Goal: Task Accomplishment & Management: Manage account settings

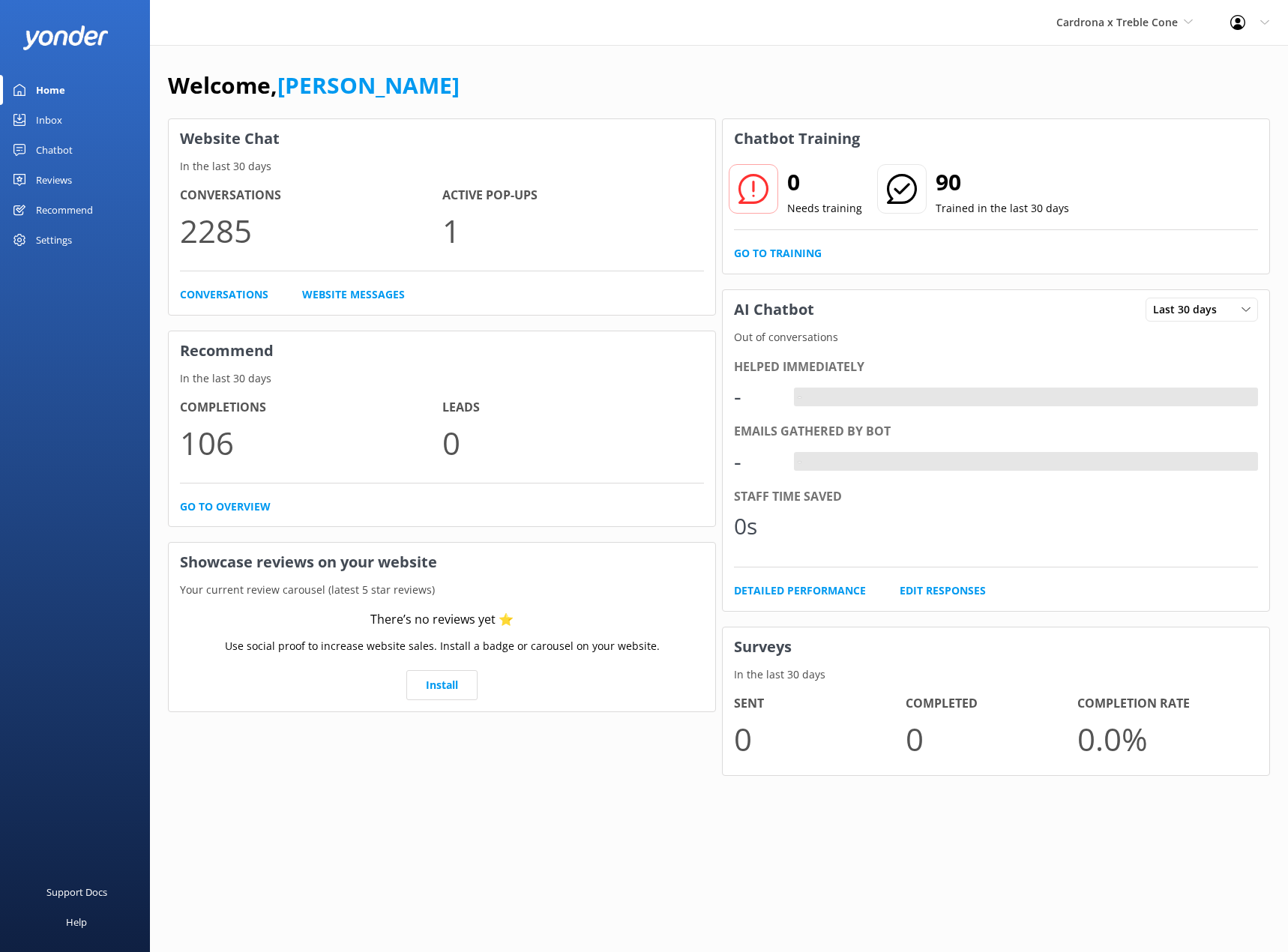
click at [58, 147] on div "Chatbot" at bounding box center [55, 149] width 36 height 30
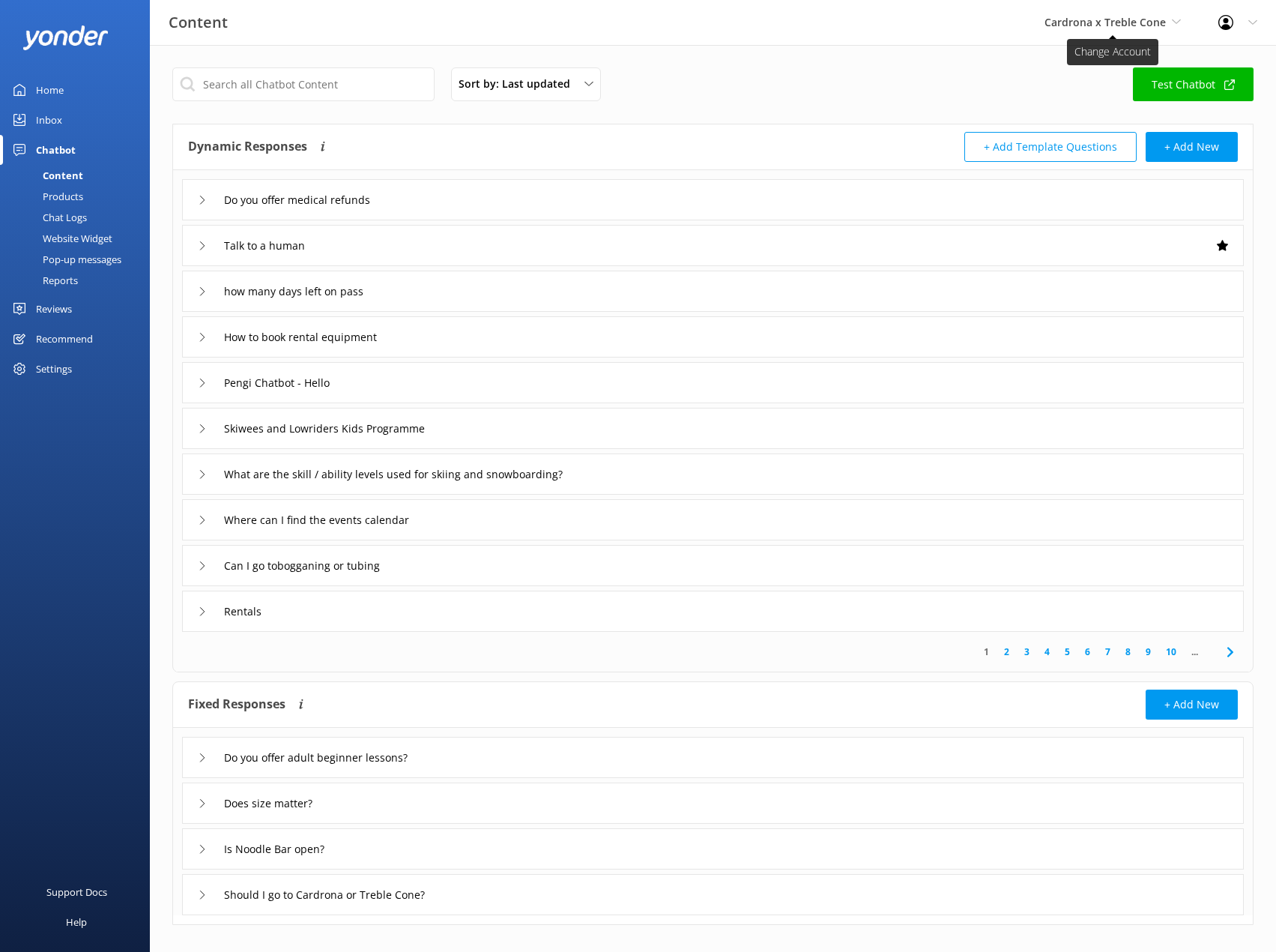
click at [1067, 25] on span "Cardrona x Treble Cone" at bounding box center [1105, 22] width 121 height 15
click at [1067, 69] on link "Real NZ" at bounding box center [1100, 63] width 150 height 36
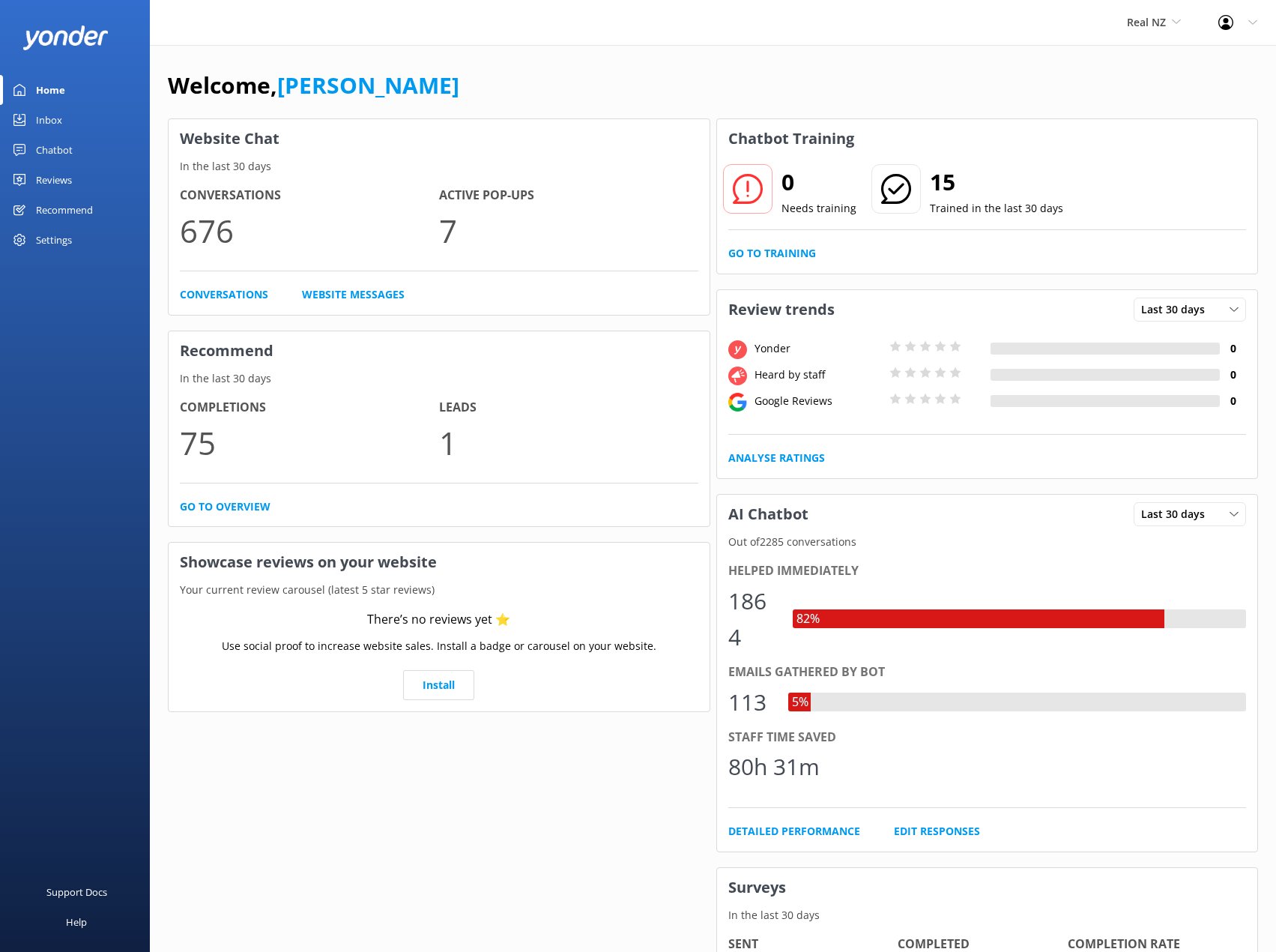
click at [69, 140] on div "Chatbot" at bounding box center [55, 149] width 36 height 30
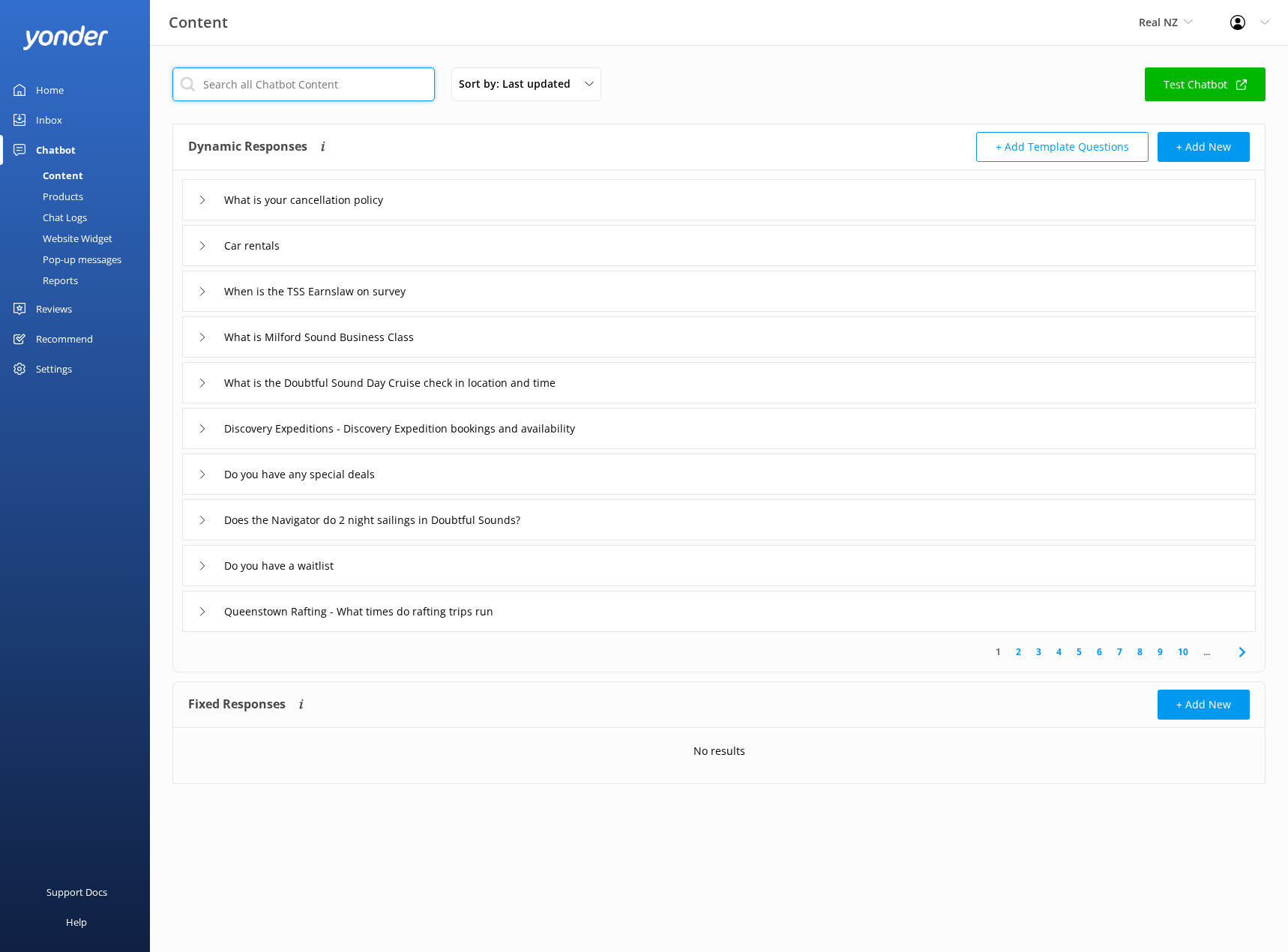
click at [320, 89] on input "text" at bounding box center [303, 84] width 262 height 34
type input "eco"
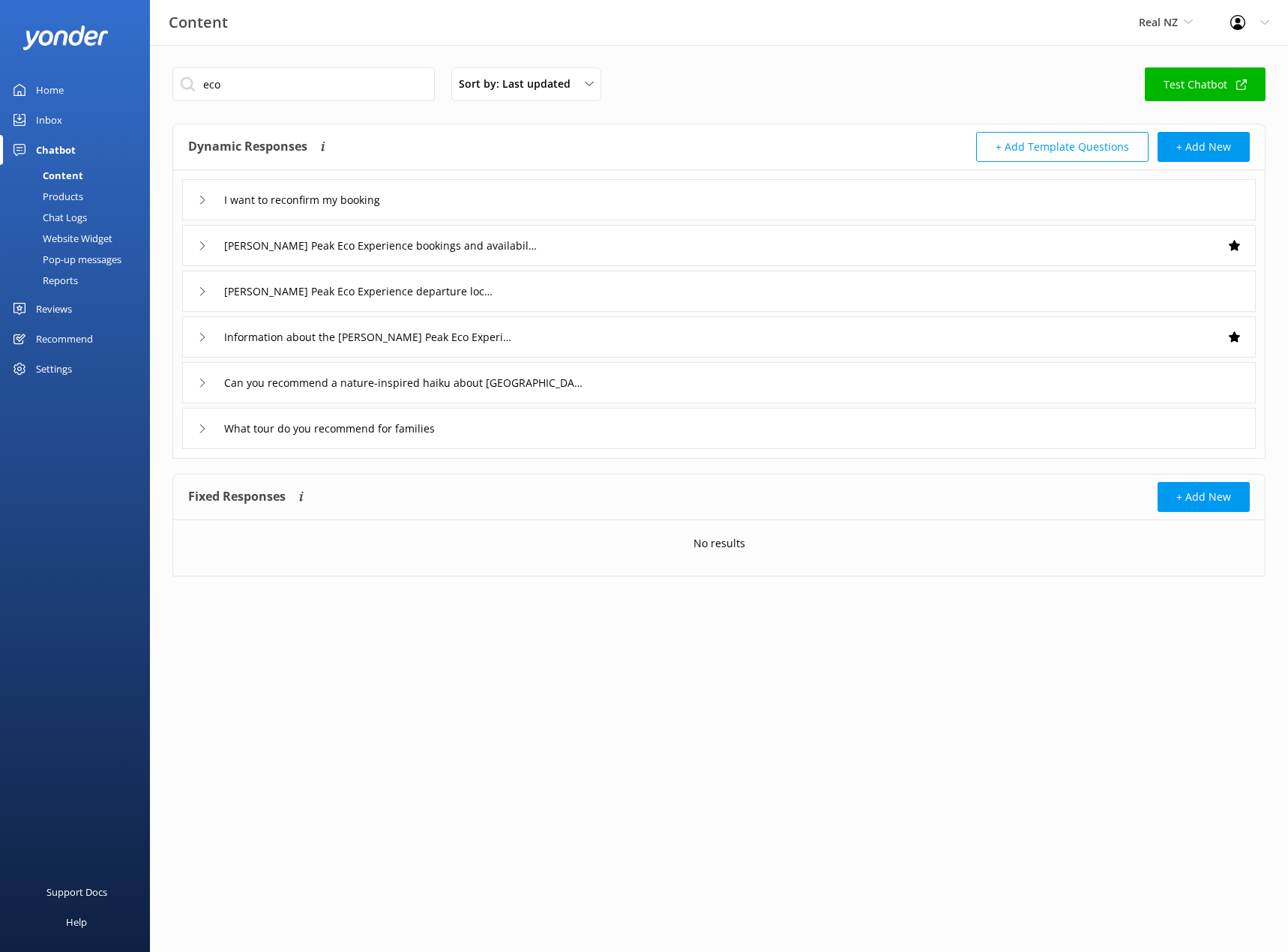
click at [193, 202] on div "I want to reconfirm my booking" at bounding box center [718, 199] width 1073 height 41
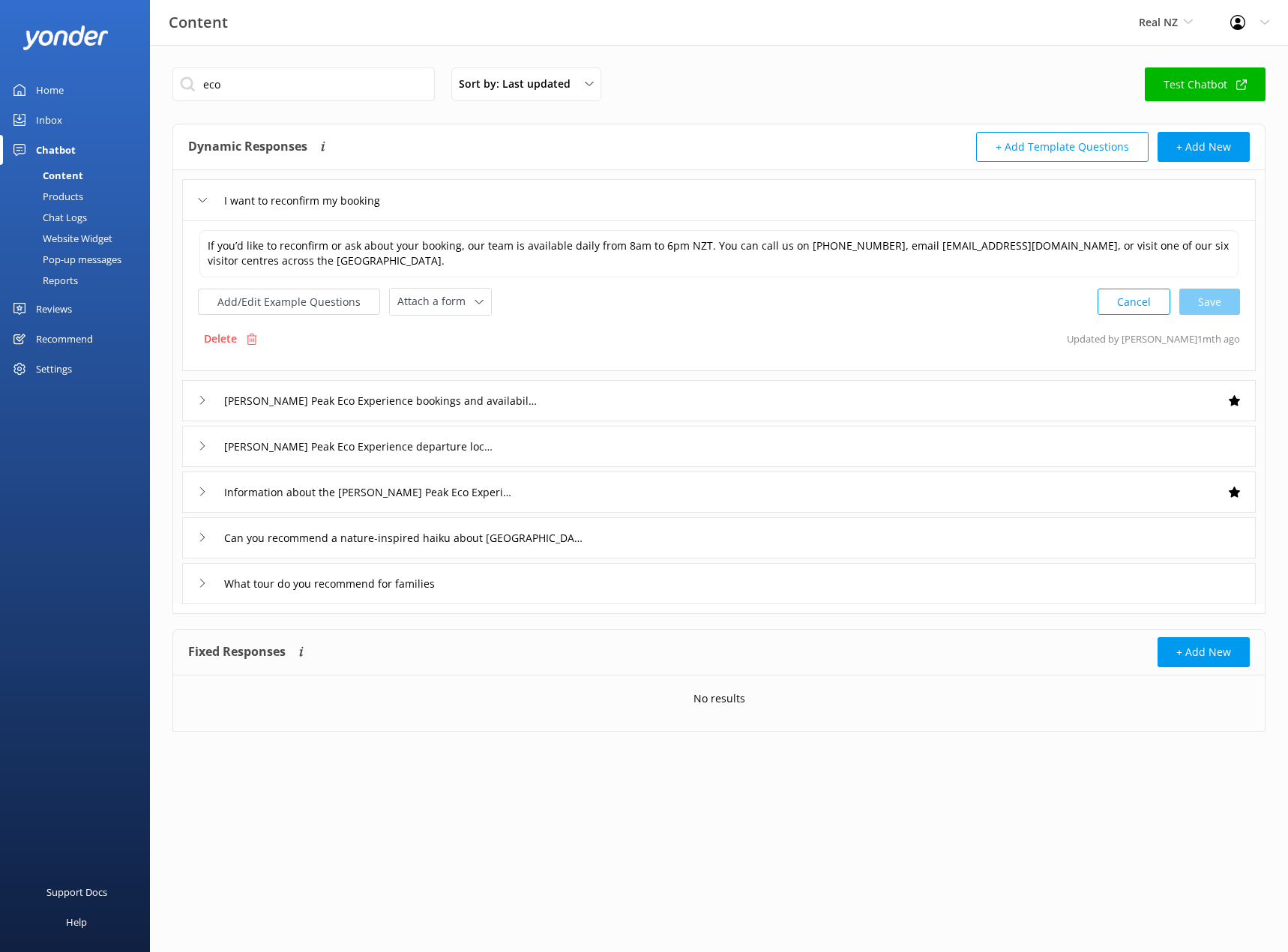
click at [193, 202] on div "I want to reconfirm my booking" at bounding box center [718, 199] width 1073 height 41
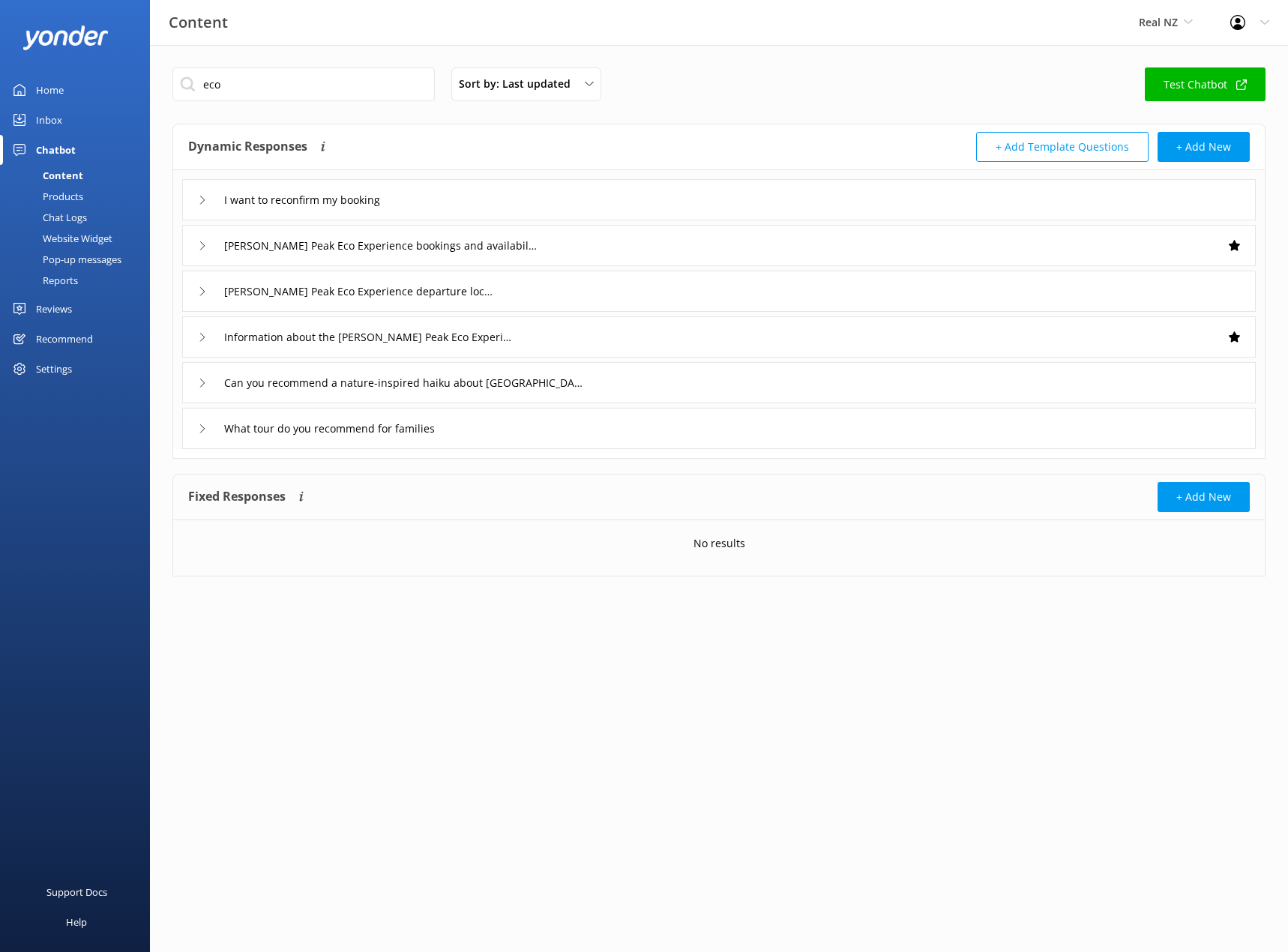
click at [198, 248] on icon at bounding box center [202, 246] width 9 height 9
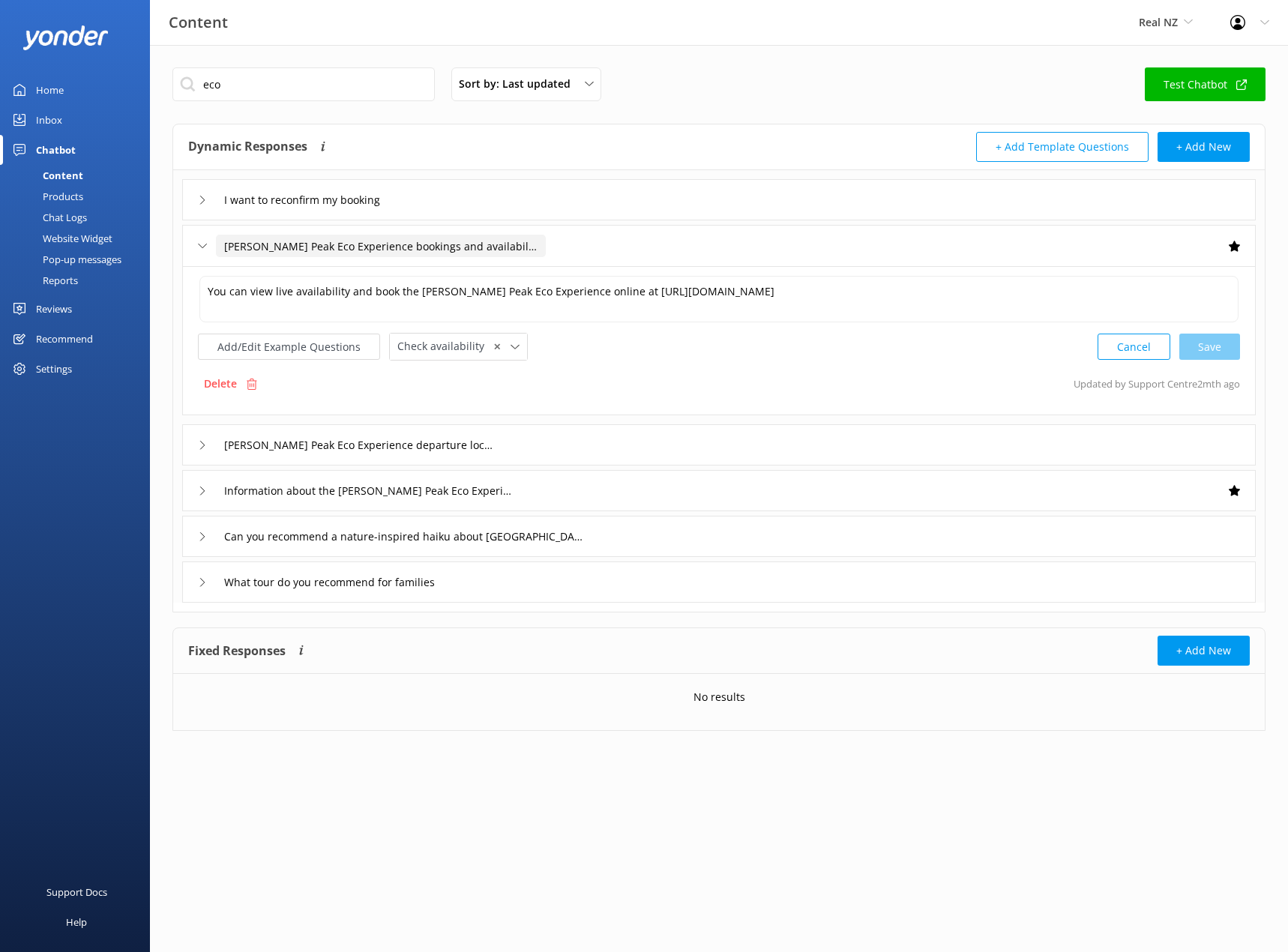
click at [295, 250] on input "Walter Peak Eco Experience bookings and availability" at bounding box center [380, 246] width 330 height 23
paste input "Thanks Rohan! Comms have gone out to all front line and res teams so they shoul…"
drag, startPoint x: 289, startPoint y: 246, endPoint x: 898, endPoint y: 236, distance: 609.1
click at [898, 236] on input "Walter Peak Thanks Rohan! Comms have gone out to all front line and res teams s…" at bounding box center [676, 246] width 922 height 23
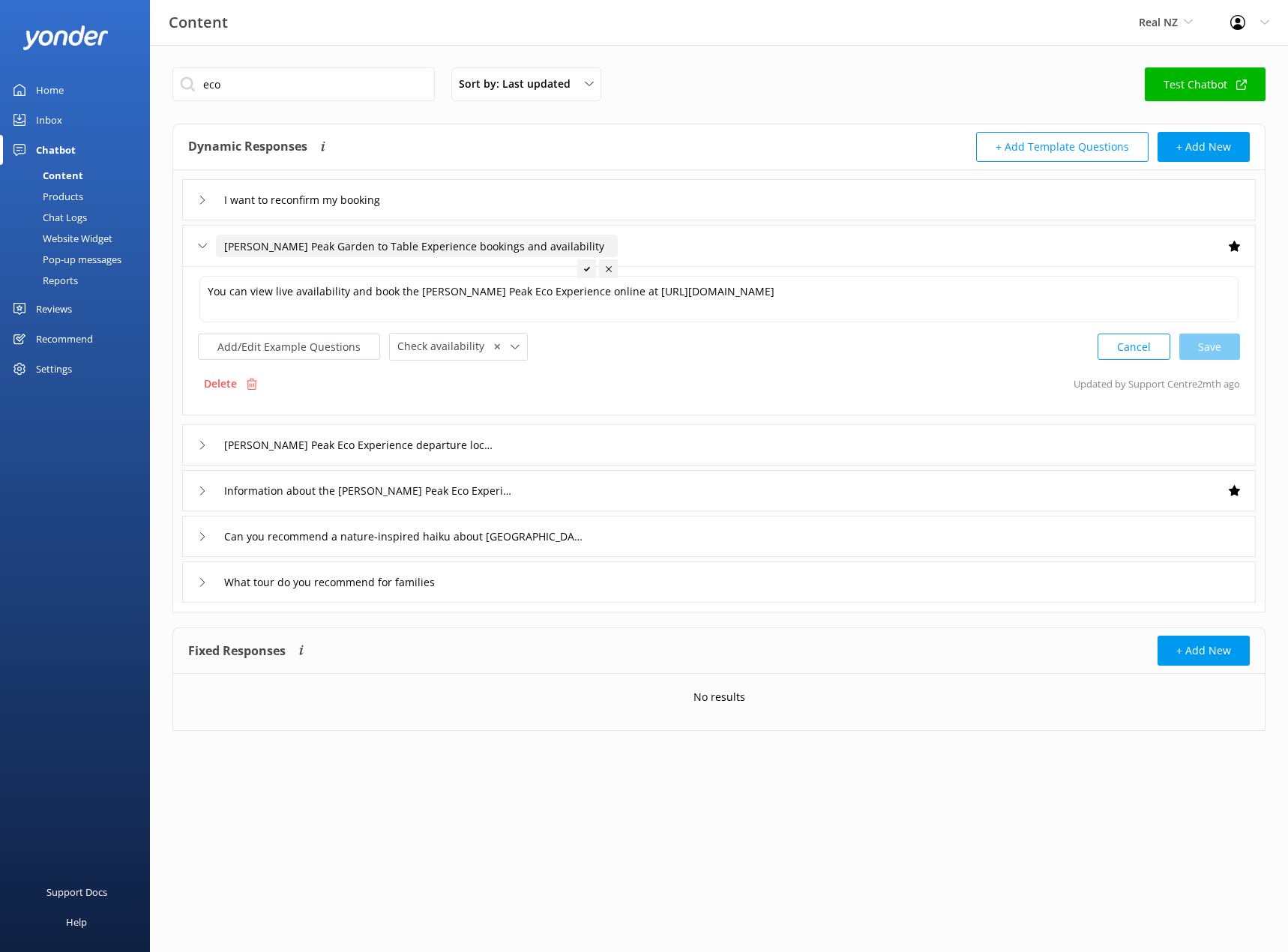
drag, startPoint x: 286, startPoint y: 244, endPoint x: 370, endPoint y: 248, distance: 84.1
click at [370, 248] on input "[PERSON_NAME] Peak Garden to Table Experience bookings and availability" at bounding box center [416, 246] width 401 height 23
click at [359, 249] on input "[PERSON_NAME] Peak Garden to Table Experience bookings and availability" at bounding box center [416, 246] width 401 height 23
drag, startPoint x: 288, startPoint y: 245, endPoint x: 367, endPoint y: 242, distance: 79.1
click at [367, 242] on input "[PERSON_NAME] Peak Garden to Table Experience bookings and availability" at bounding box center [416, 246] width 401 height 23
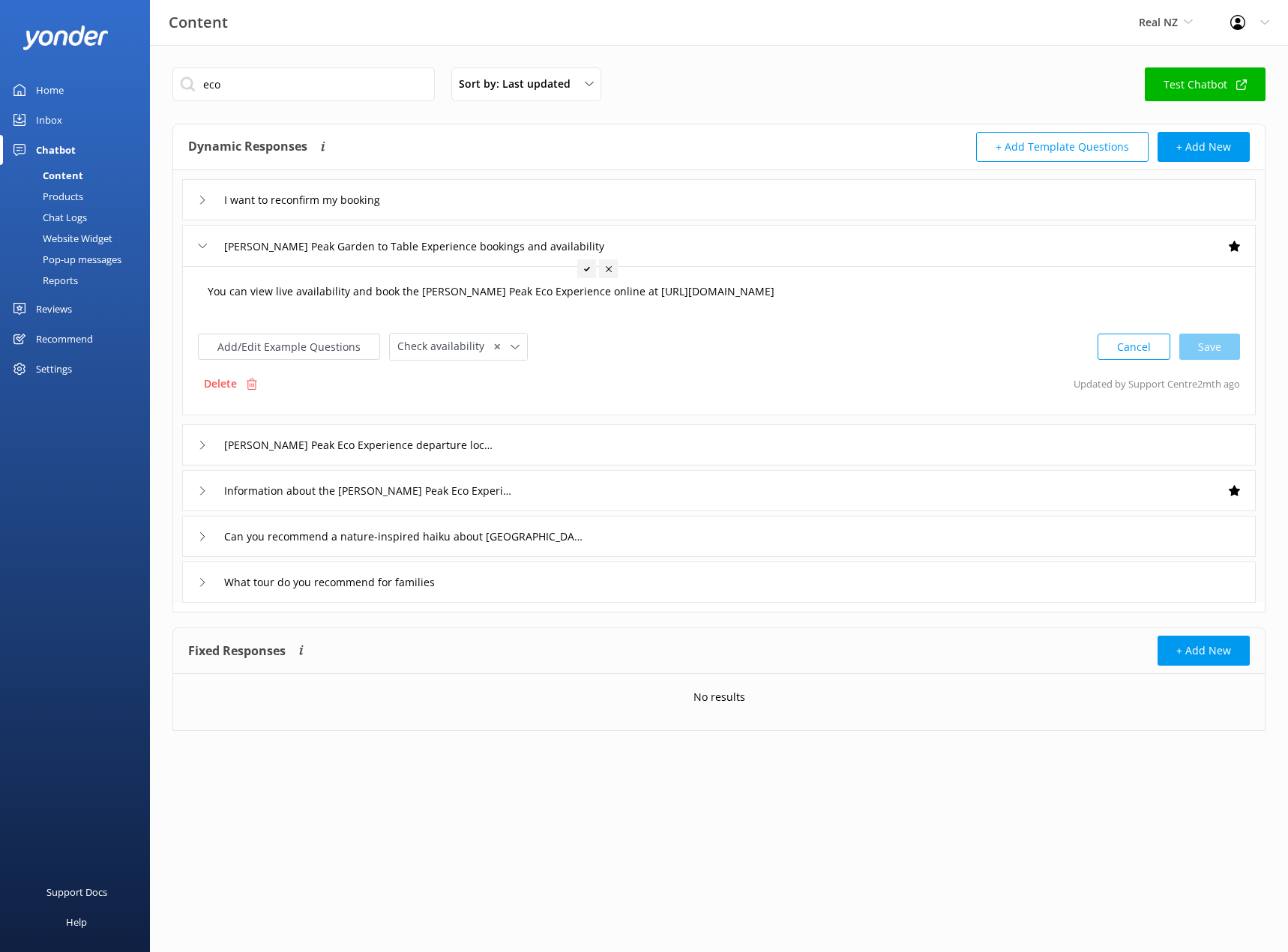
type input "Walter Peak Eco Experience bookings and availability"
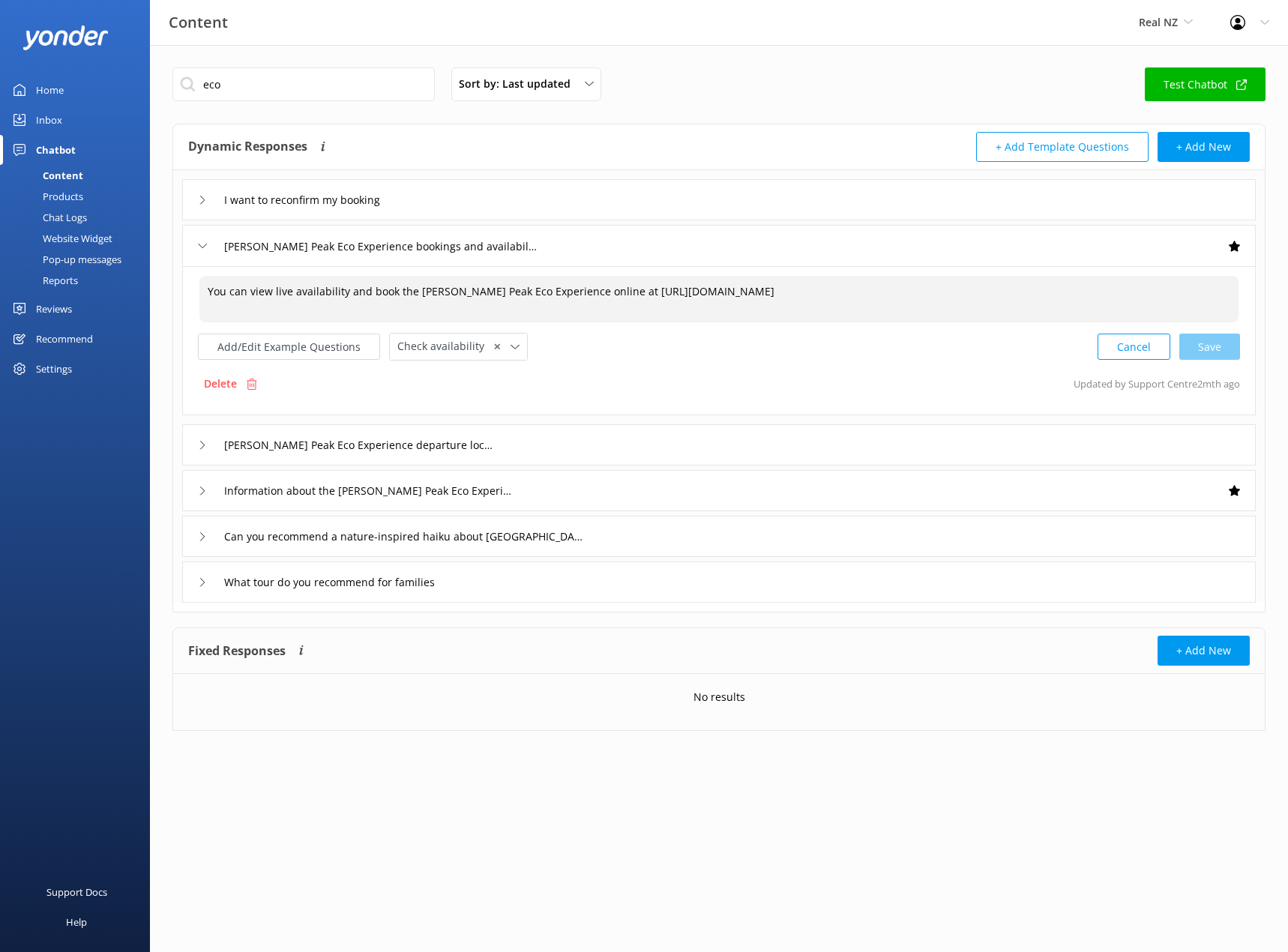
click at [483, 290] on textarea "You can view live availability and book the Walter Peak Eco Experience online a…" at bounding box center [718, 299] width 1039 height 46
paste textarea "Garden to Table"
click at [491, 295] on textarea "You can view live availability and book the Walter Peak Garden to Table Experie…" at bounding box center [718, 299] width 1039 height 46
click at [1220, 349] on div "Cancel Save" at bounding box center [1168, 347] width 142 height 27
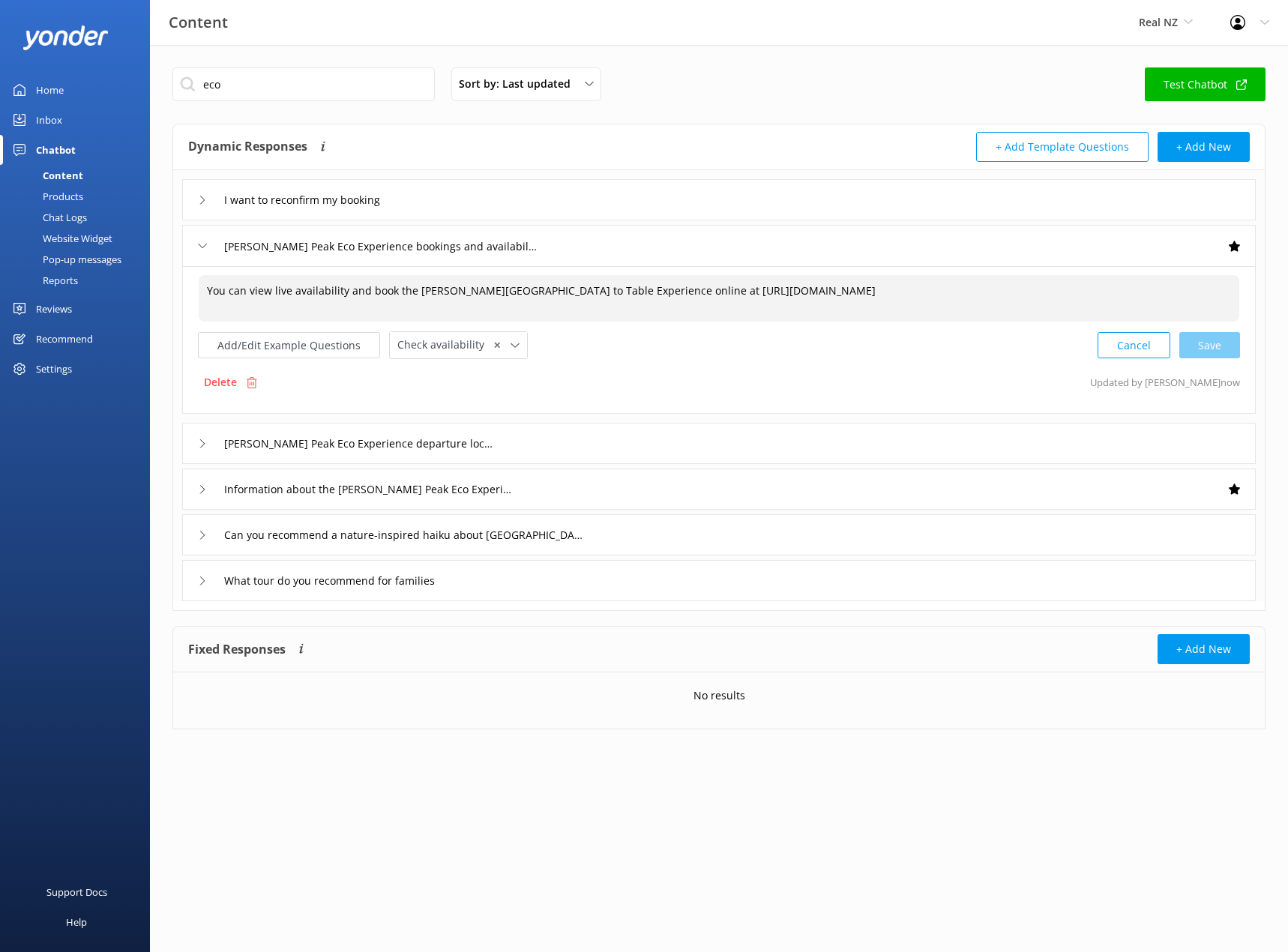
type textarea "You can view live availability and book the Walter Peak Garden to Table Experie…"
click at [198, 244] on use at bounding box center [202, 246] width 8 height 5
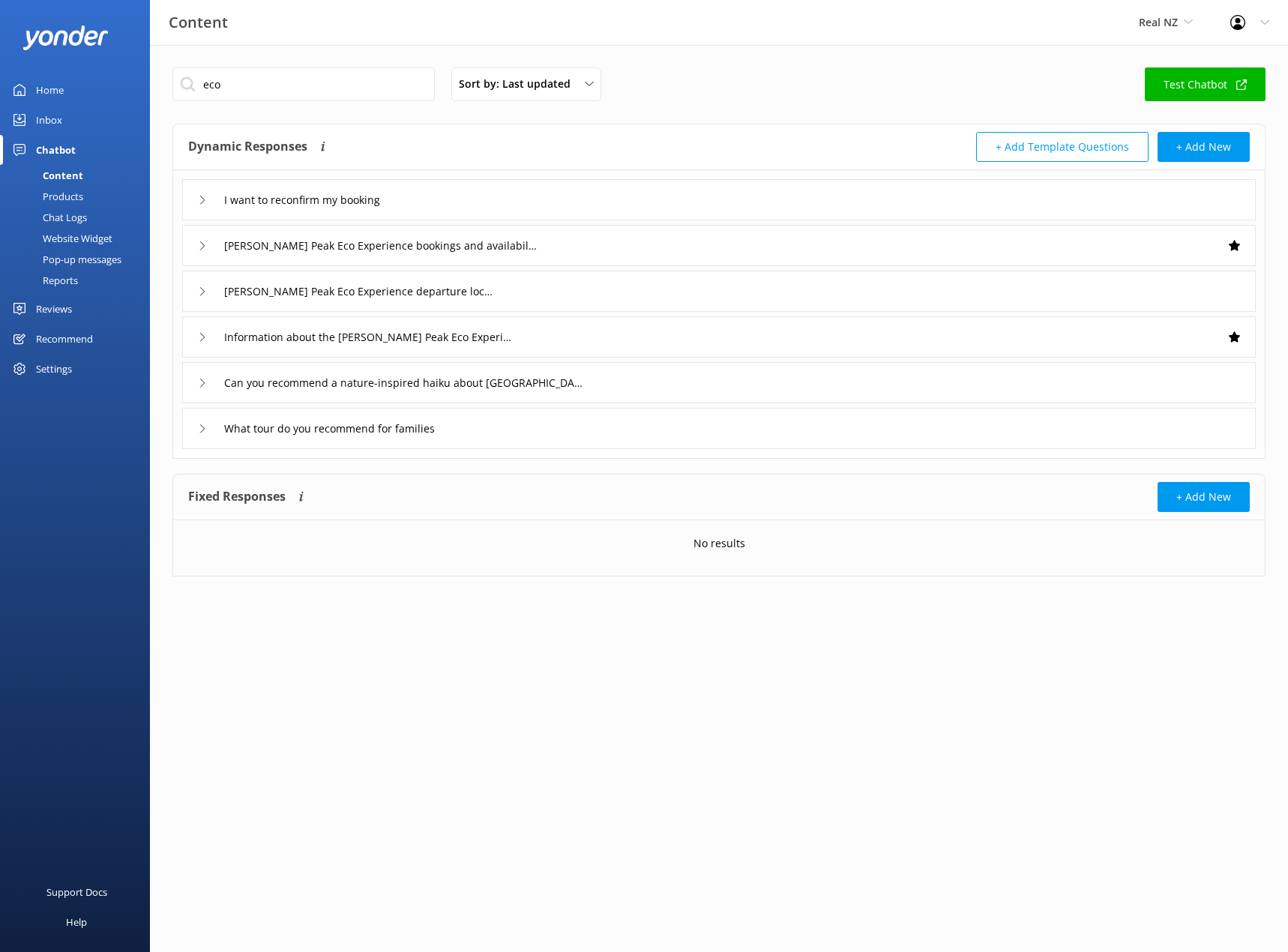
click at [202, 245] on icon at bounding box center [202, 246] width 9 height 9
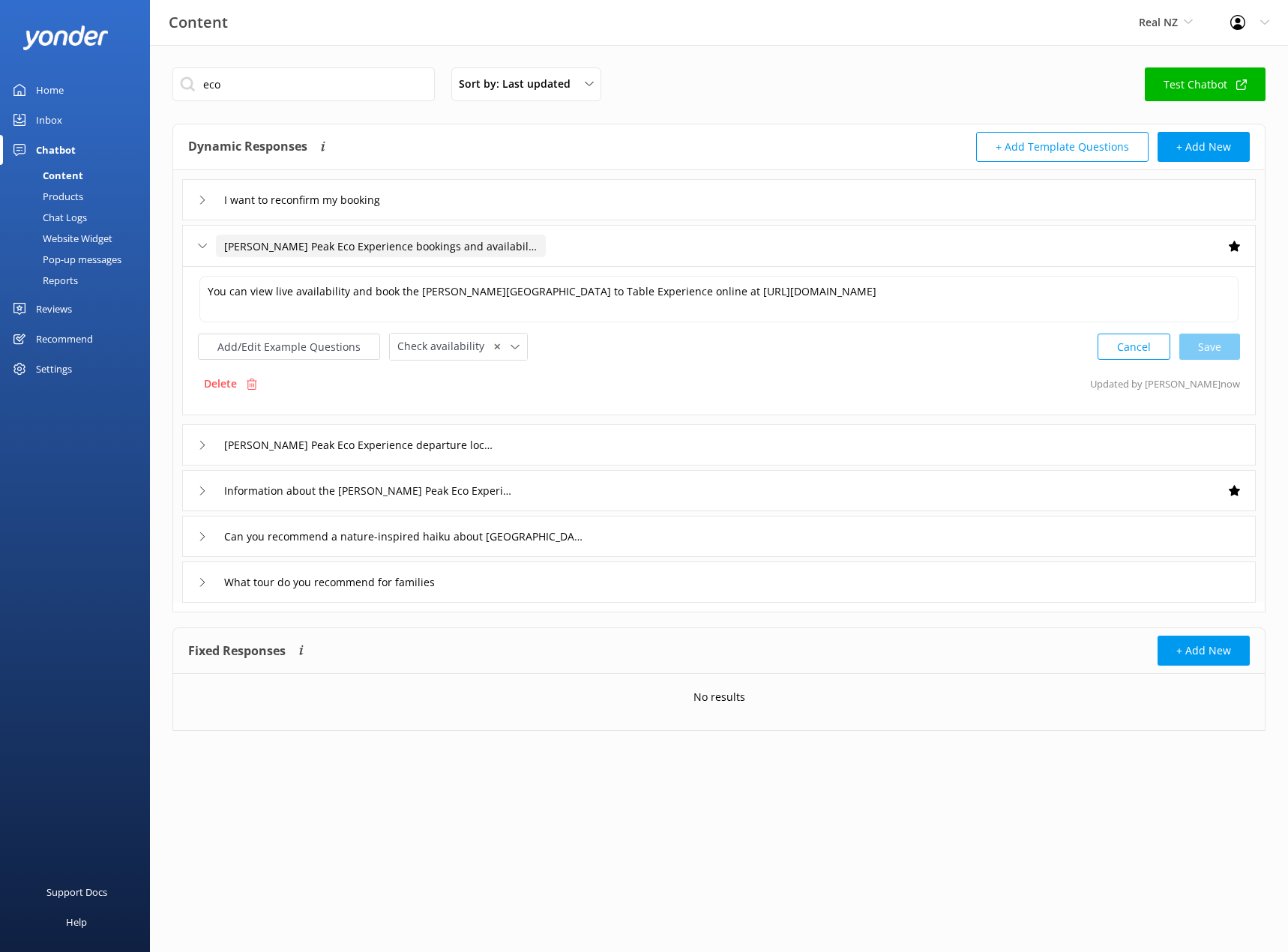
click at [290, 248] on input "Walter Peak Eco Experience bookings and availability" at bounding box center [380, 246] width 330 height 23
paste input "Garden to Table"
type input "[PERSON_NAME] Peak Garden to Table Experience bookings and availability"
click at [590, 271] on div at bounding box center [586, 268] width 19 height 19
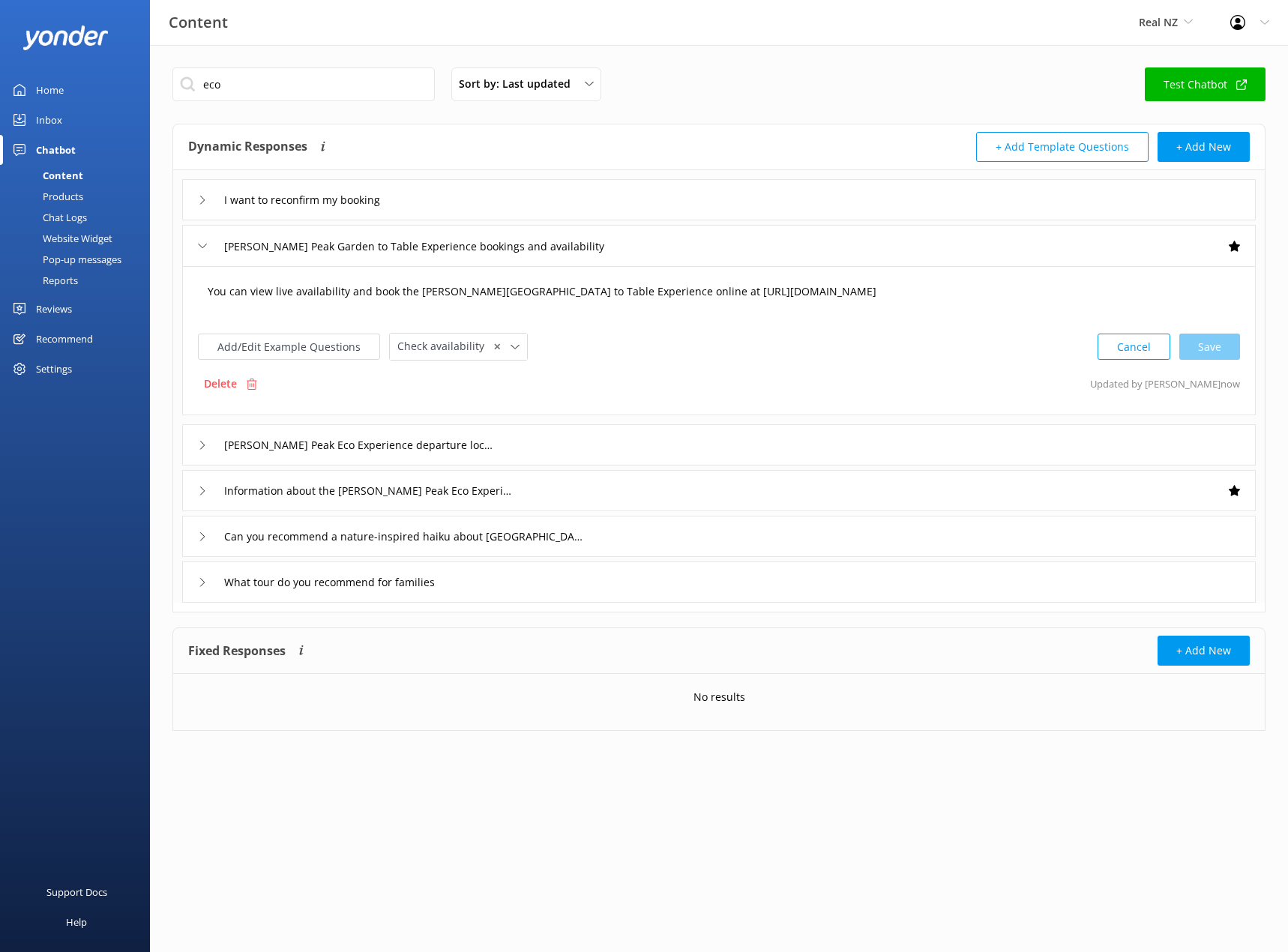
click at [343, 290] on textarea "You can view live availability and book the Walter Peak Garden to Table Experie…" at bounding box center [718, 299] width 1039 height 46
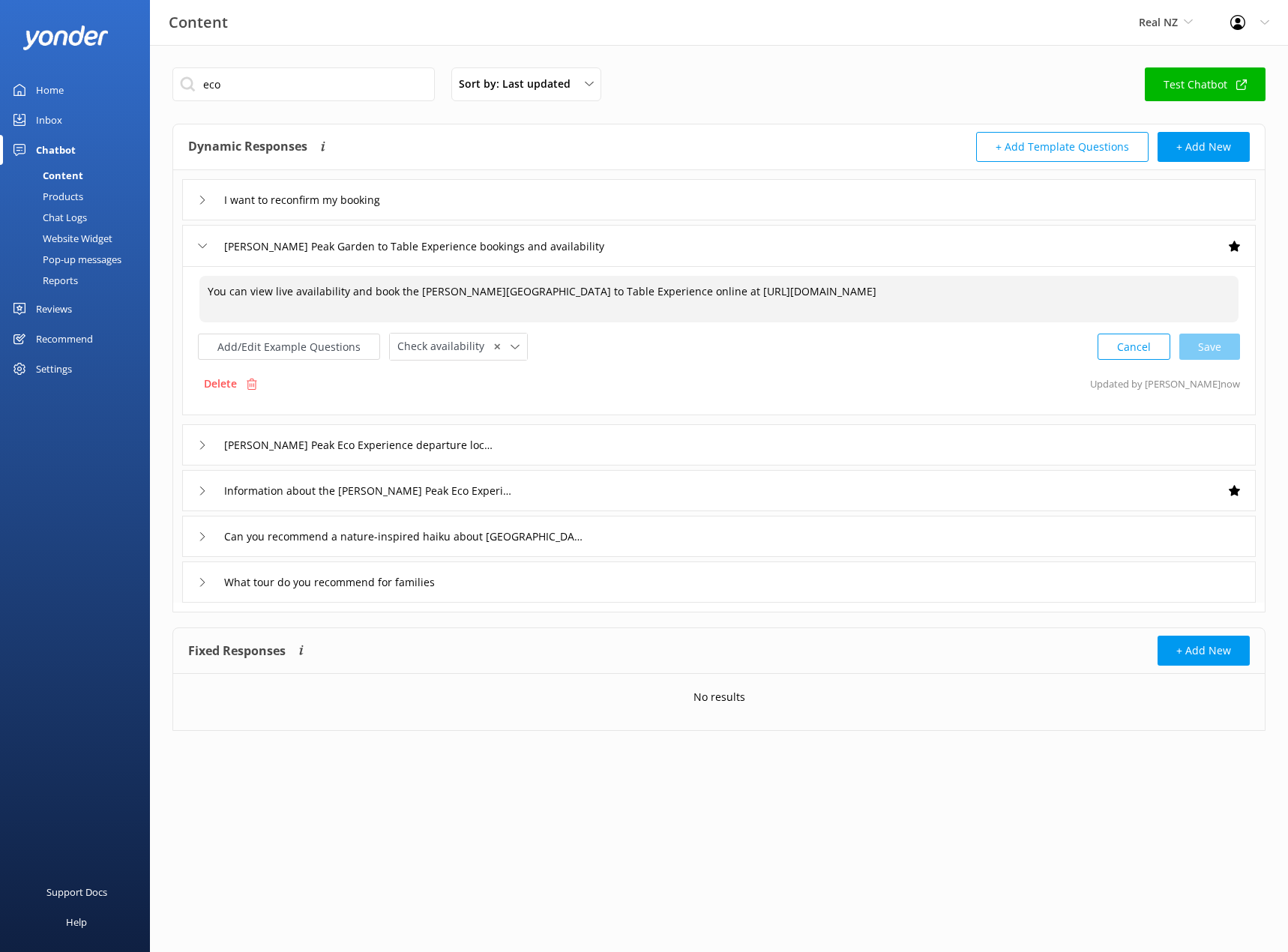
click at [208, 248] on div "[PERSON_NAME] Peak Garden to Table Experience bookings and availability" at bounding box center [398, 246] width 401 height 25
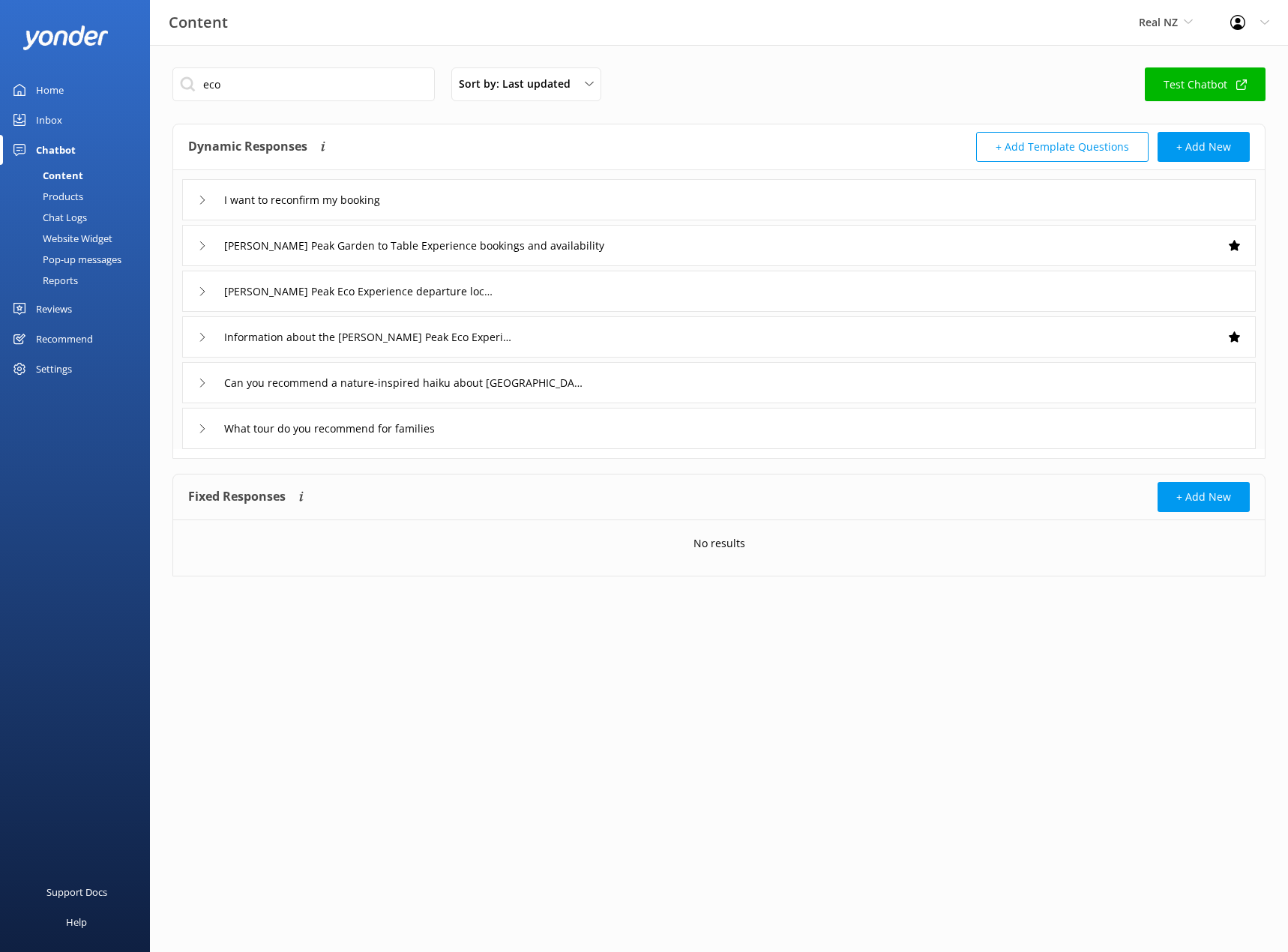
click at [202, 295] on icon at bounding box center [202, 291] width 9 height 9
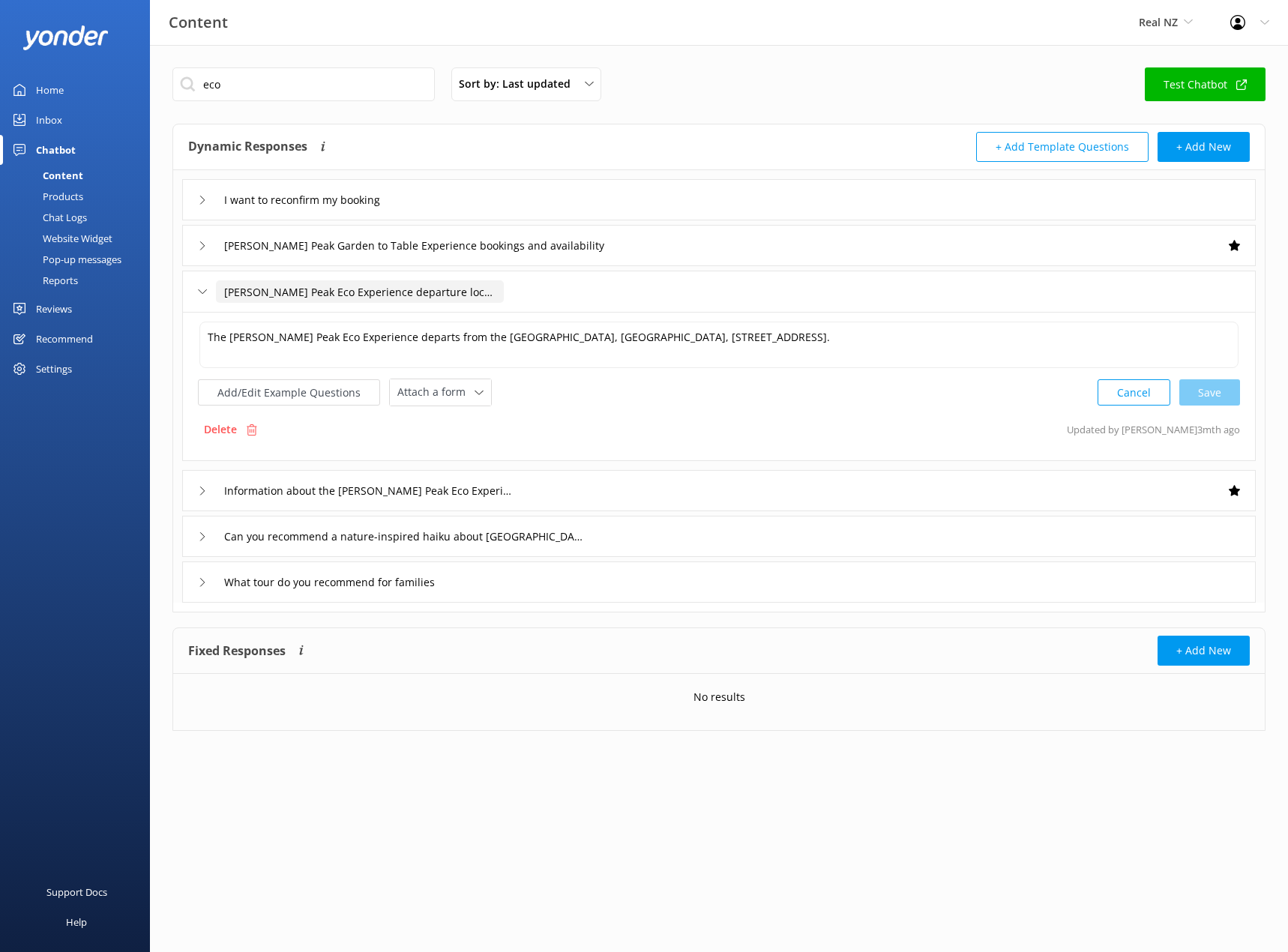
click at [290, 291] on input "Walter Peak Eco Experience departure location" at bounding box center [360, 291] width 288 height 23
paste input "Garden to Table"
type input "[PERSON_NAME][GEOGRAPHIC_DATA] to Table Experience departure location"
click at [538, 311] on div at bounding box center [544, 314] width 19 height 19
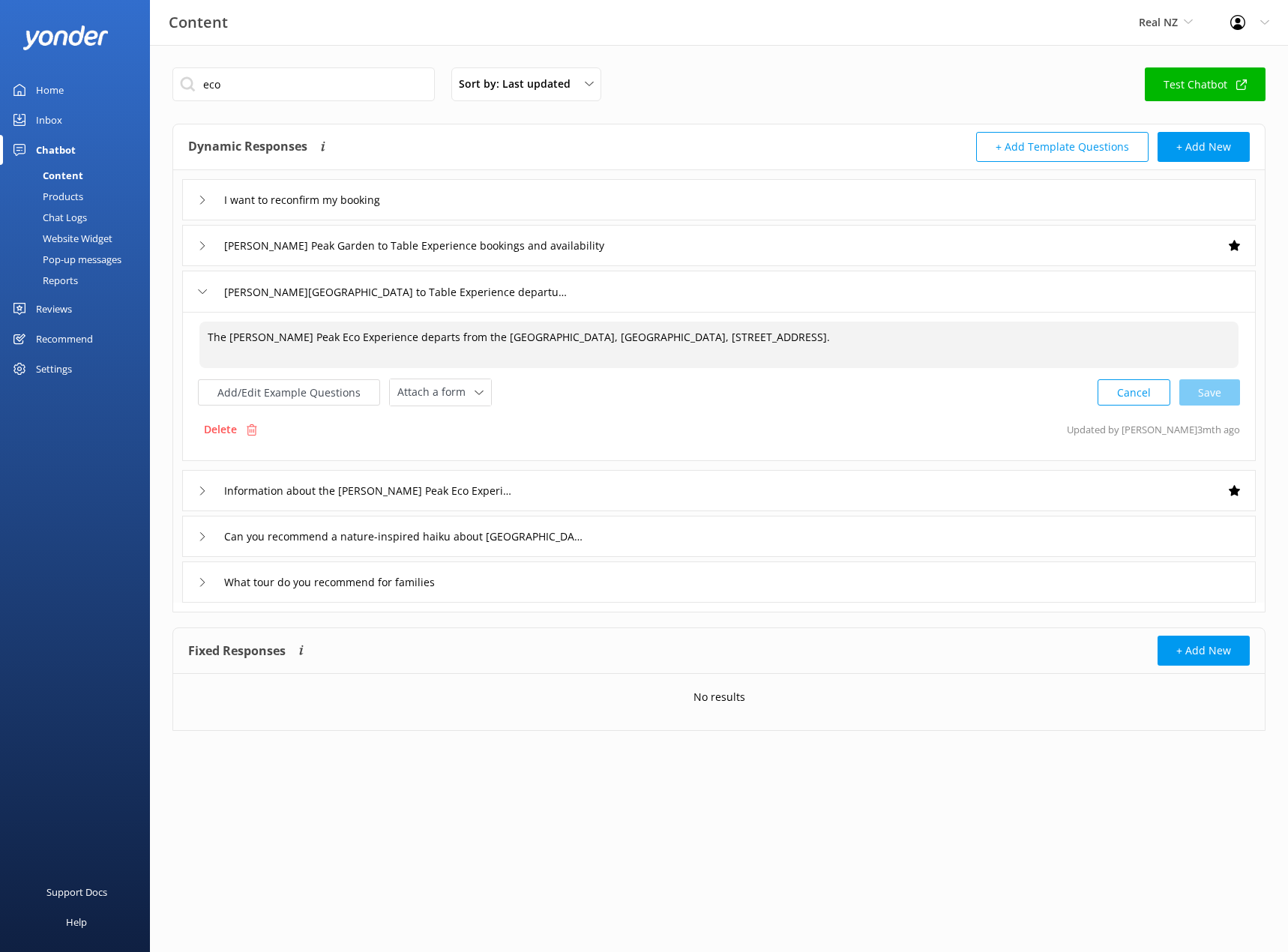
click at [294, 332] on textarea "The Walter Peak Eco Experience departs from the RealNZ Visitor Centre, Steamer …" at bounding box center [718, 344] width 1039 height 46
paste textarea "Garden to Table"
click at [1214, 390] on div "Cancel Save" at bounding box center [1168, 392] width 142 height 27
type textarea "The Walter Peak Garden to Table Experience departs from the RealNZ Visitor Cent…"
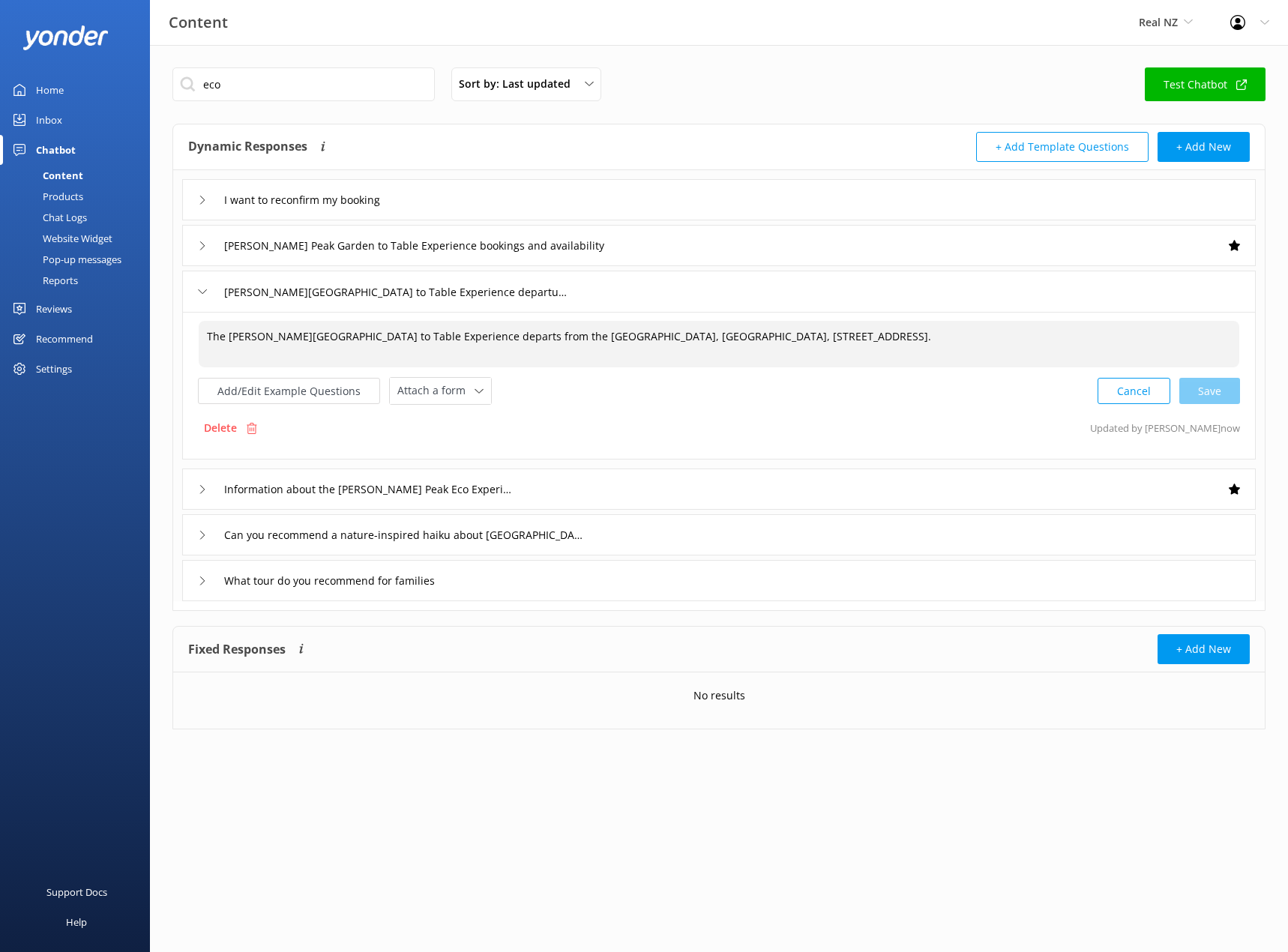
click at [200, 293] on icon at bounding box center [202, 291] width 9 height 9
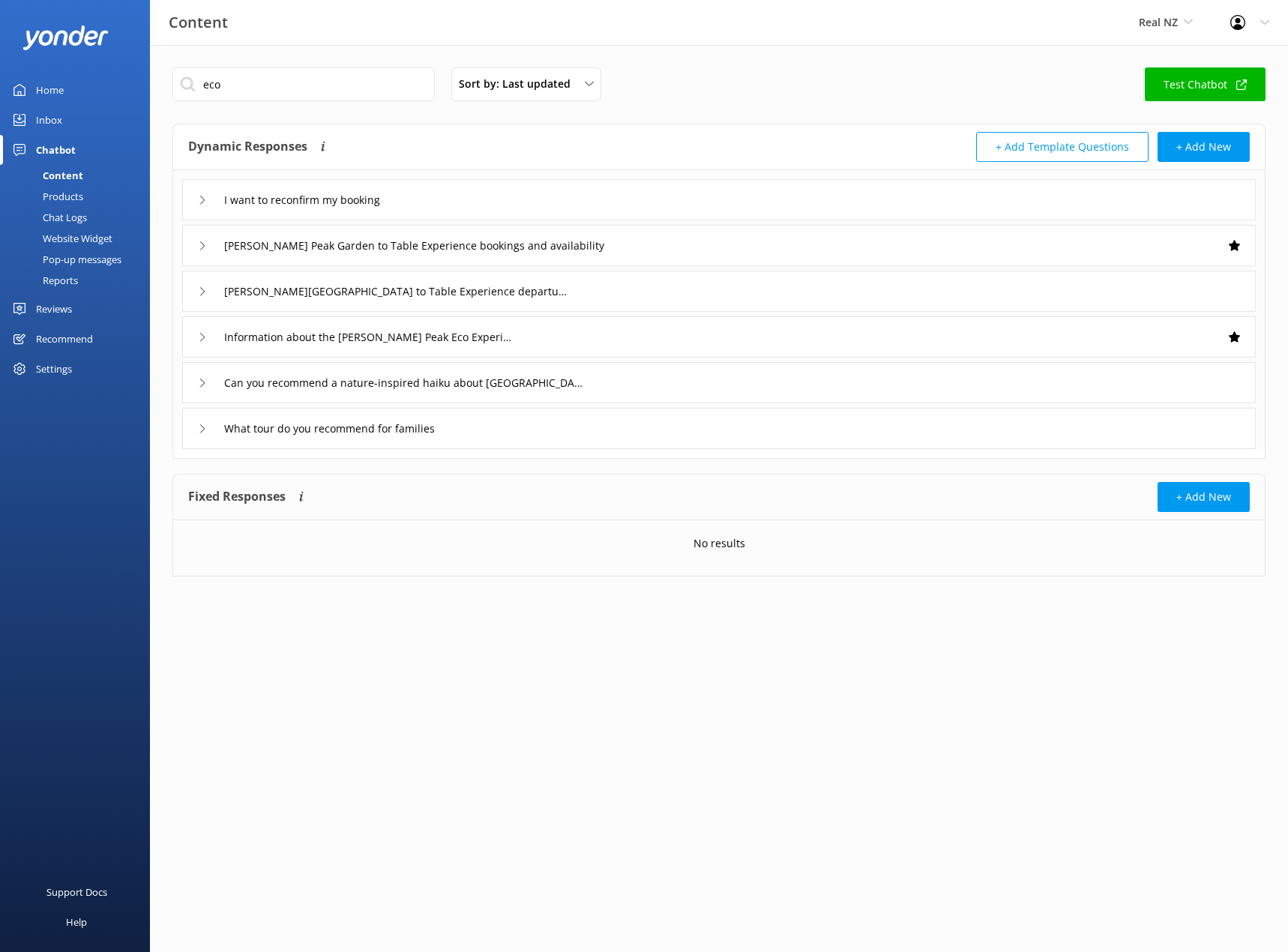
click at [206, 339] on icon at bounding box center [202, 338] width 9 height 9
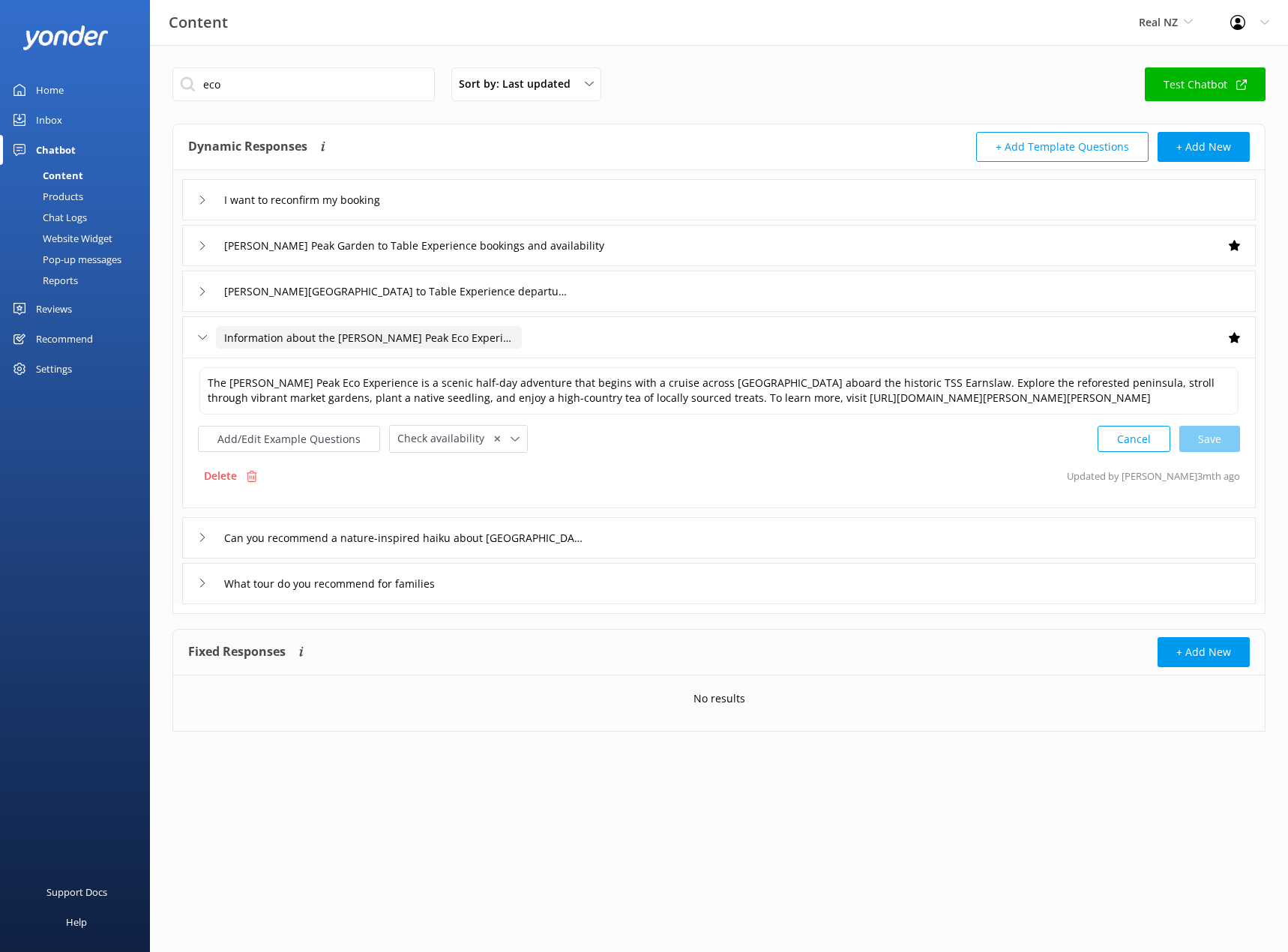
click at [408, 338] on input "Information about the Walter Peak Eco Experience" at bounding box center [369, 337] width 306 height 23
paste input "Garden to Table"
type input "Information about the [PERSON_NAME][GEOGRAPHIC_DATA] to Table Experience"
click at [555, 359] on div at bounding box center [563, 360] width 19 height 19
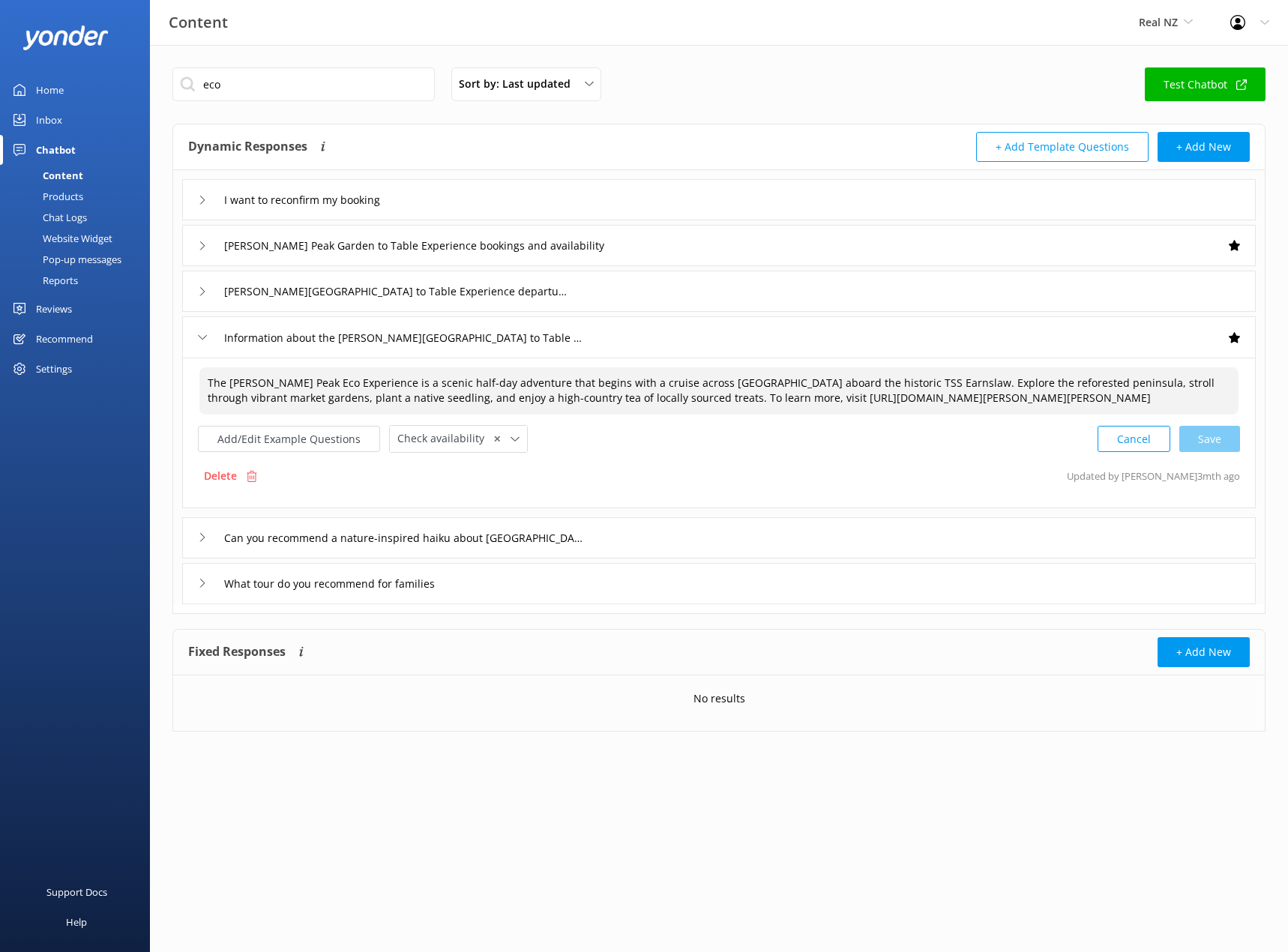
click at [299, 381] on textarea "The Walter Peak Eco Experience is a scenic half-day adventure that begins with …" at bounding box center [718, 390] width 1039 height 47
paste textarea "Garden to Table"
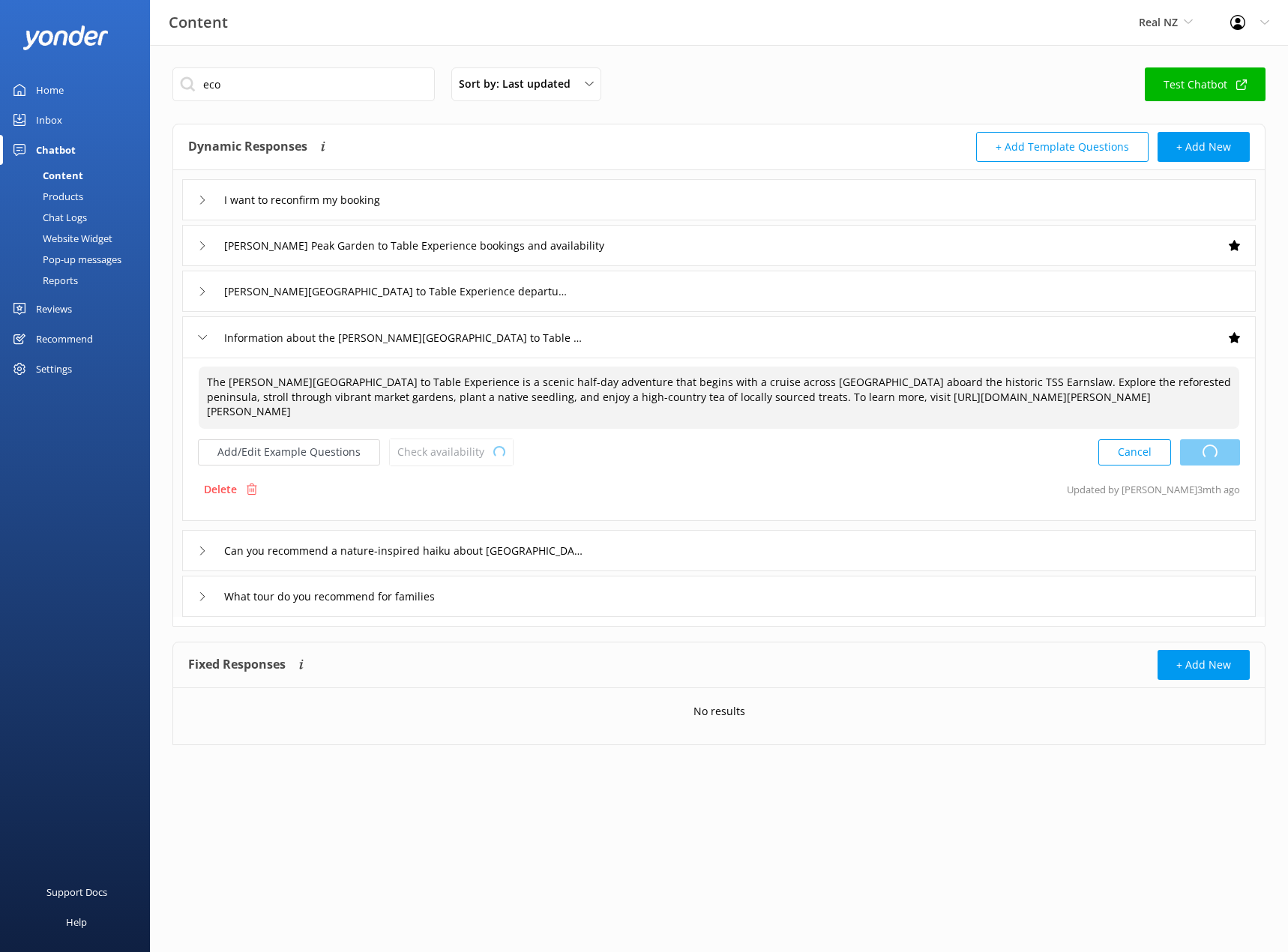
click at [1213, 456] on div "Cancel Loading.." at bounding box center [1169, 452] width 142 height 27
type textarea "The [PERSON_NAME][GEOGRAPHIC_DATA] to Table Experience is a scenic half-day adv…"
click at [207, 339] on div "Information about the [PERSON_NAME][GEOGRAPHIC_DATA] to Table Experience" at bounding box center [386, 337] width 378 height 25
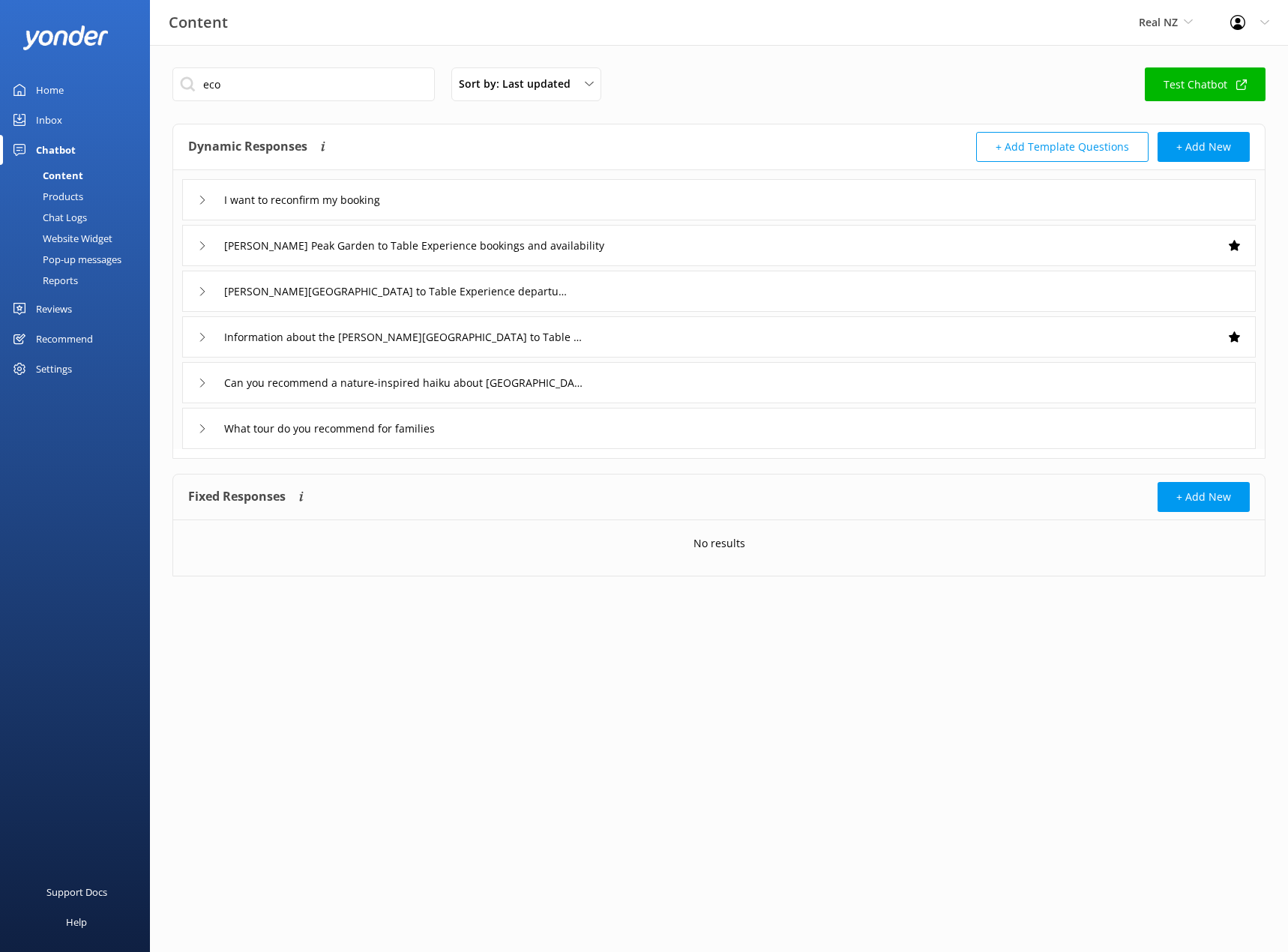
click at [199, 380] on icon at bounding box center [202, 383] width 9 height 9
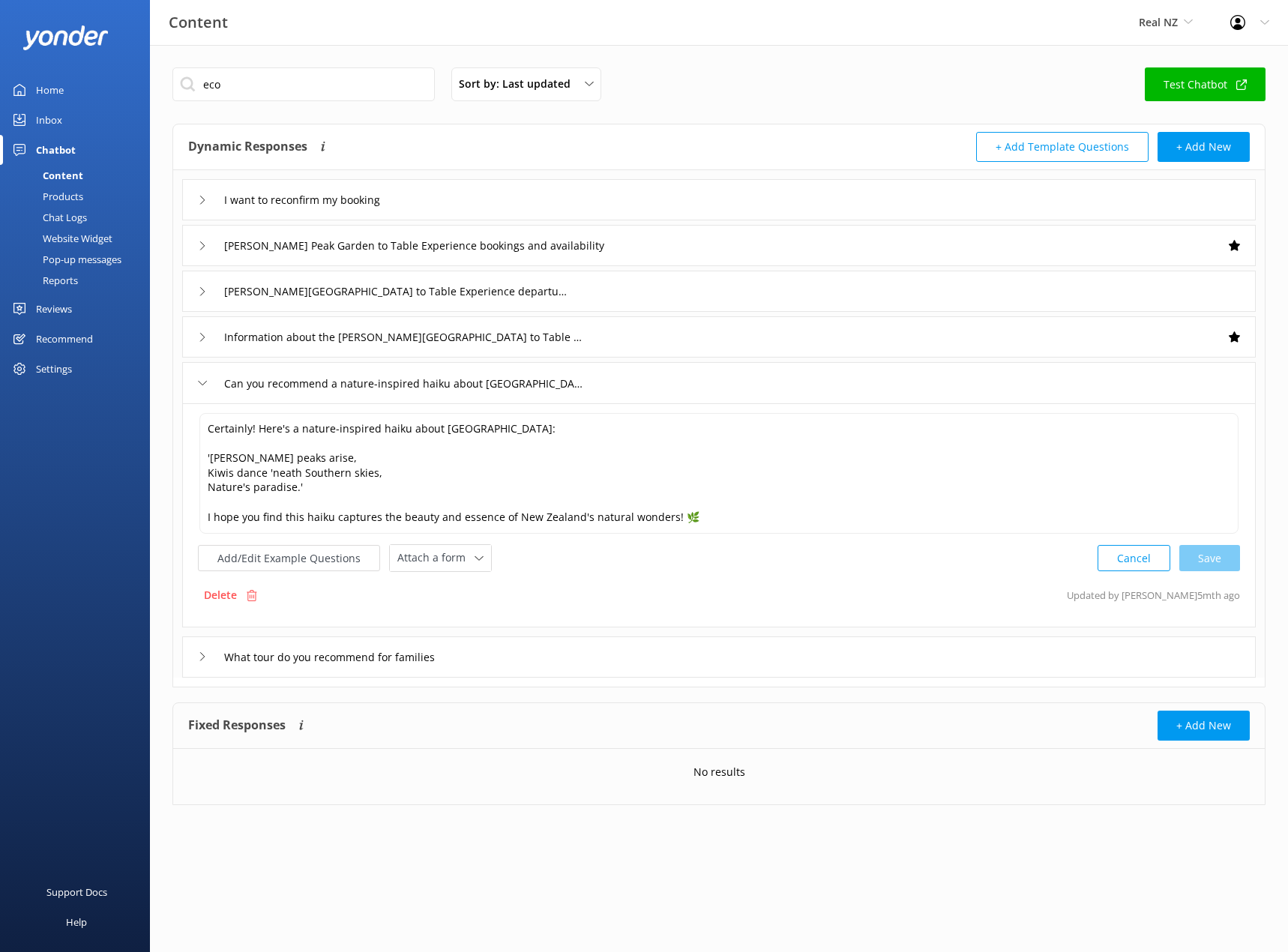
click at [200, 380] on icon at bounding box center [202, 383] width 9 height 9
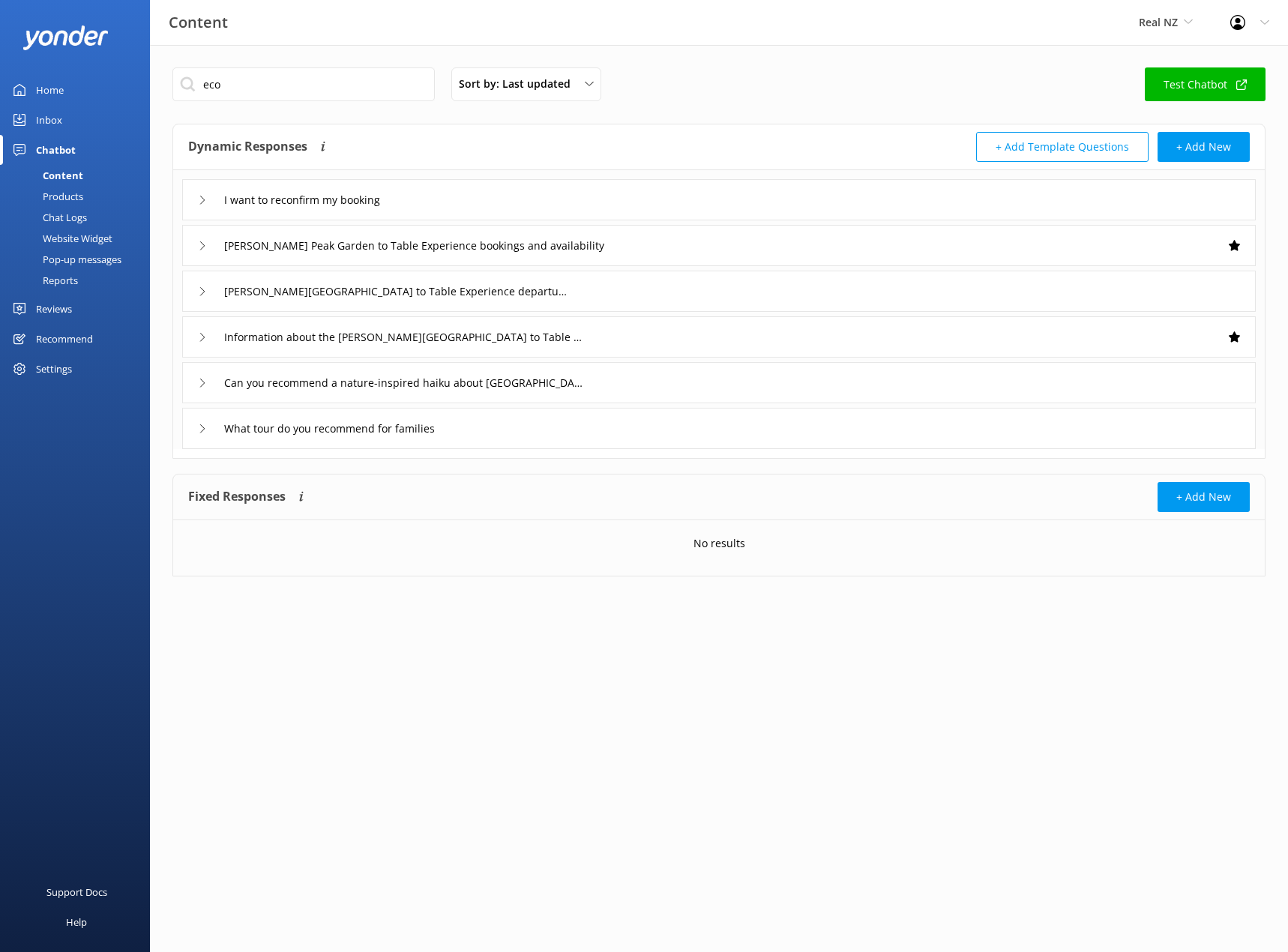
click at [200, 430] on icon at bounding box center [202, 429] width 9 height 9
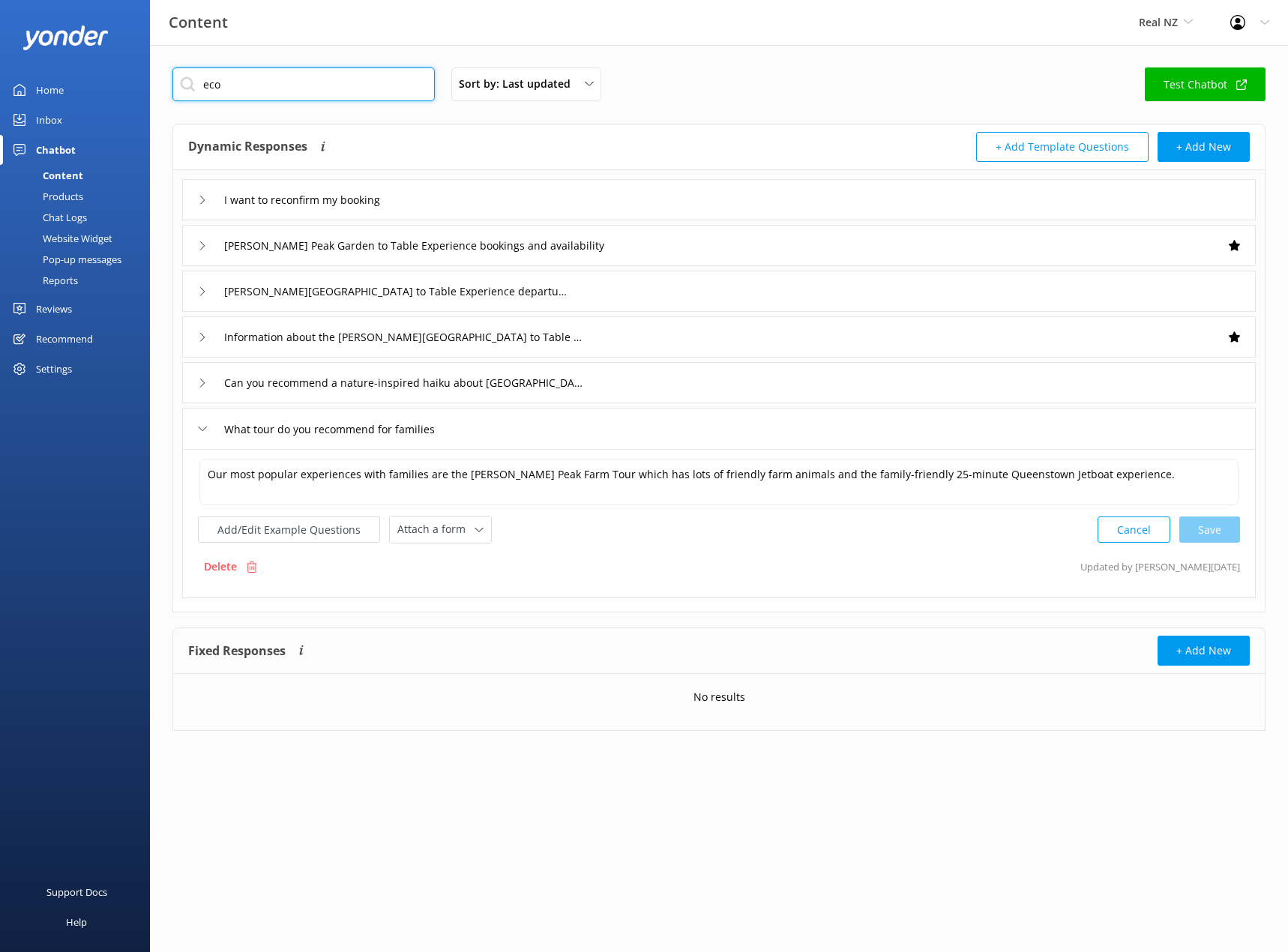
click at [252, 77] on input "eco" at bounding box center [303, 84] width 262 height 34
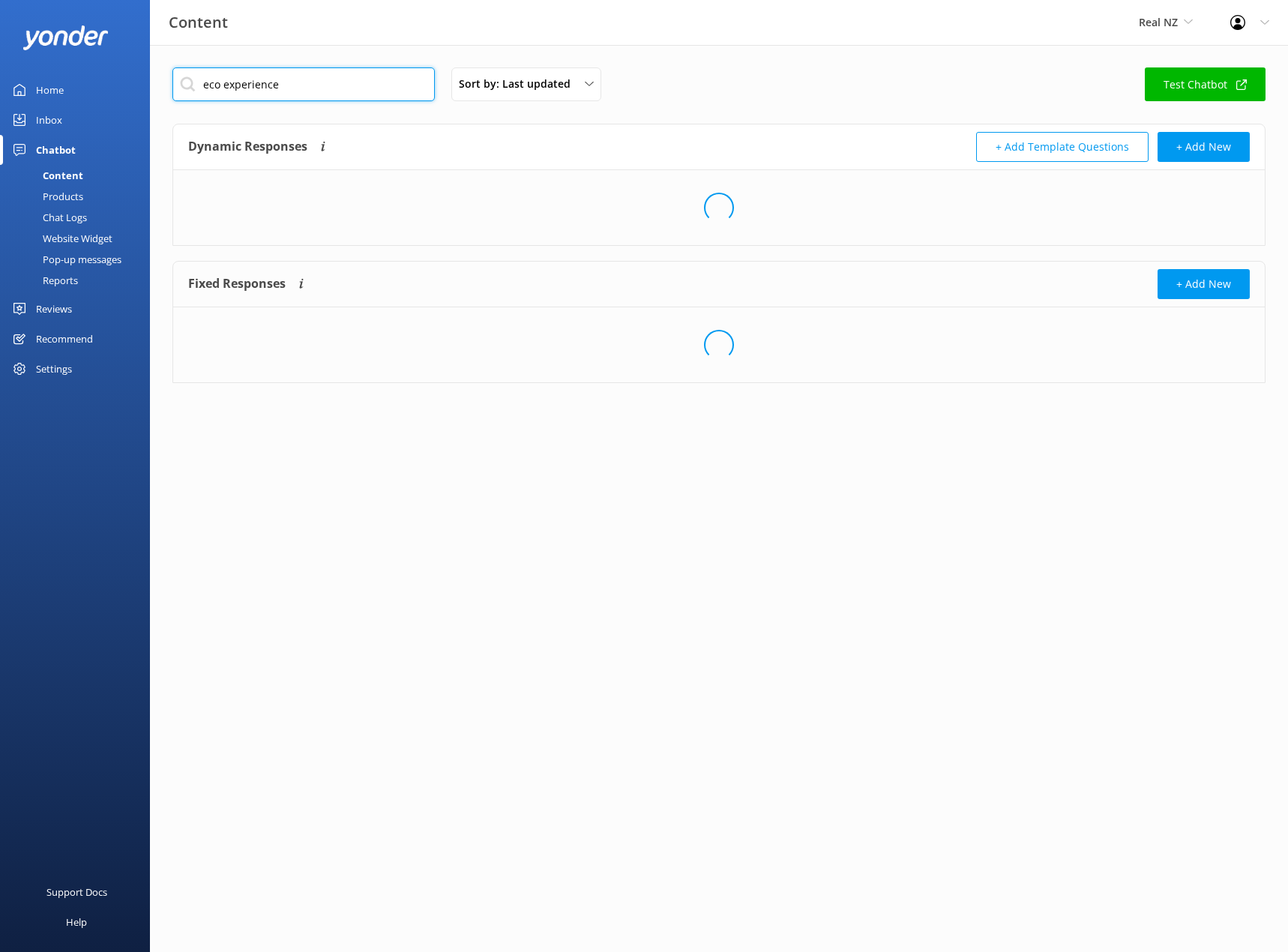
type input "eco experience"
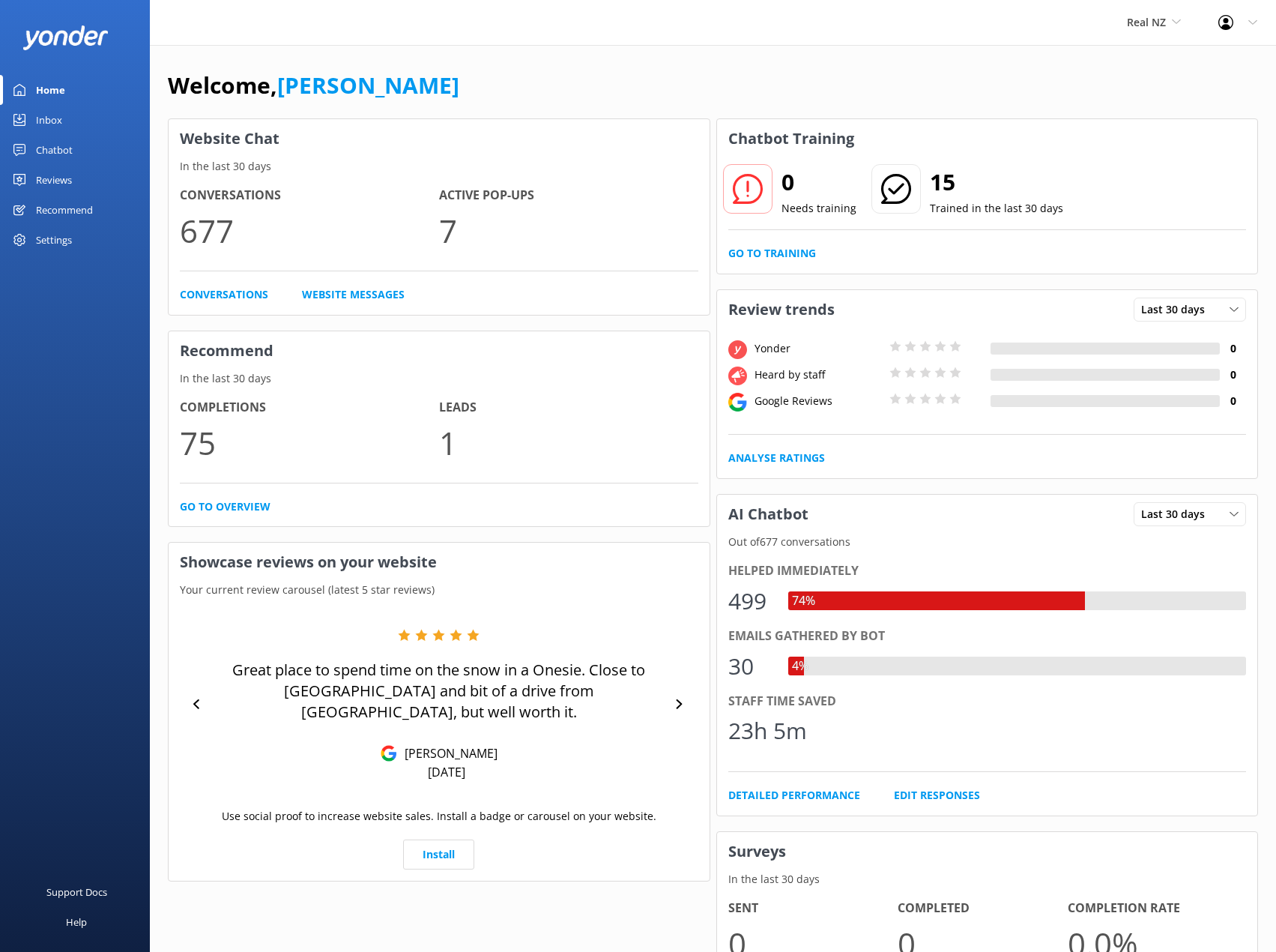
click at [56, 147] on div "Chatbot" at bounding box center [55, 149] width 36 height 30
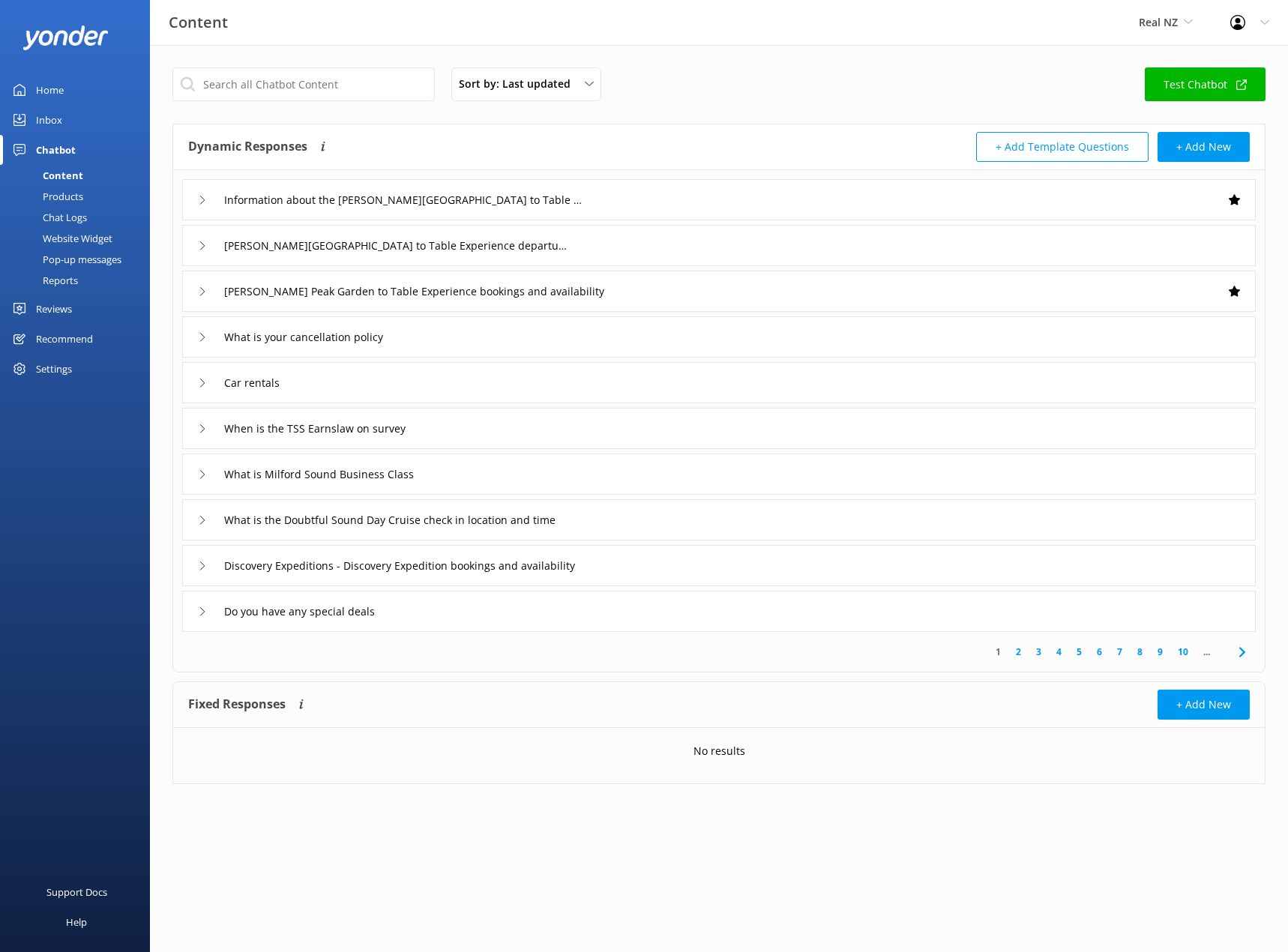
click at [202, 197] on use at bounding box center [202, 199] width 5 height 8
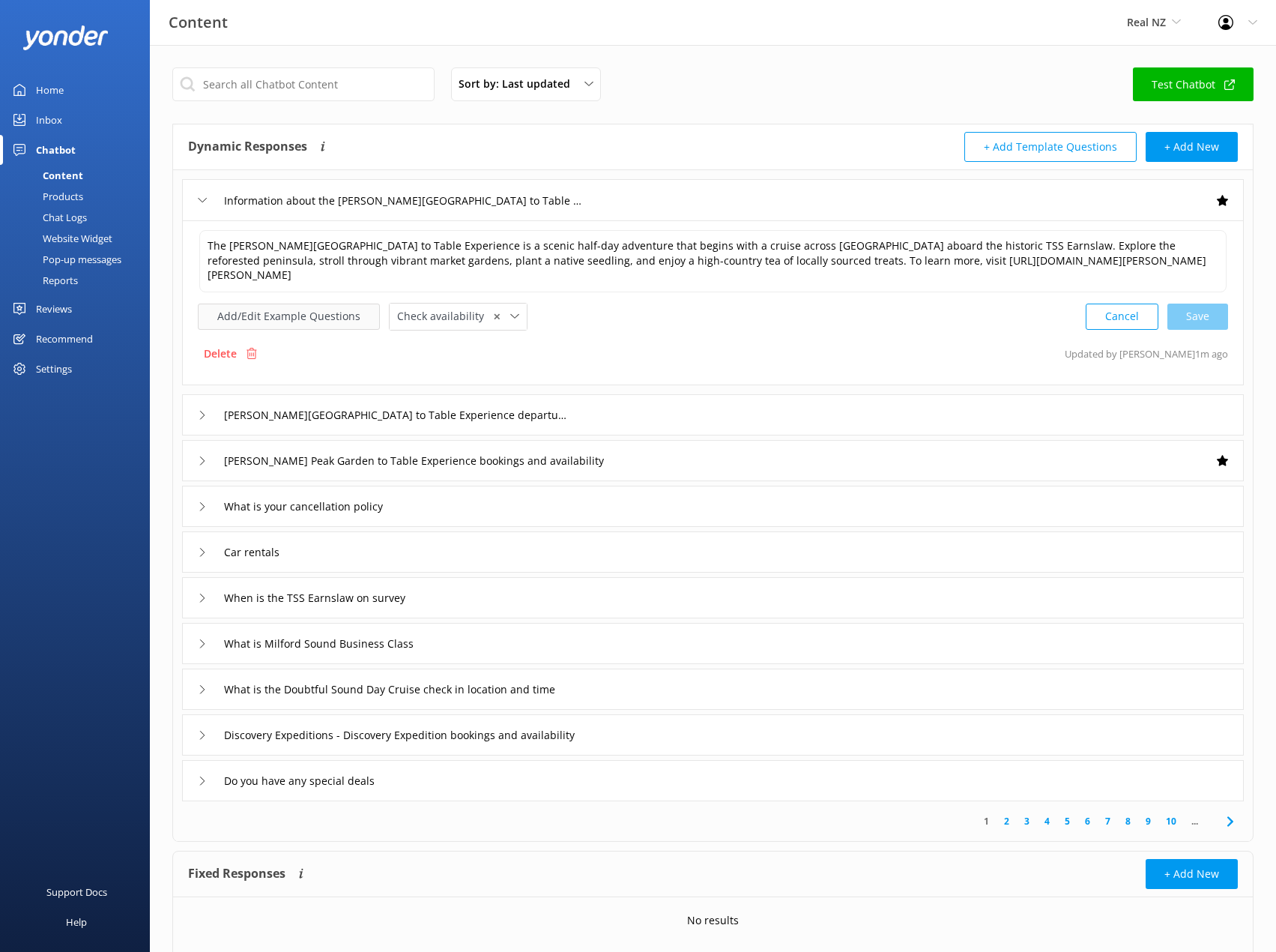
click at [325, 325] on button "Add/Edit Example Questions" at bounding box center [289, 316] width 182 height 26
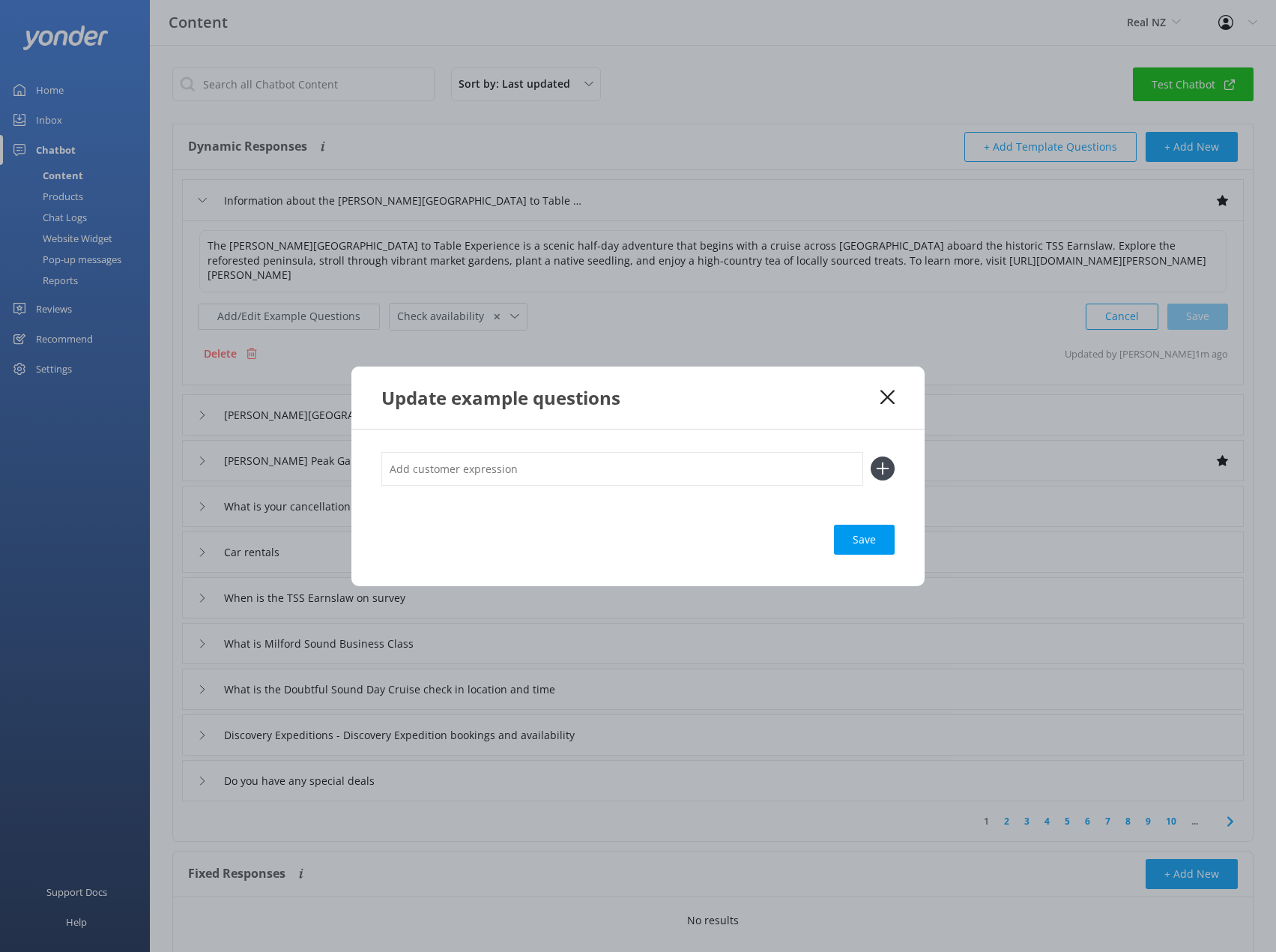
click at [467, 470] on input "text" at bounding box center [622, 469] width 481 height 34
type input "eco experience"
click at [868, 545] on div "Loading.." at bounding box center [865, 539] width 60 height 30
click at [876, 548] on div "Save" at bounding box center [864, 539] width 61 height 30
click at [875, 398] on div "Update example questions" at bounding box center [631, 397] width 499 height 25
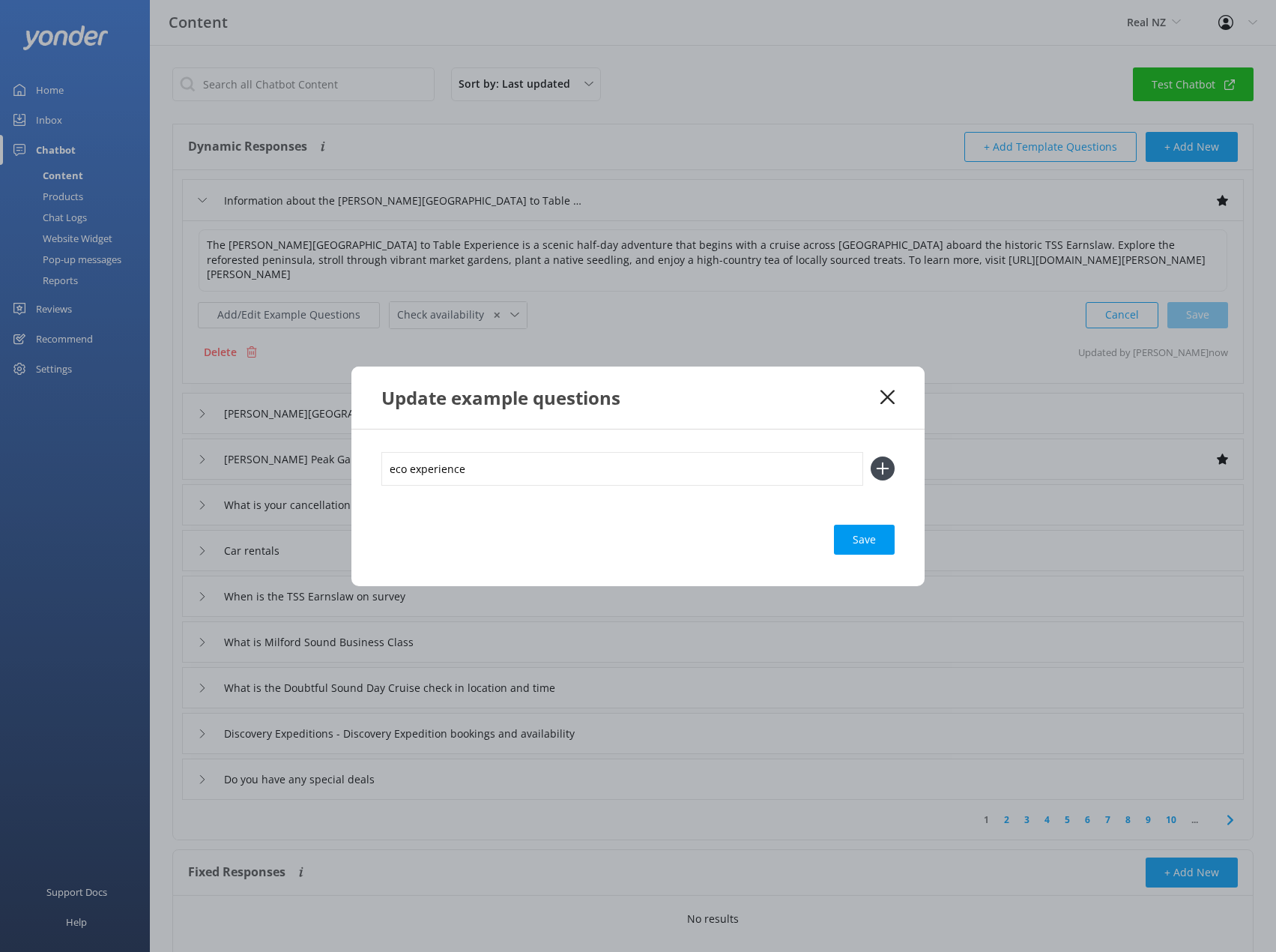
click at [879, 390] on div "Update example questions" at bounding box center [631, 397] width 499 height 25
click at [889, 390] on icon at bounding box center [888, 397] width 15 height 15
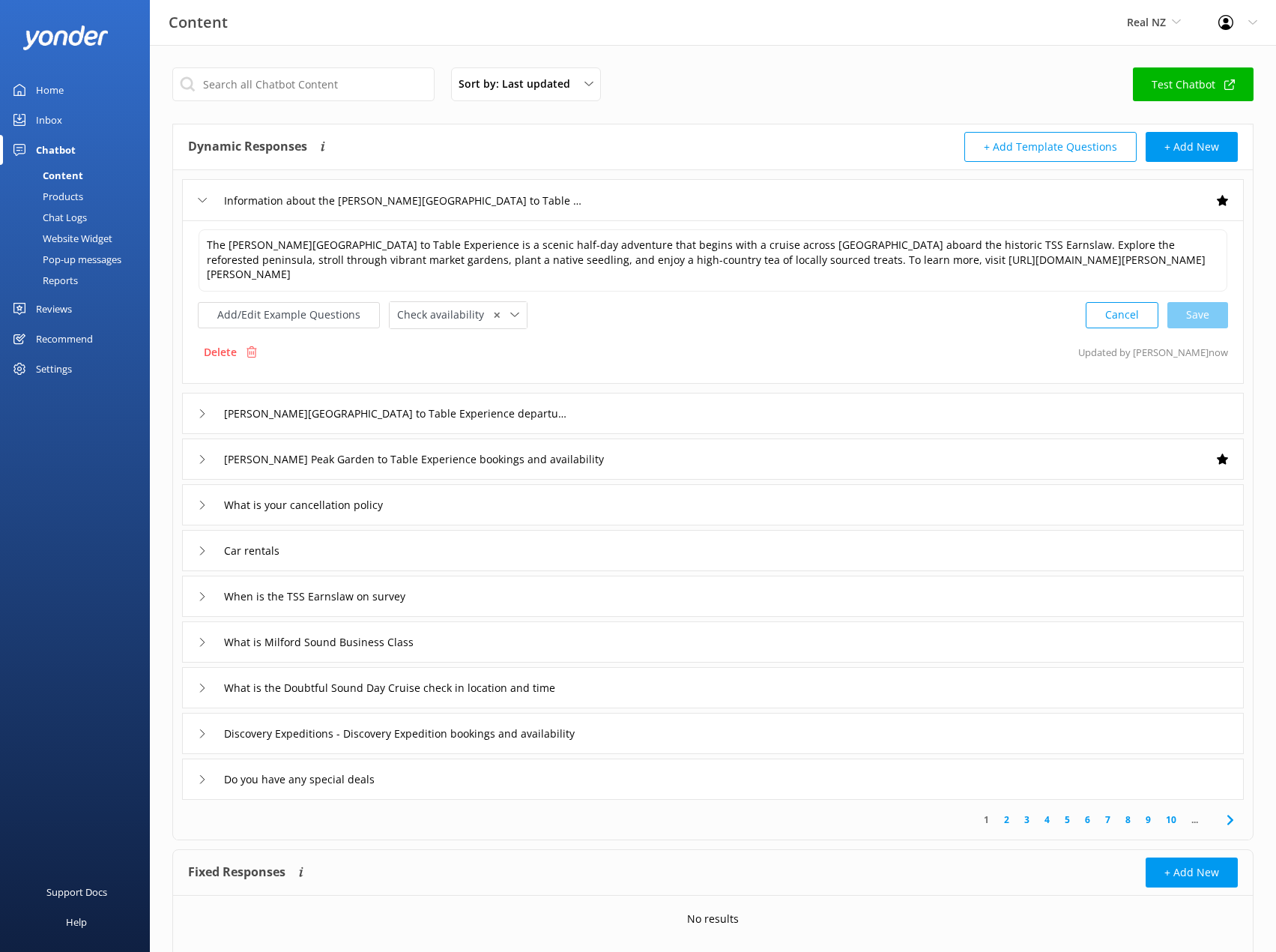
click at [200, 193] on div "Information about the [PERSON_NAME][GEOGRAPHIC_DATA] to Table Experience" at bounding box center [386, 200] width 378 height 25
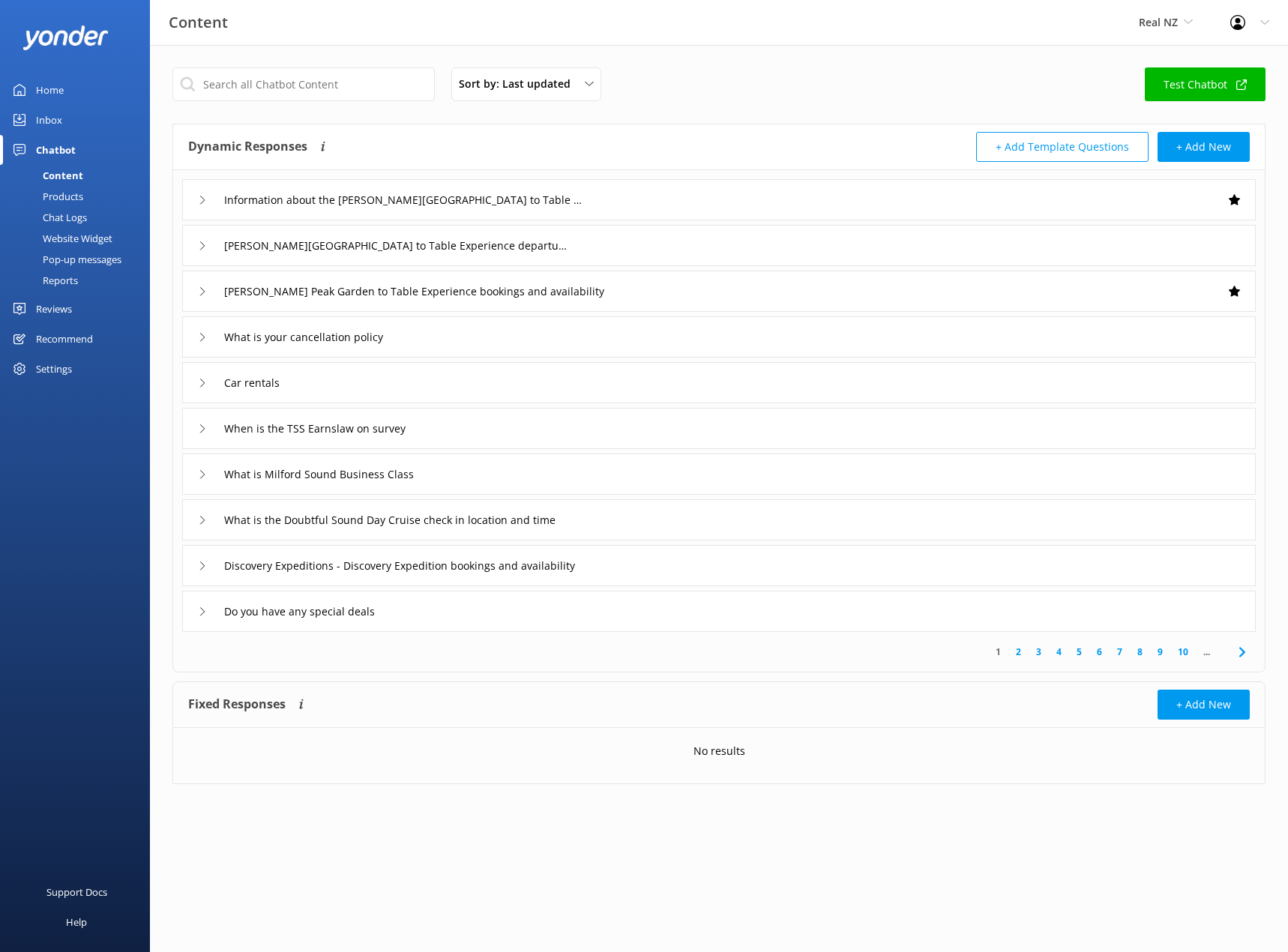
click at [190, 201] on div "Information about the [PERSON_NAME][GEOGRAPHIC_DATA] to Table Experience" at bounding box center [718, 199] width 1073 height 41
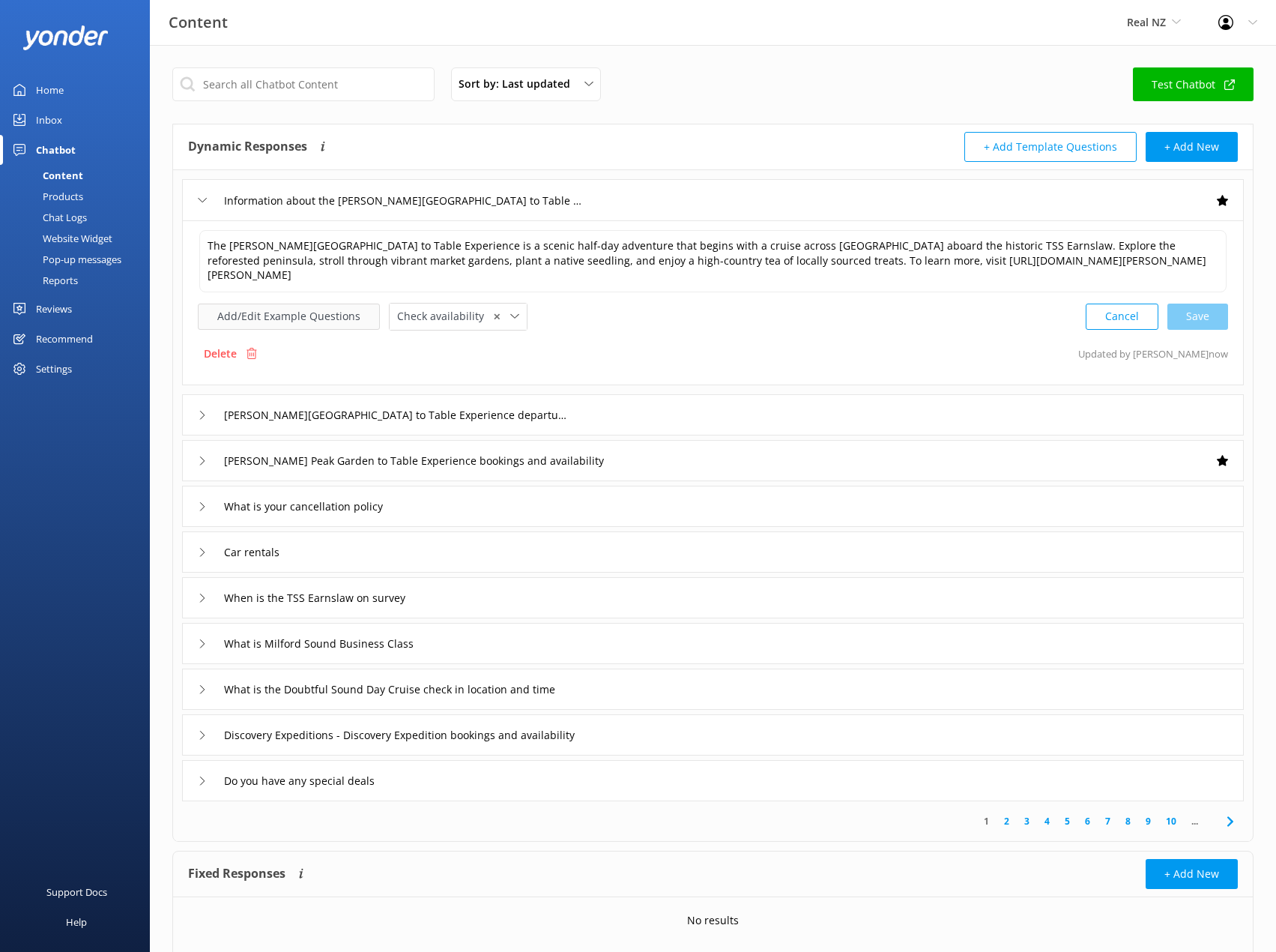
click at [238, 324] on button "Add/Edit Example Questions" at bounding box center [289, 316] width 182 height 26
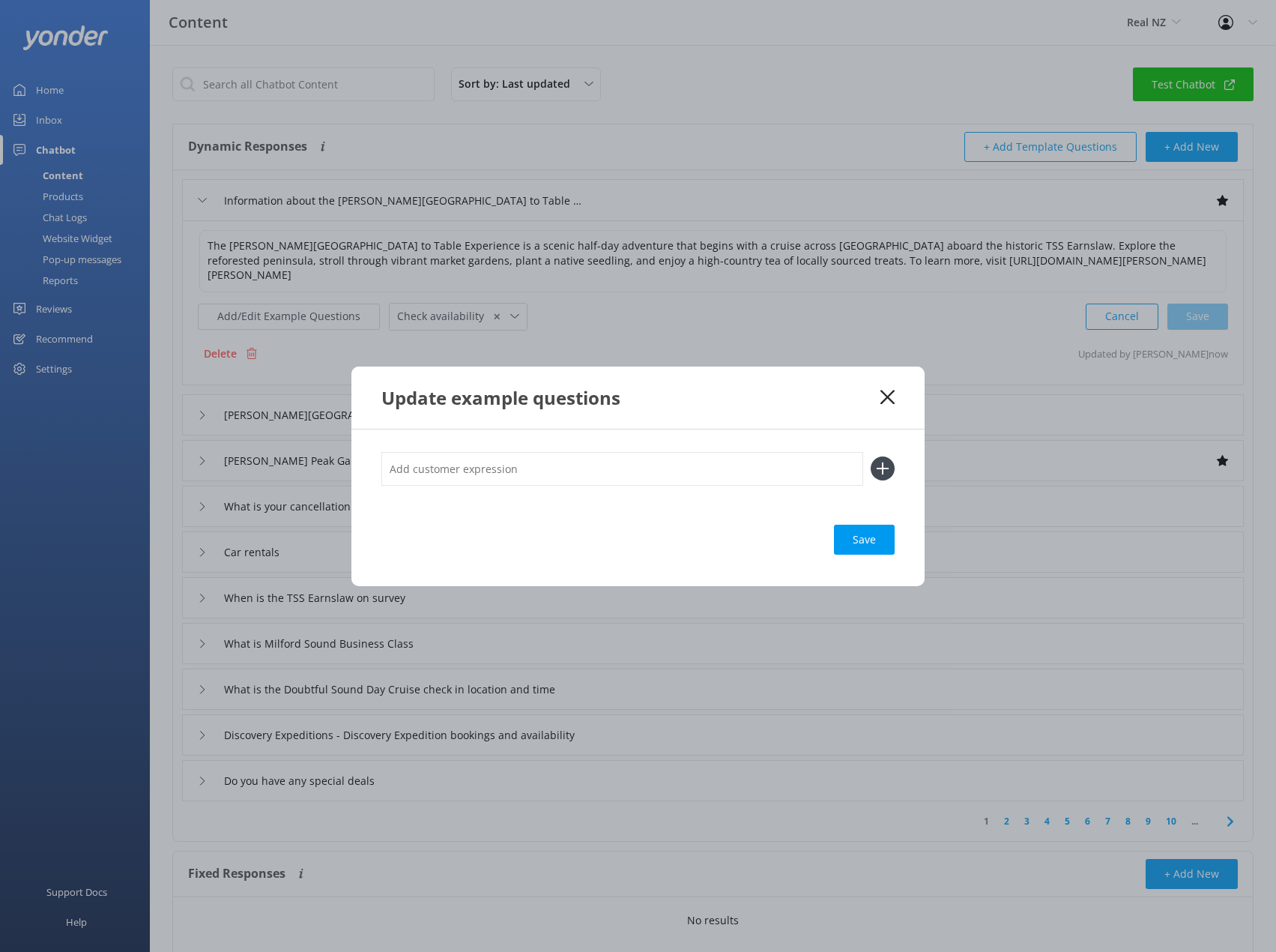
click at [482, 465] on input "text" at bounding box center [622, 469] width 481 height 34
type input "Eco experience"
click at [876, 468] on icon at bounding box center [883, 468] width 24 height 24
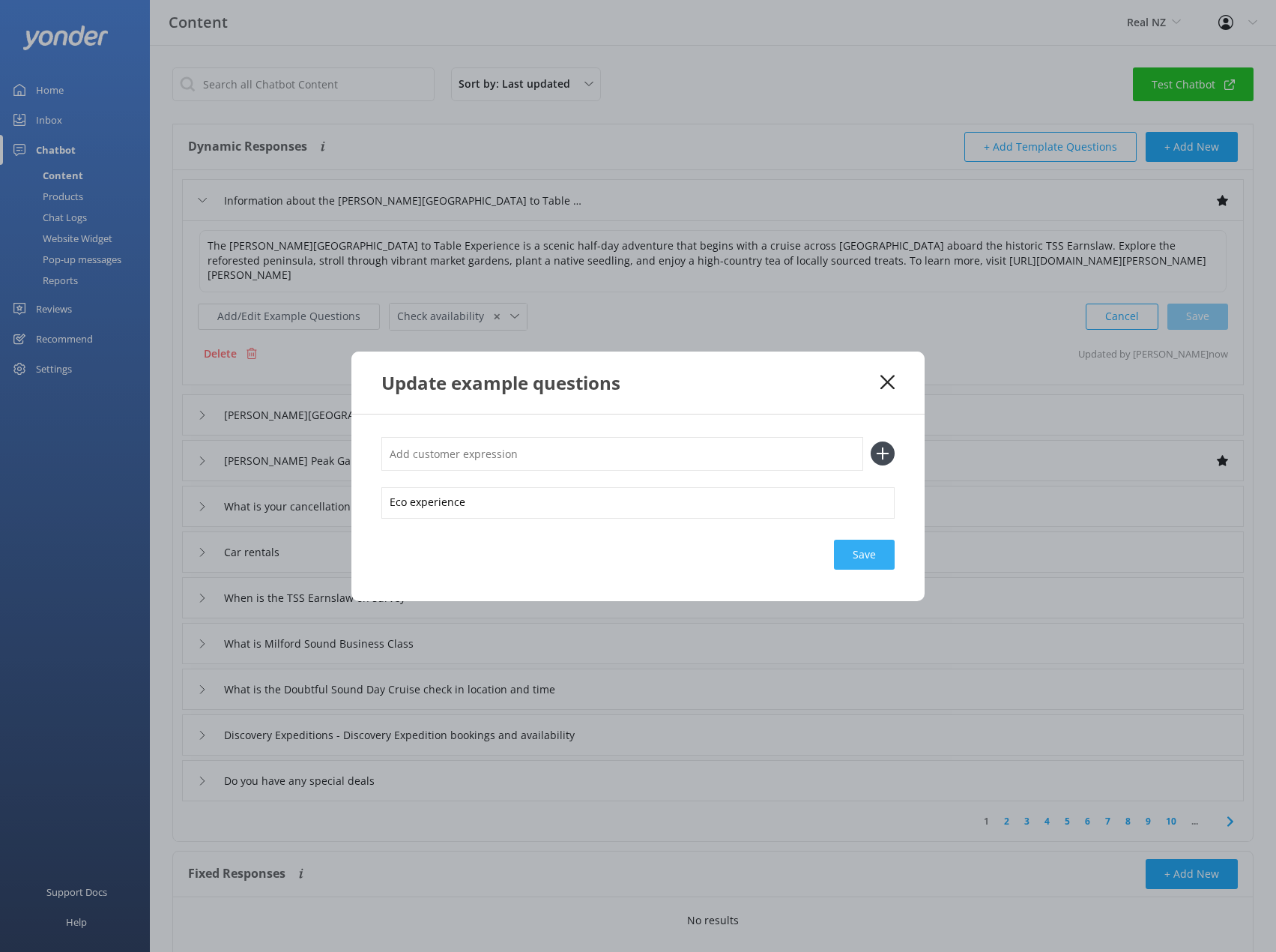
click at [876, 554] on div "Save" at bounding box center [864, 554] width 61 height 30
click at [894, 386] on icon at bounding box center [888, 382] width 15 height 15
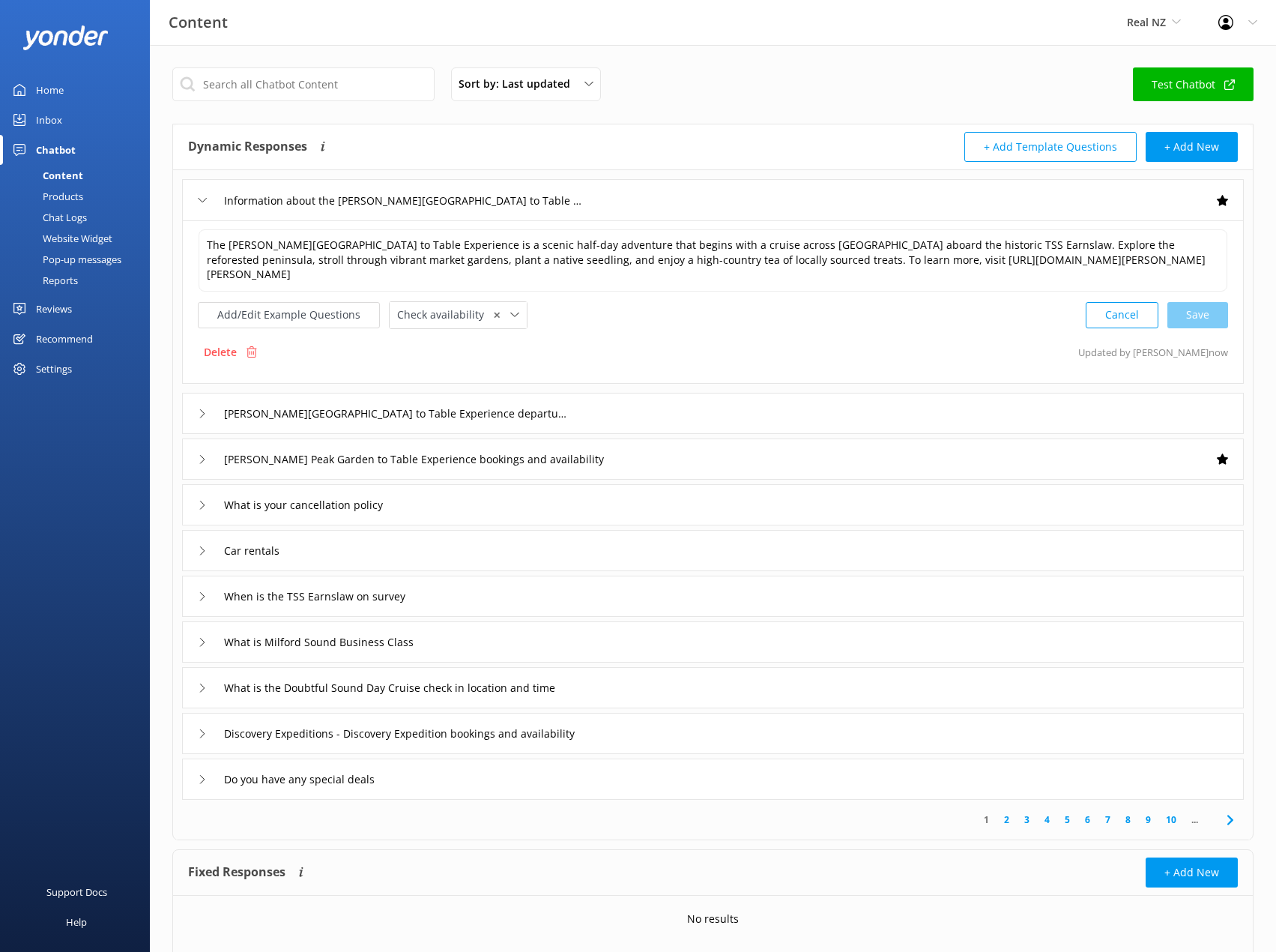
click at [198, 197] on use at bounding box center [202, 199] width 8 height 5
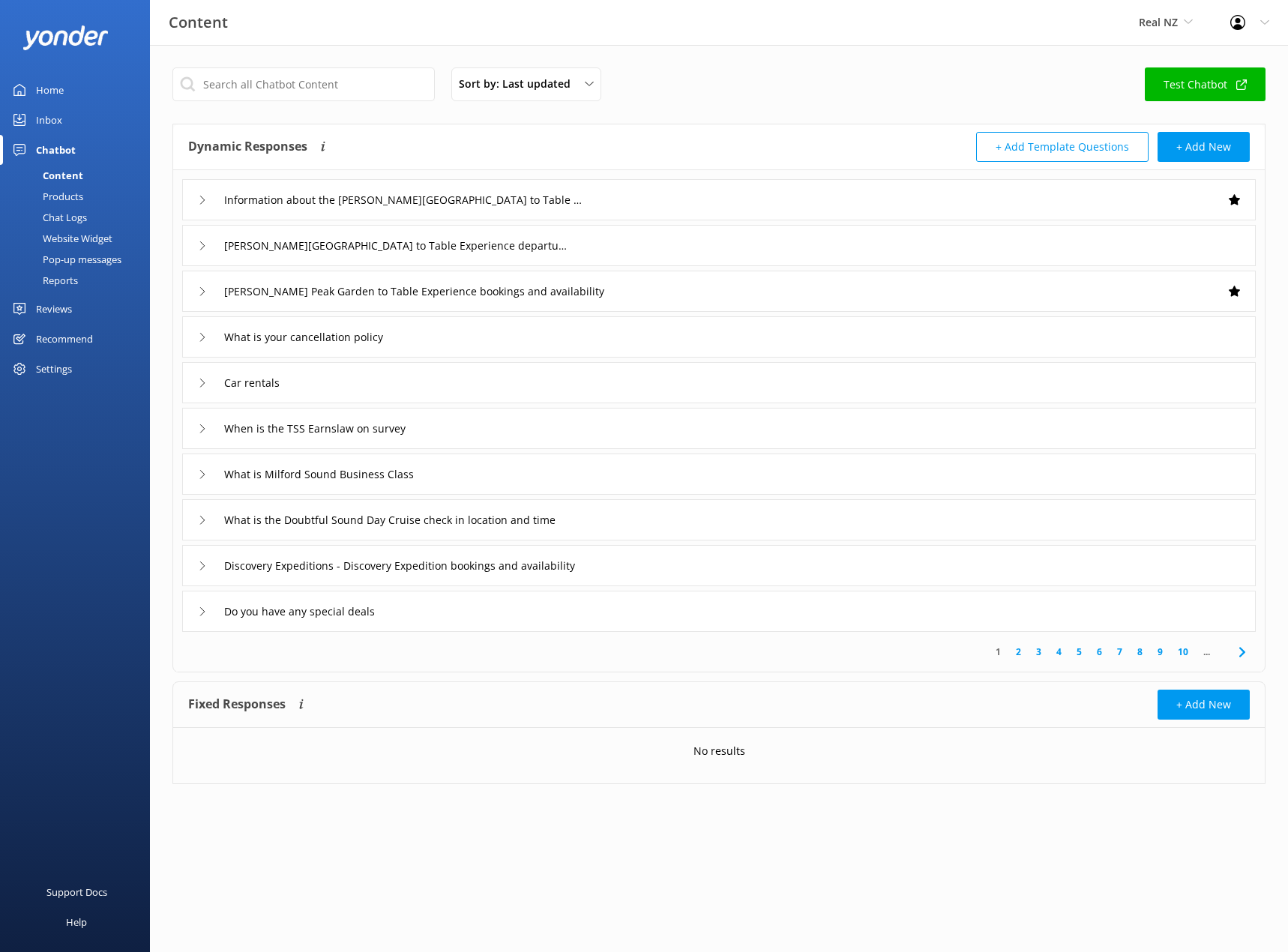
click at [57, 196] on div "Products" at bounding box center [46, 196] width 75 height 21
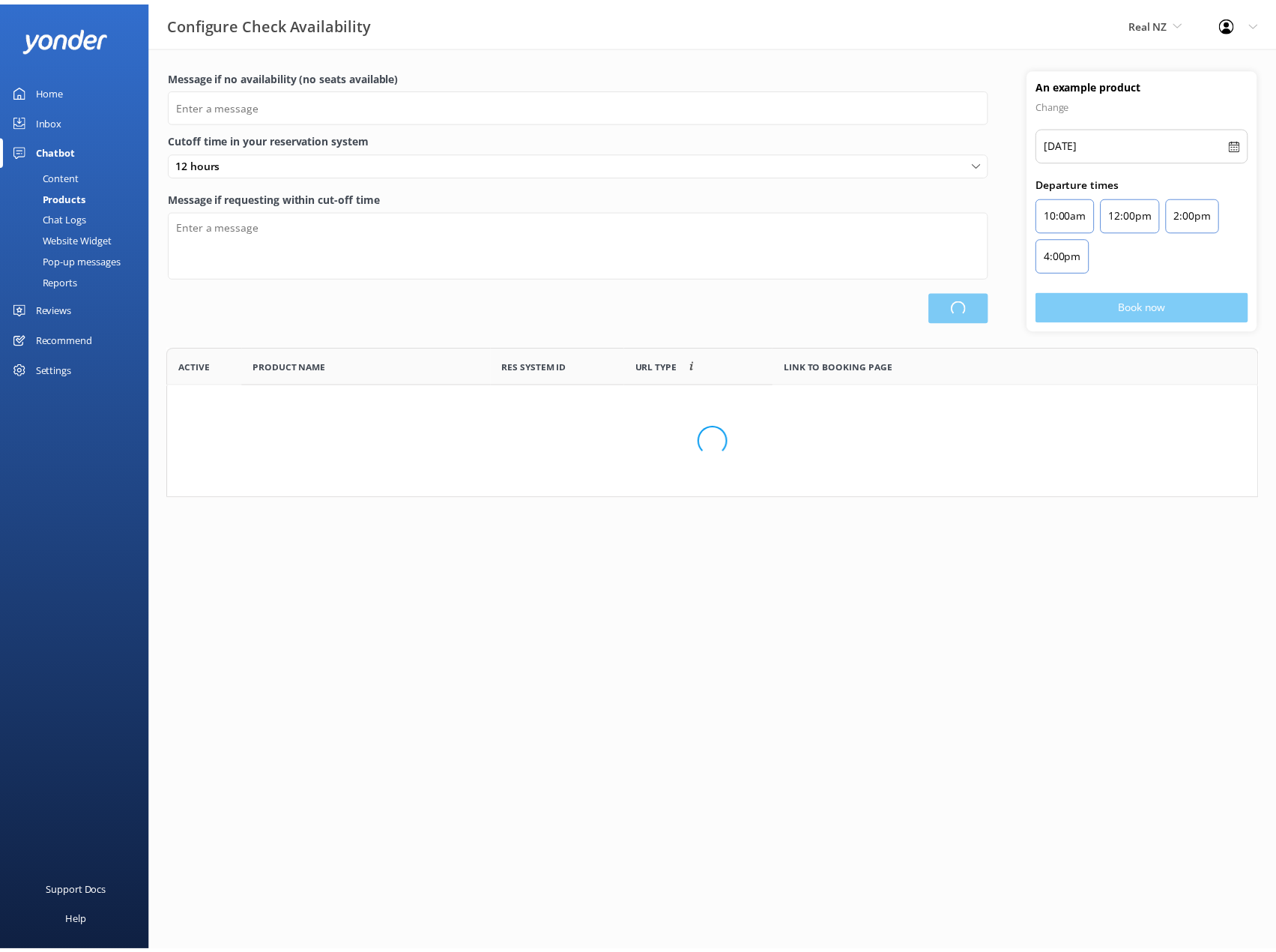
scroll to position [440, 1089]
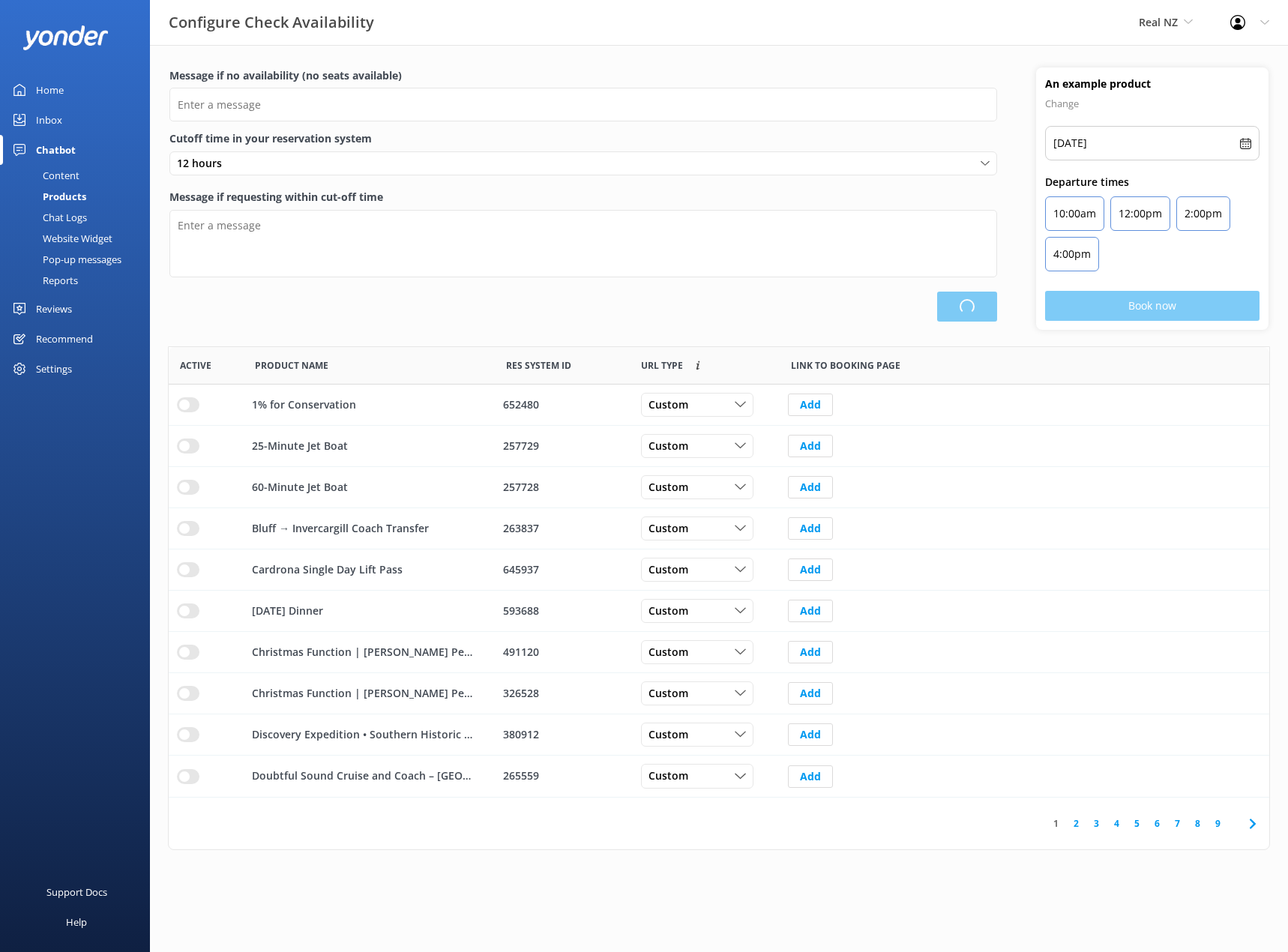
type input "There are no seats available, please check an alternative day"
type textarea "Our online booking system closes {hours} prior to departure. Please contact us …"
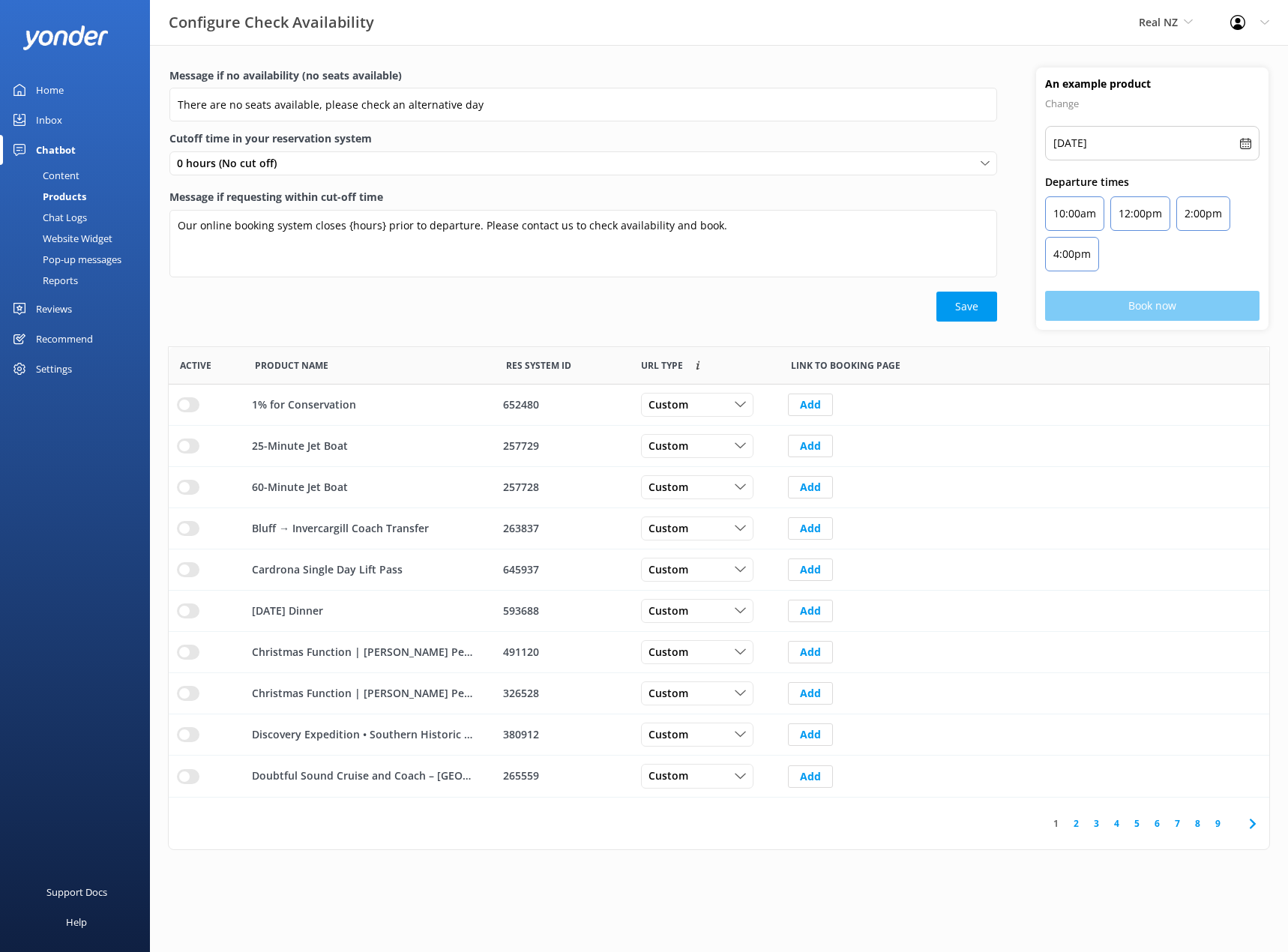
click at [1073, 826] on link "2" at bounding box center [1076, 824] width 20 height 15
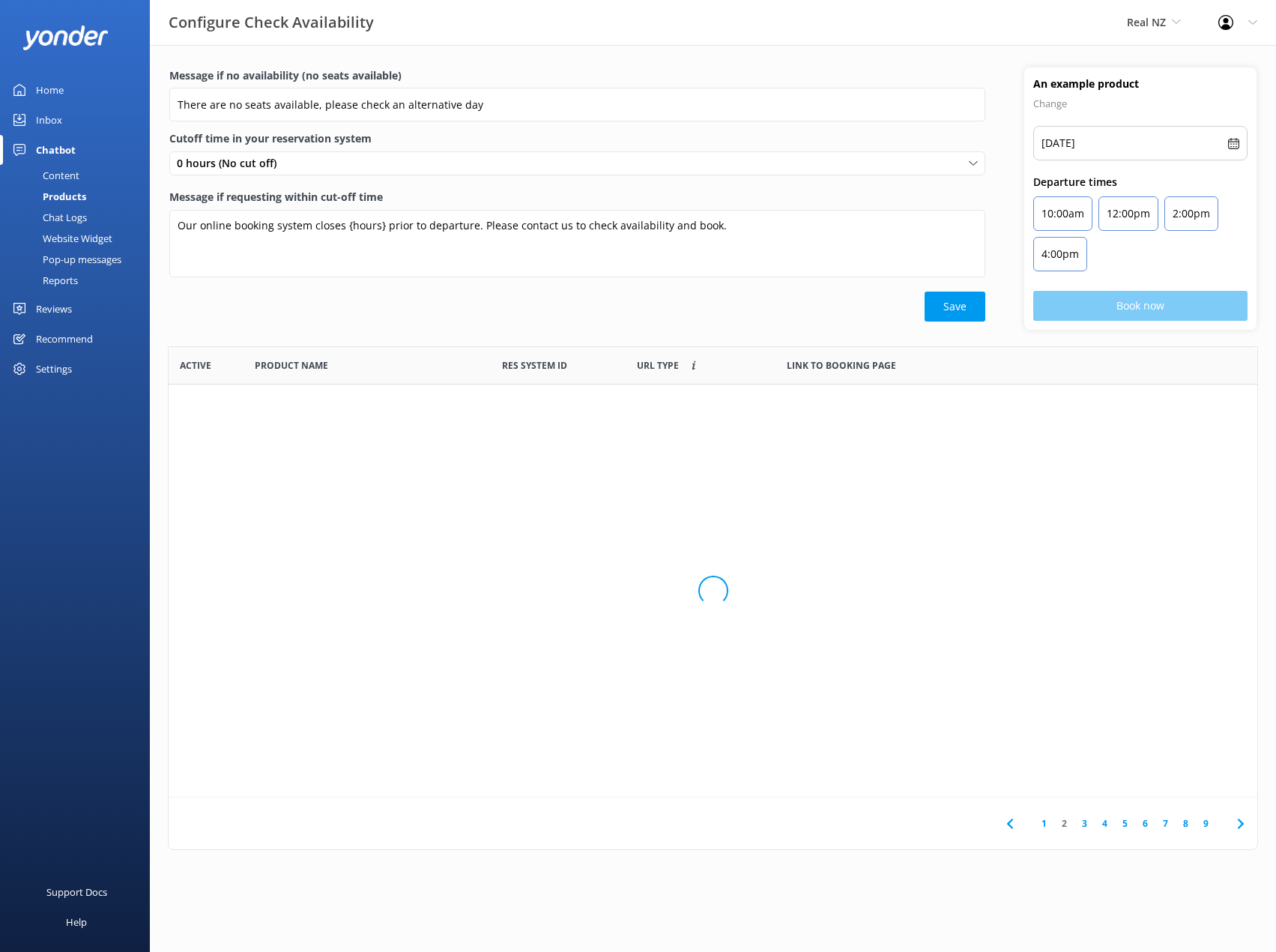
scroll to position [440, 1089]
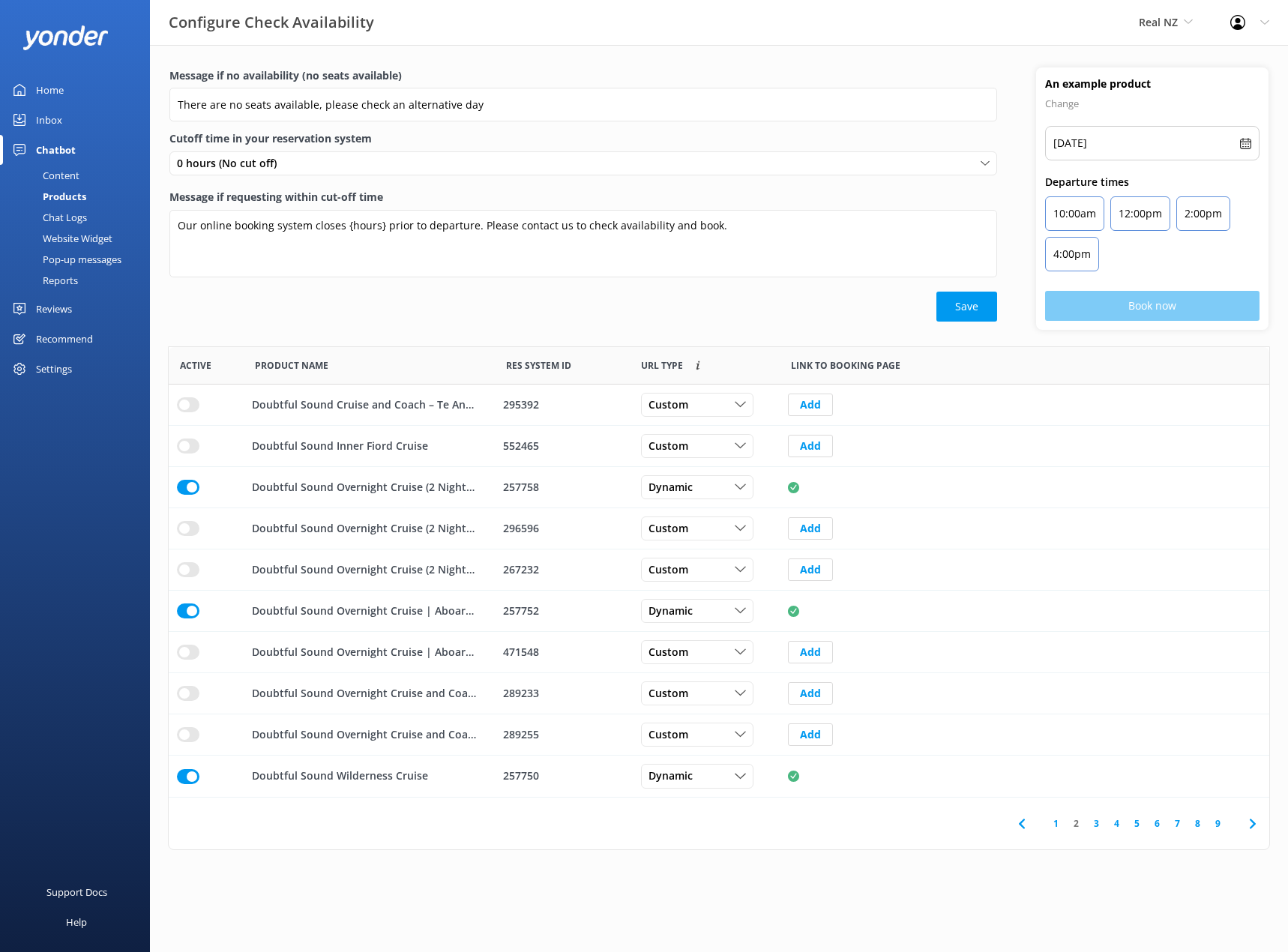
click at [1097, 825] on link "3" at bounding box center [1096, 824] width 20 height 15
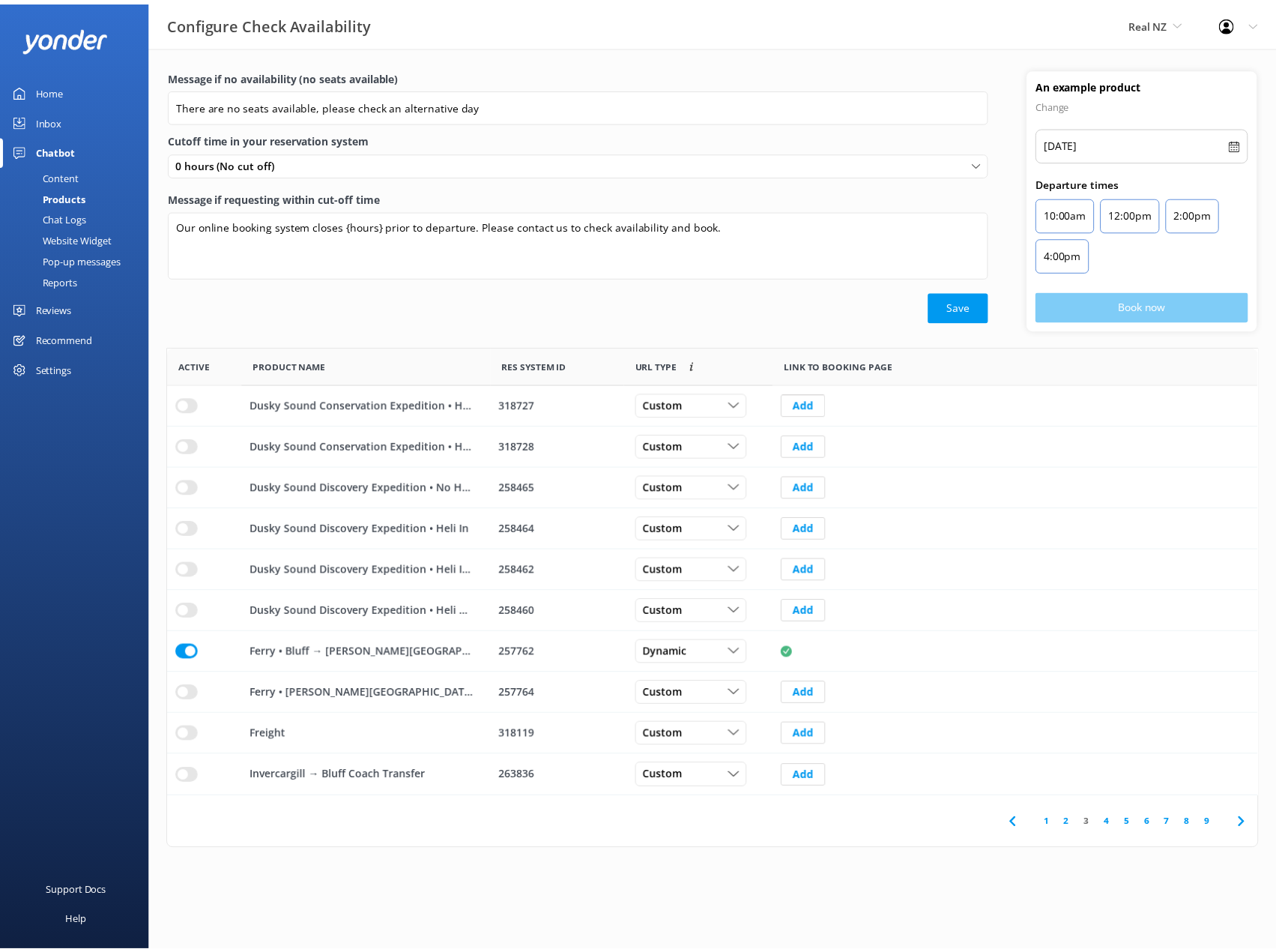
scroll to position [440, 1089]
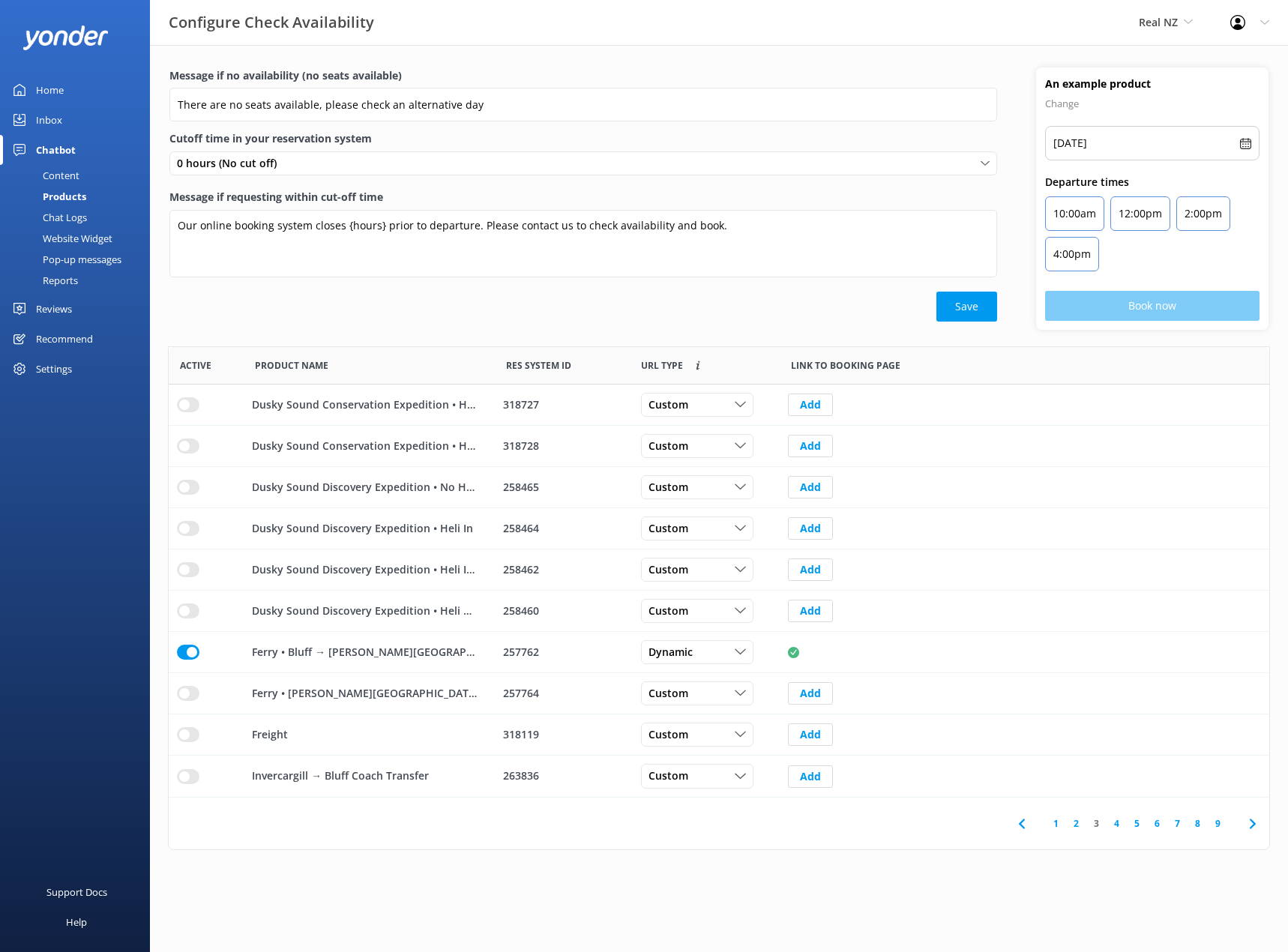
click at [1215, 825] on link "9" at bounding box center [1218, 824] width 20 height 15
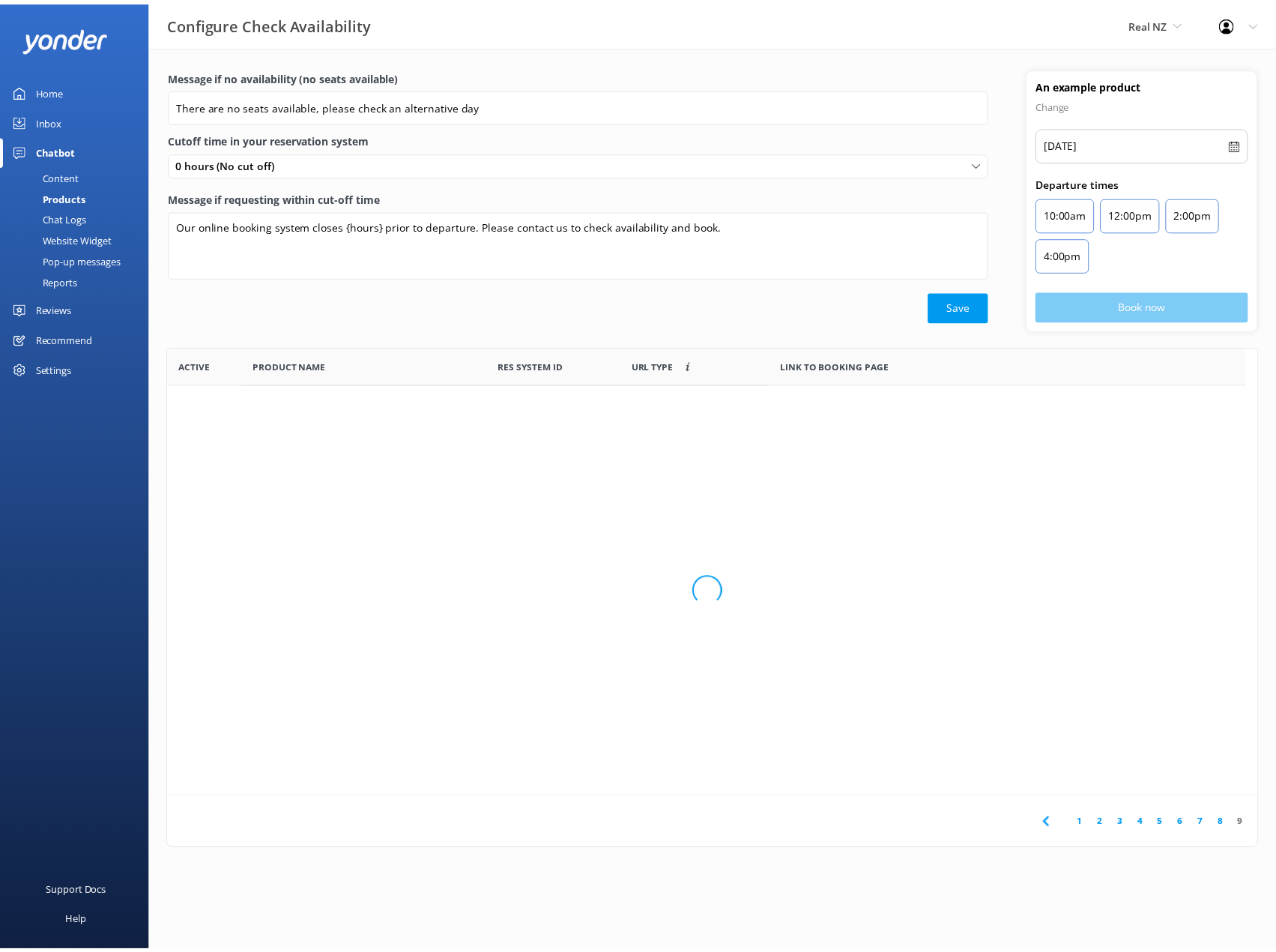
scroll to position [440, 1089]
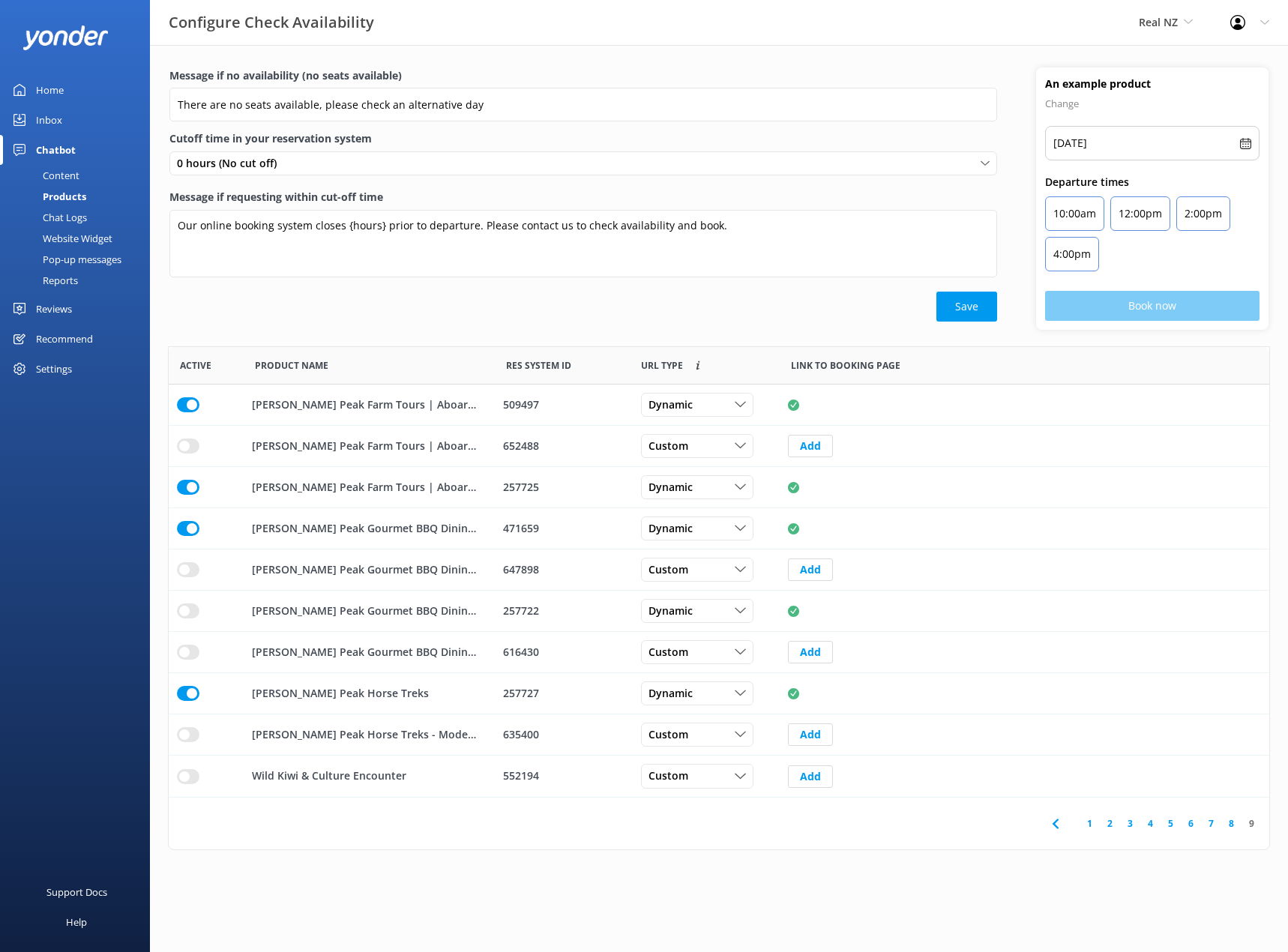
click at [1234, 827] on link "8" at bounding box center [1231, 824] width 20 height 15
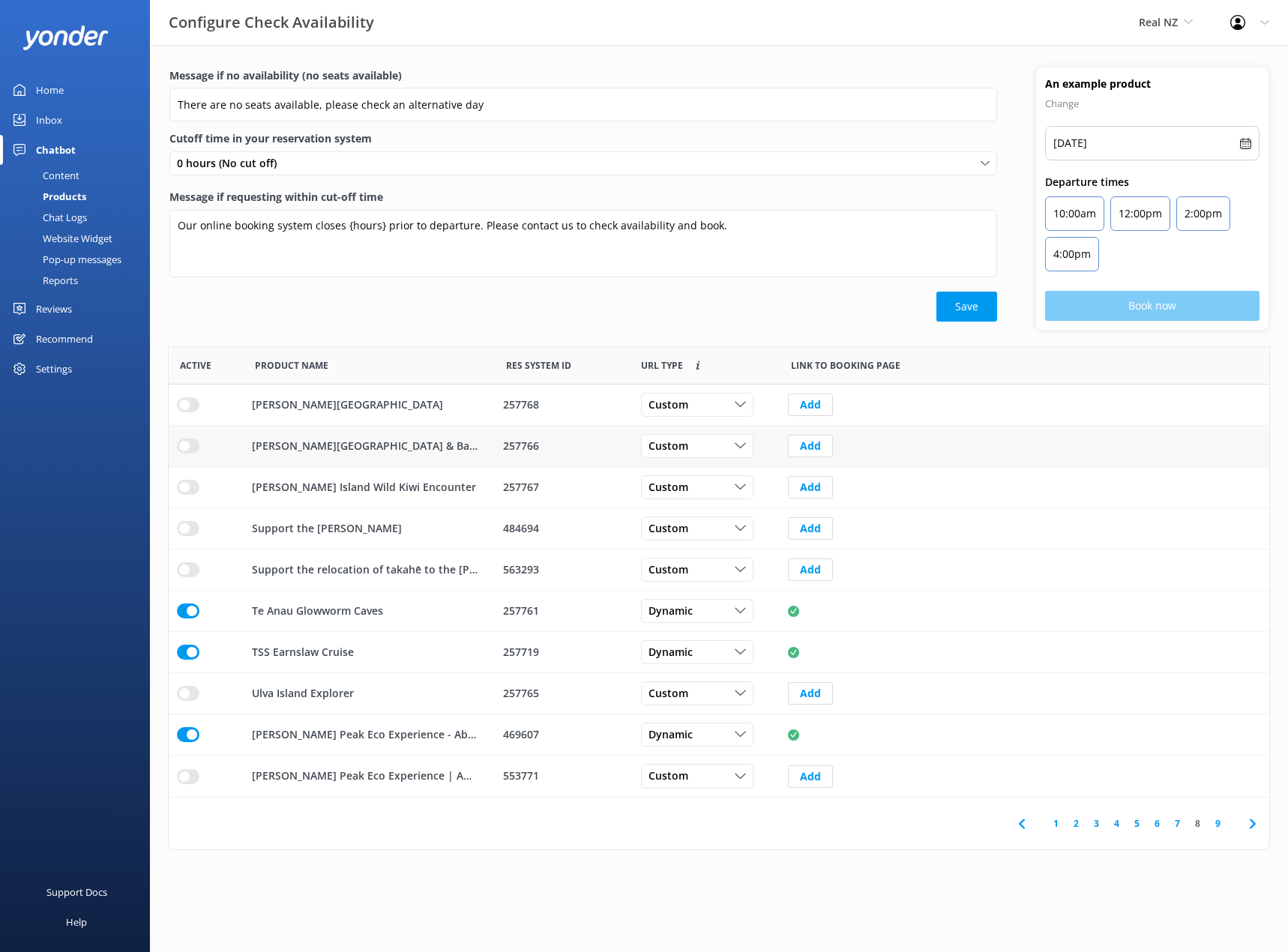
scroll to position [440, 1089]
click at [312, 740] on p "[PERSON_NAME] Peak Eco Experience - Aboard Vintage Steamship" at bounding box center [365, 734] width 226 height 16
click at [324, 730] on p "[PERSON_NAME] Peak Eco Experience - Aboard Vintage Steamship" at bounding box center [365, 734] width 226 height 16
click at [319, 734] on p "[PERSON_NAME] Peak Eco Experience - Aboard Vintage Steamship" at bounding box center [365, 734] width 226 height 16
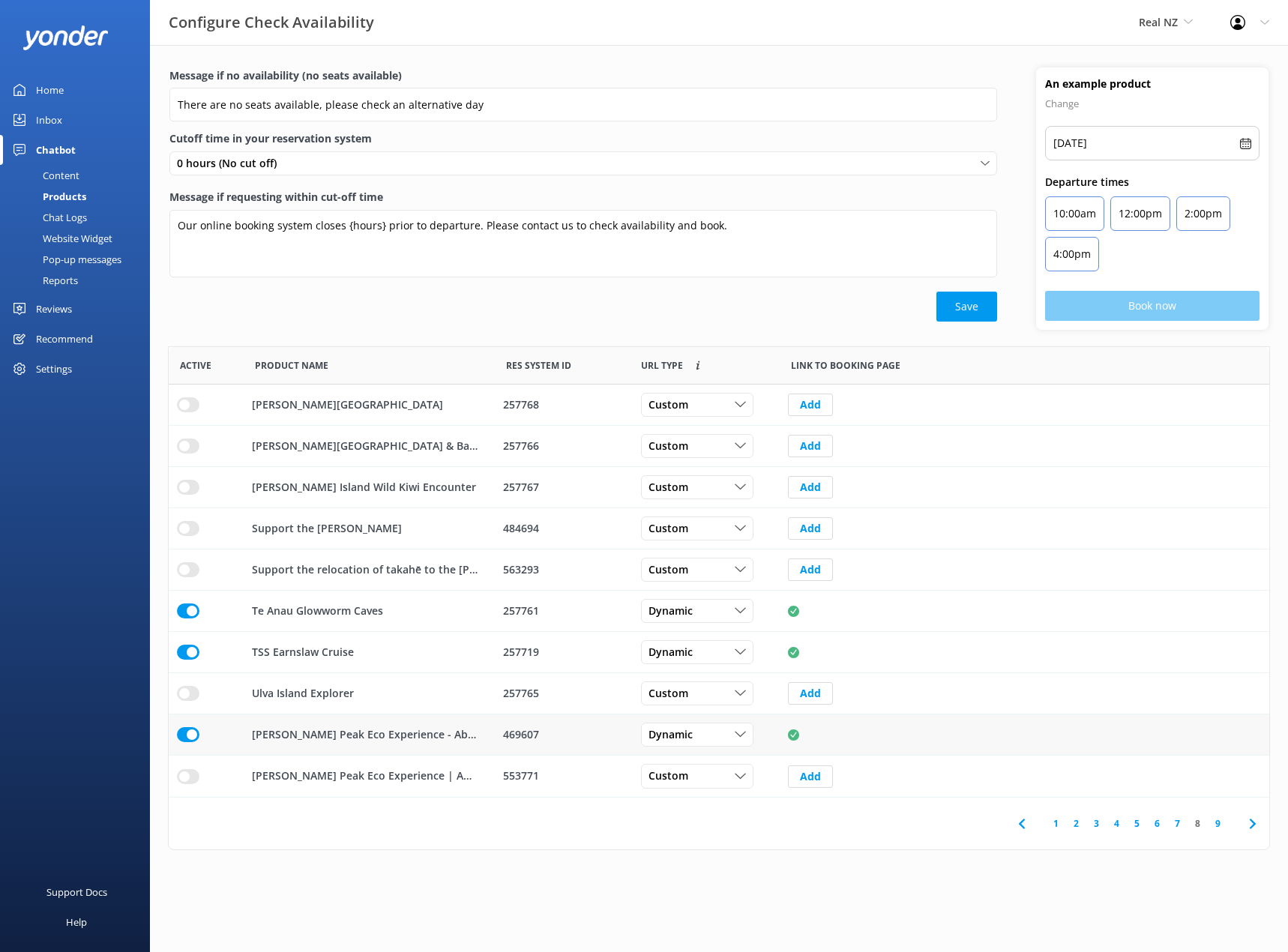
click at [321, 734] on p "[PERSON_NAME] Peak Eco Experience - Aboard Vintage Steamship" at bounding box center [365, 734] width 226 height 16
click at [333, 740] on p "[PERSON_NAME] Peak Eco Experience - Aboard Vintage Steamship" at bounding box center [365, 734] width 226 height 16
drag, startPoint x: 338, startPoint y: 734, endPoint x: 312, endPoint y: 733, distance: 26.0
click at [312, 733] on p "[PERSON_NAME] Peak Eco Experience - Aboard Vintage Steamship" at bounding box center [365, 734] width 226 height 16
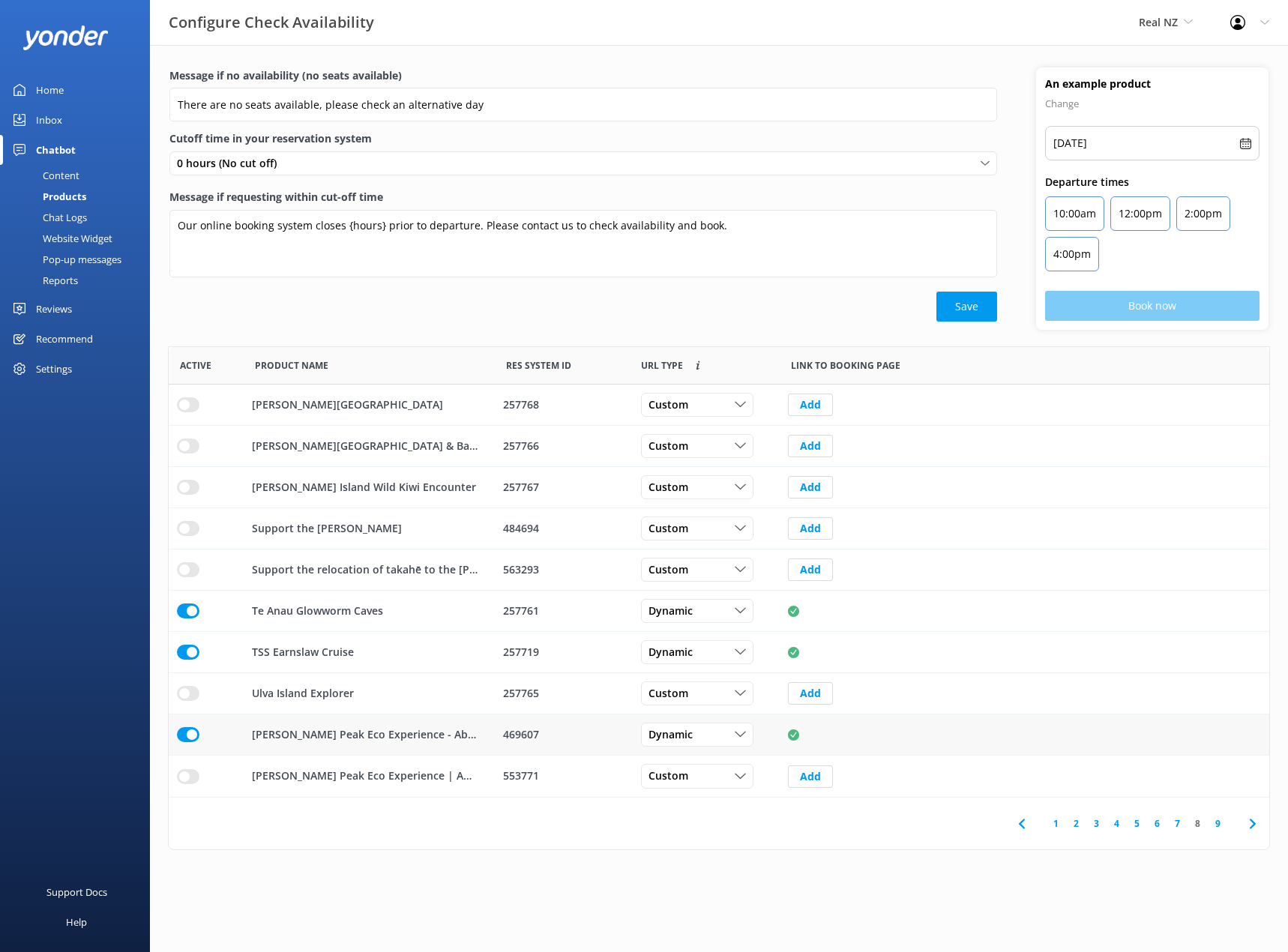
click at [359, 720] on div "[PERSON_NAME] Peak Eco Experience - Aboard Vintage Steamship" at bounding box center [370, 734] width 251 height 41
click at [665, 735] on span "Dynamic" at bounding box center [674, 734] width 53 height 16
click at [359, 745] on div "[PERSON_NAME] Peak Eco Experience - Aboard Vintage Steamship" at bounding box center [370, 734] width 251 height 41
drag, startPoint x: 185, startPoint y: 734, endPoint x: 292, endPoint y: 749, distance: 108.0
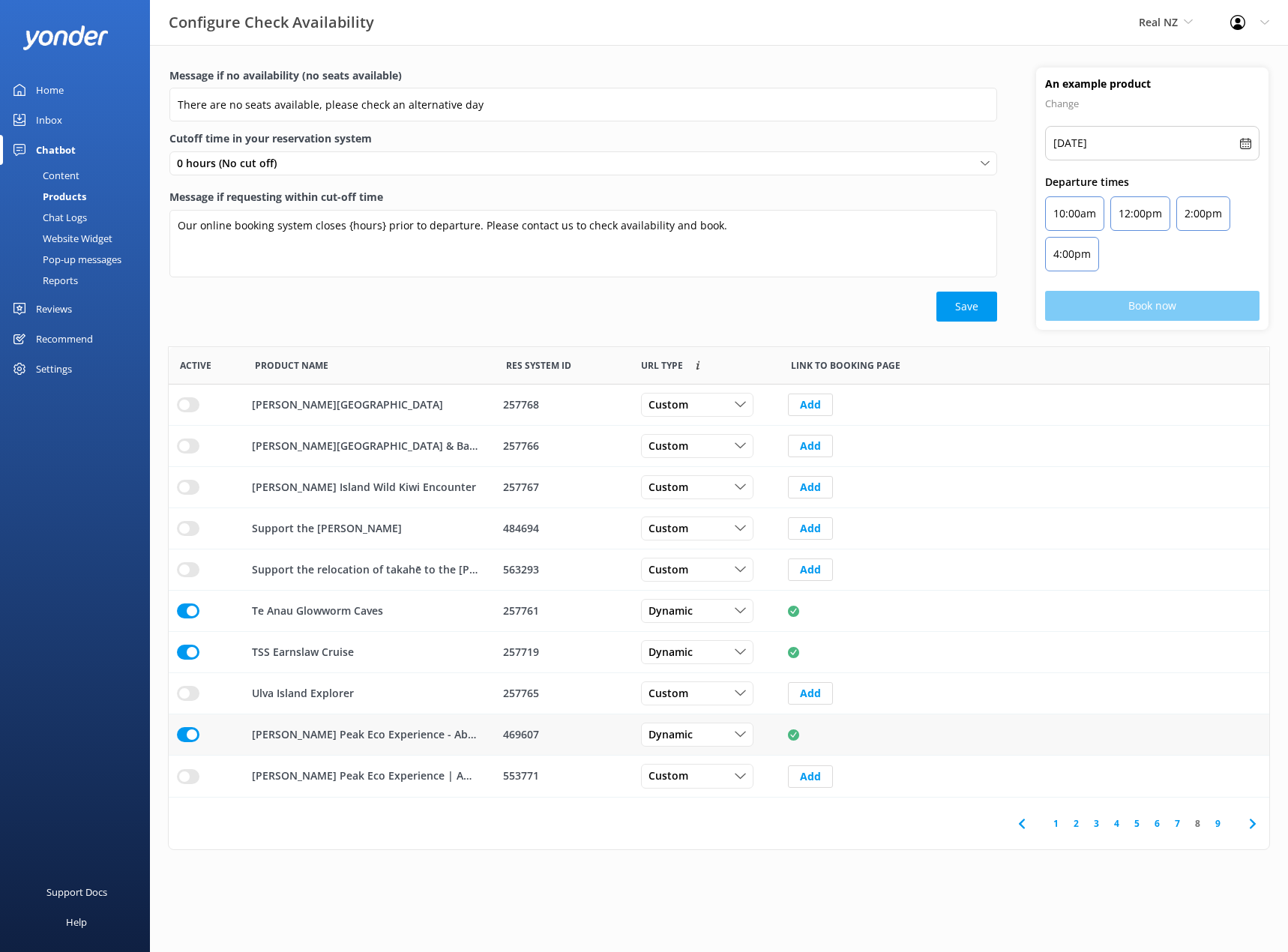
click at [185, 733] on input "row" at bounding box center [188, 734] width 23 height 15
click at [715, 739] on div "Dynamic" at bounding box center [696, 734] width 105 height 16
drag, startPoint x: 706, startPoint y: 770, endPoint x: 683, endPoint y: 748, distance: 31.8
click at [706, 768] on link "Custom" at bounding box center [708, 765] width 134 height 30
click at [798, 734] on b "Edit" at bounding box center [797, 734] width 20 height 15
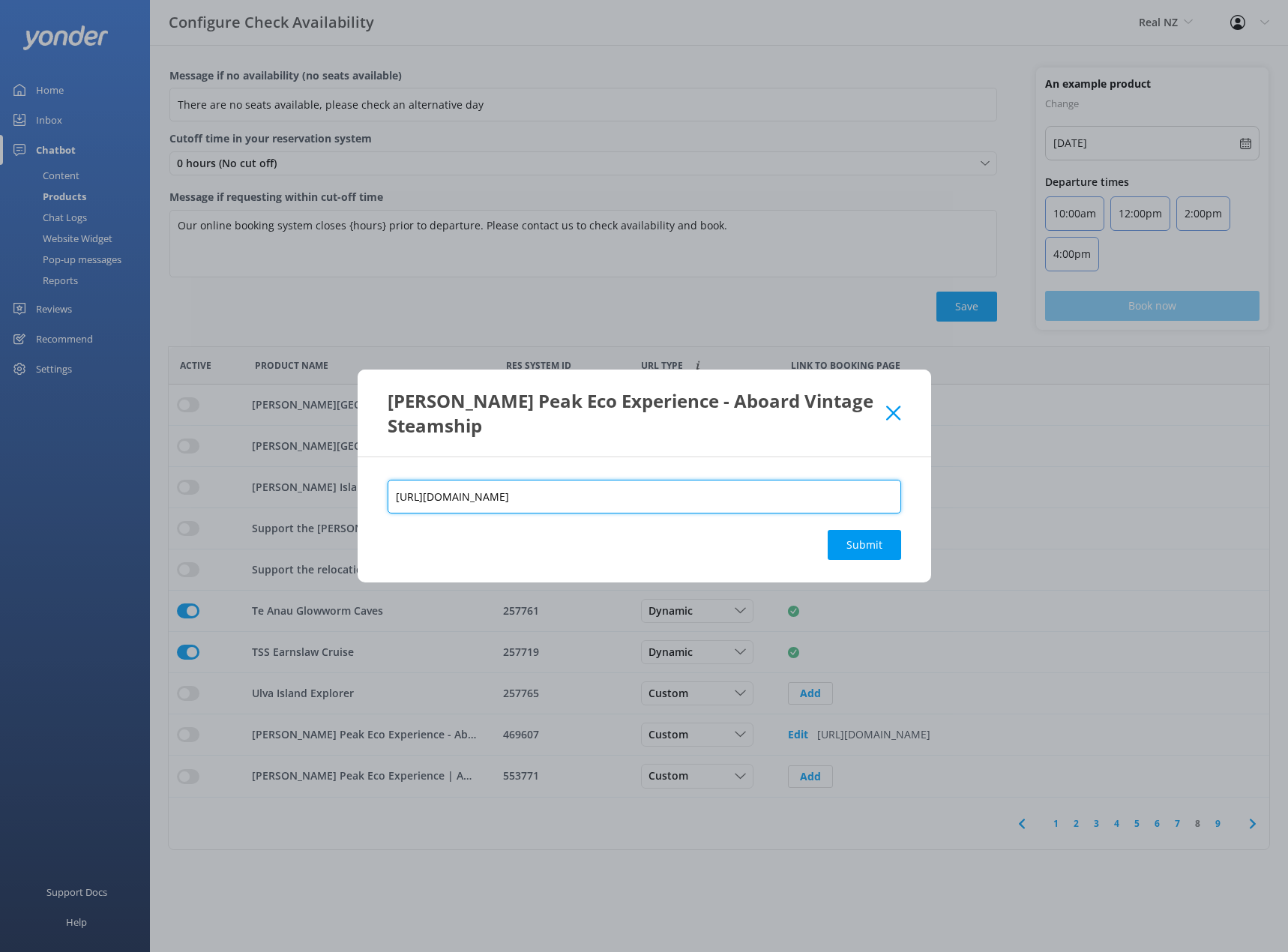
click at [612, 498] on input "[URL][DOMAIN_NAME]" at bounding box center [644, 496] width 513 height 34
paste input "&flow=473910"
type input "[URL][DOMAIN_NAME]"
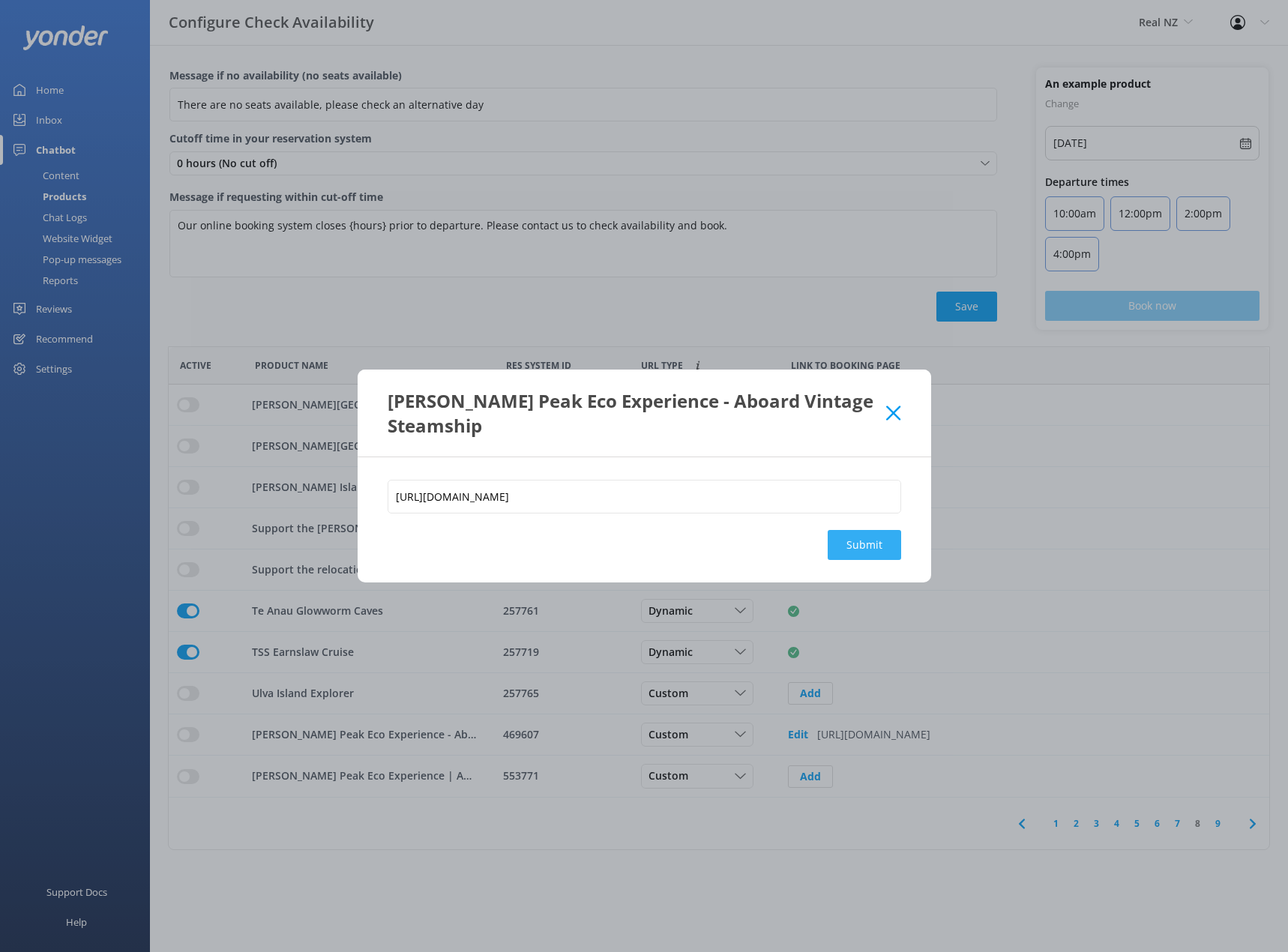
click at [881, 549] on button "Submit" at bounding box center [864, 544] width 74 height 30
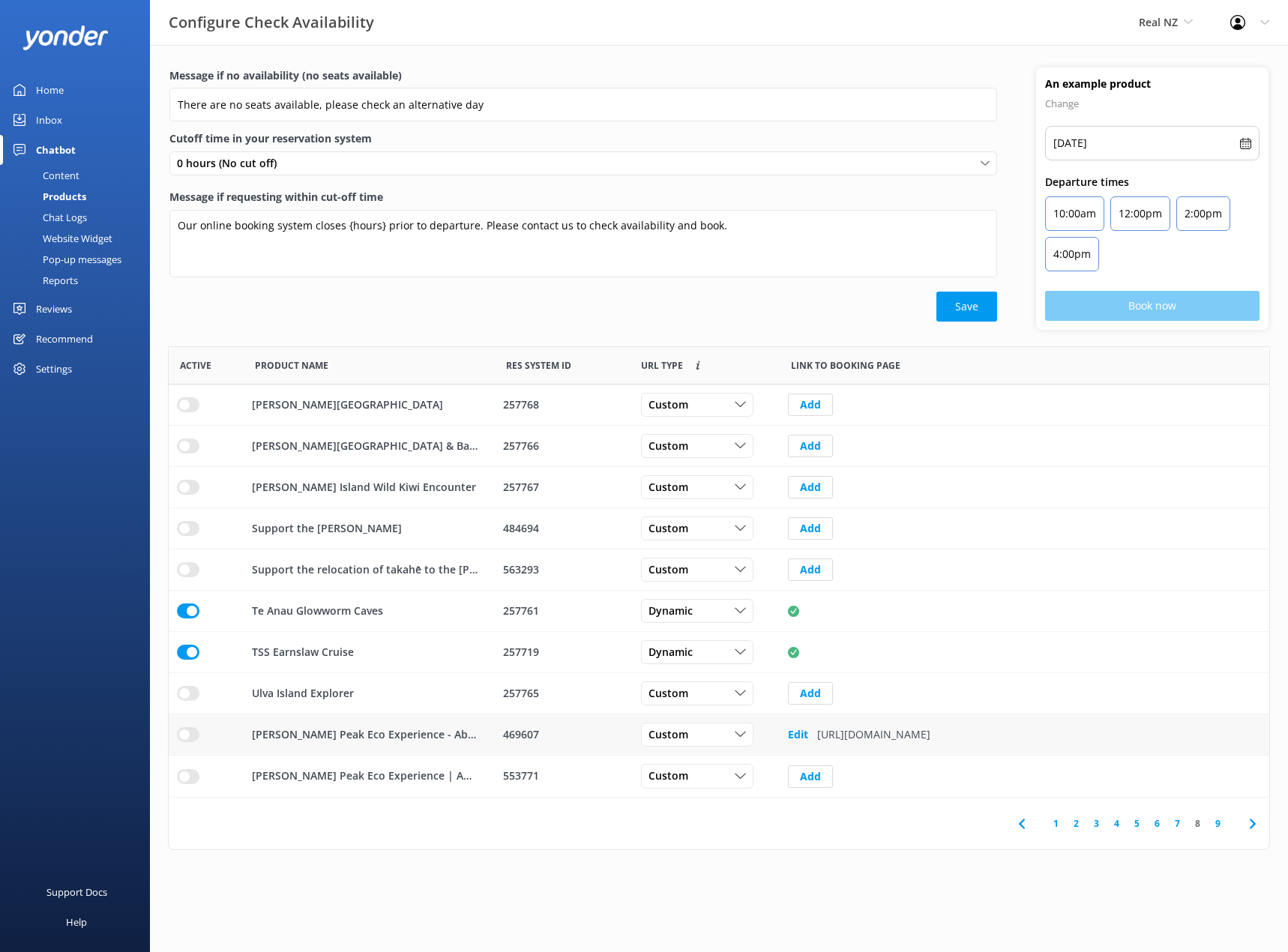
click at [374, 736] on p "[PERSON_NAME] Peak Eco Experience - Aboard Vintage Steamship" at bounding box center [365, 734] width 226 height 16
click at [325, 736] on p "[PERSON_NAME] Peak Eco Experience - Aboard Vintage Steamship" at bounding box center [365, 734] width 226 height 16
click at [457, 743] on p "[PERSON_NAME] Peak Eco Experience - Aboard Vintage Steamship" at bounding box center [365, 734] width 226 height 16
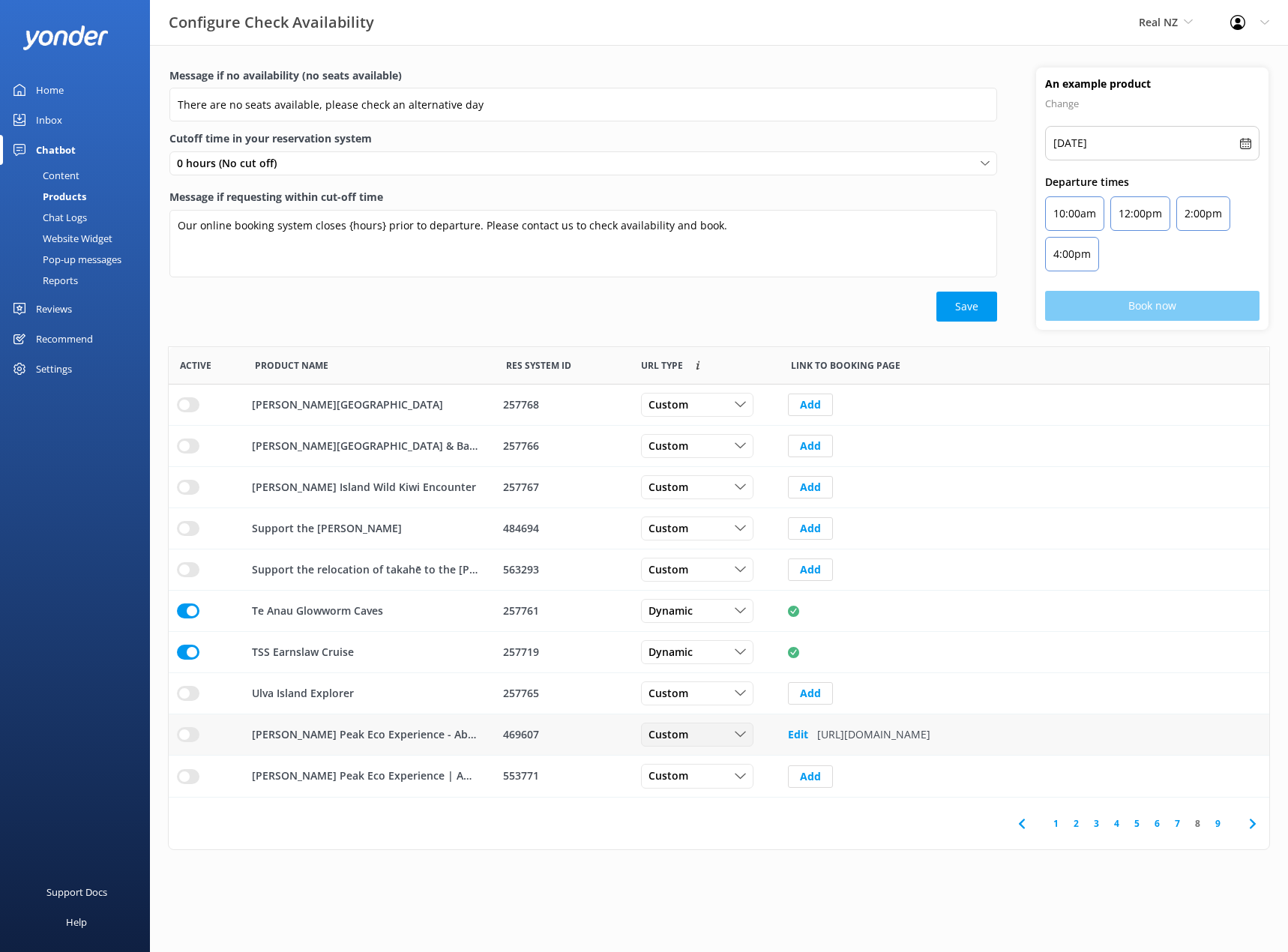
click at [699, 738] on div "Custom" at bounding box center [696, 734] width 105 height 16
click at [683, 798] on div "Dynamic" at bounding box center [667, 795] width 37 height 15
